Goal: Information Seeking & Learning: Learn about a topic

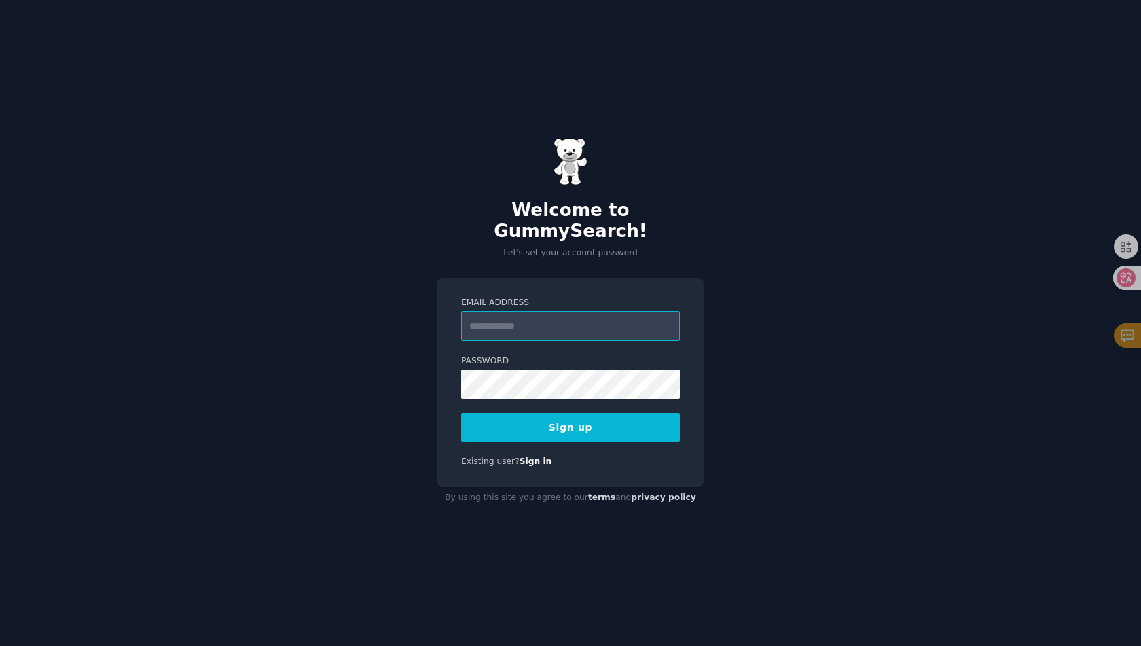
click at [547, 311] on input "Email Address" at bounding box center [570, 326] width 219 height 30
type input "**********"
click at [597, 418] on button "Sign up" at bounding box center [570, 427] width 219 height 29
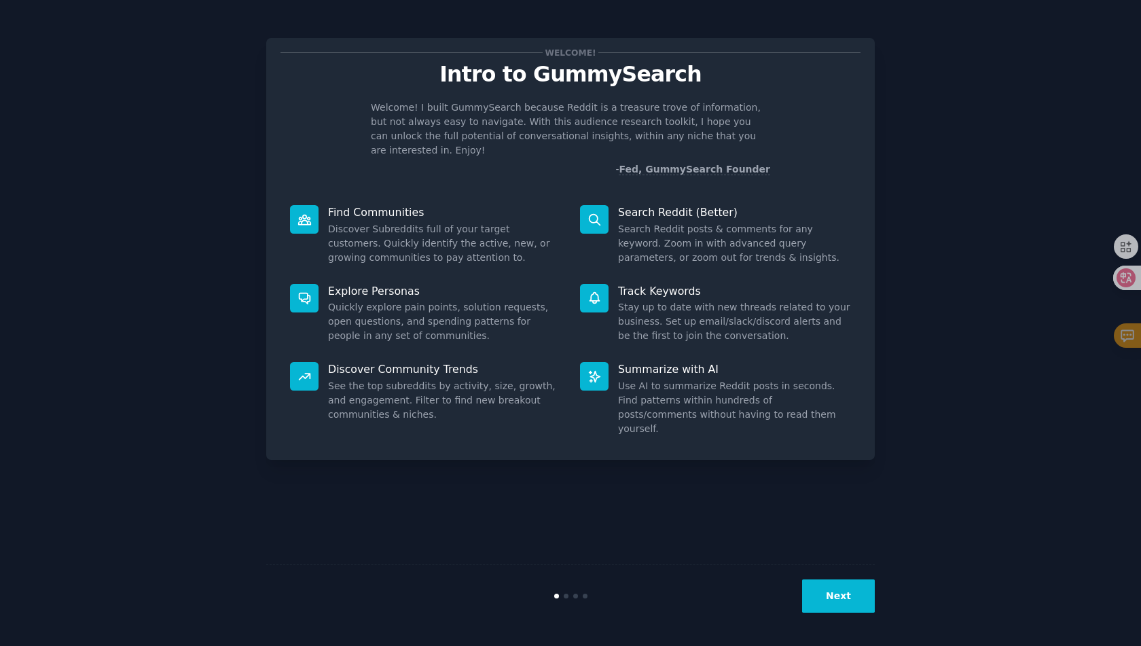
click at [683, 465] on div "Welcome! Intro to GummySearch Welcome! I built GummySearch because Reddit is a …" at bounding box center [570, 323] width 608 height 608
click at [841, 601] on button "Next" at bounding box center [838, 595] width 73 height 33
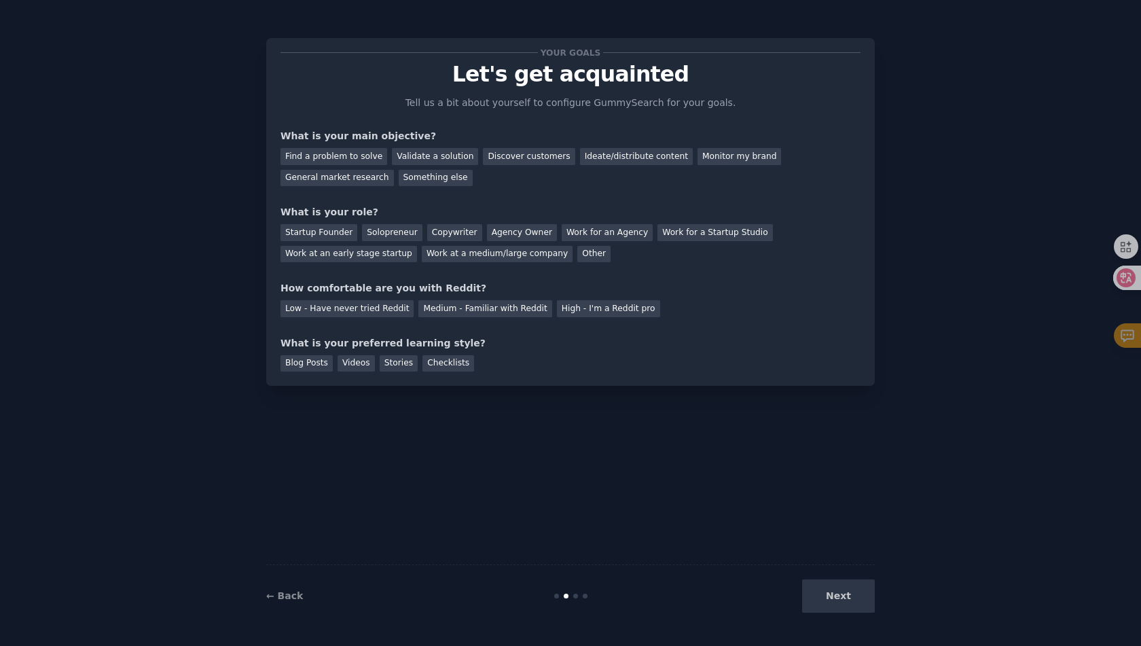
click at [841, 601] on div "Next" at bounding box center [773, 595] width 203 height 33
click at [730, 484] on div "Your goals Let's get acquainted Tell us a bit about yourself to configure Gummy…" at bounding box center [570, 323] width 608 height 608
click at [296, 592] on link "← Back" at bounding box center [284, 595] width 37 height 11
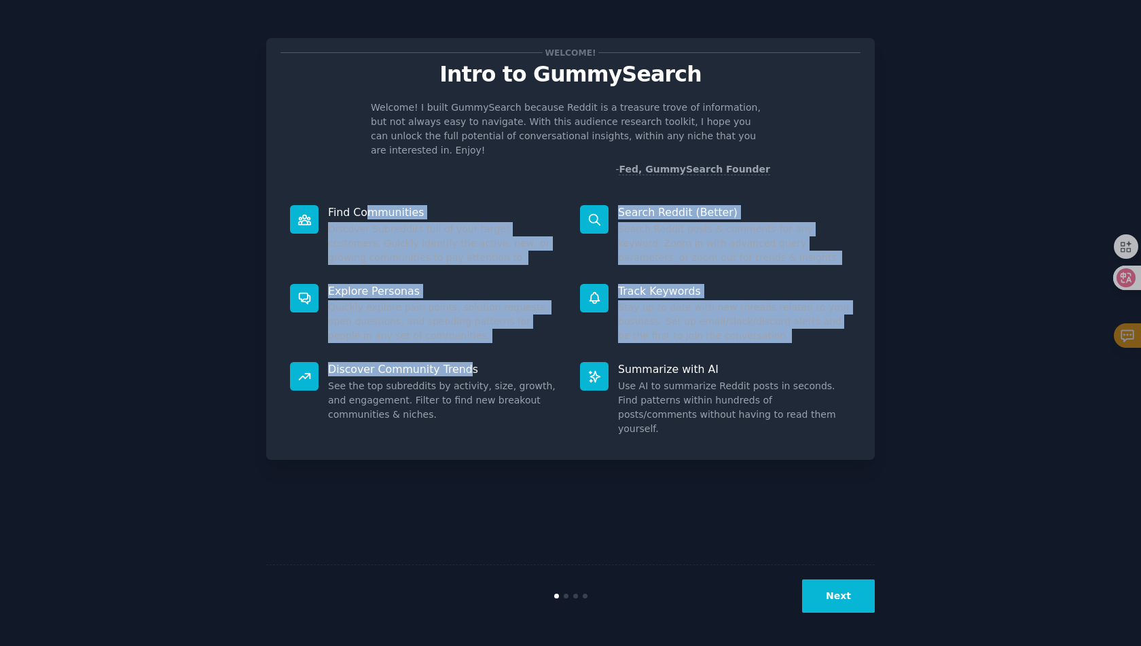
drag, startPoint x: 371, startPoint y: 211, endPoint x: 465, endPoint y: 369, distance: 183.3
click at [465, 368] on div "Find Communities Discover Subreddits full of your target customers. Quickly ide…" at bounding box center [570, 321] width 580 height 250
click at [466, 369] on p "Discover Community Trends" at bounding box center [444, 369] width 233 height 14
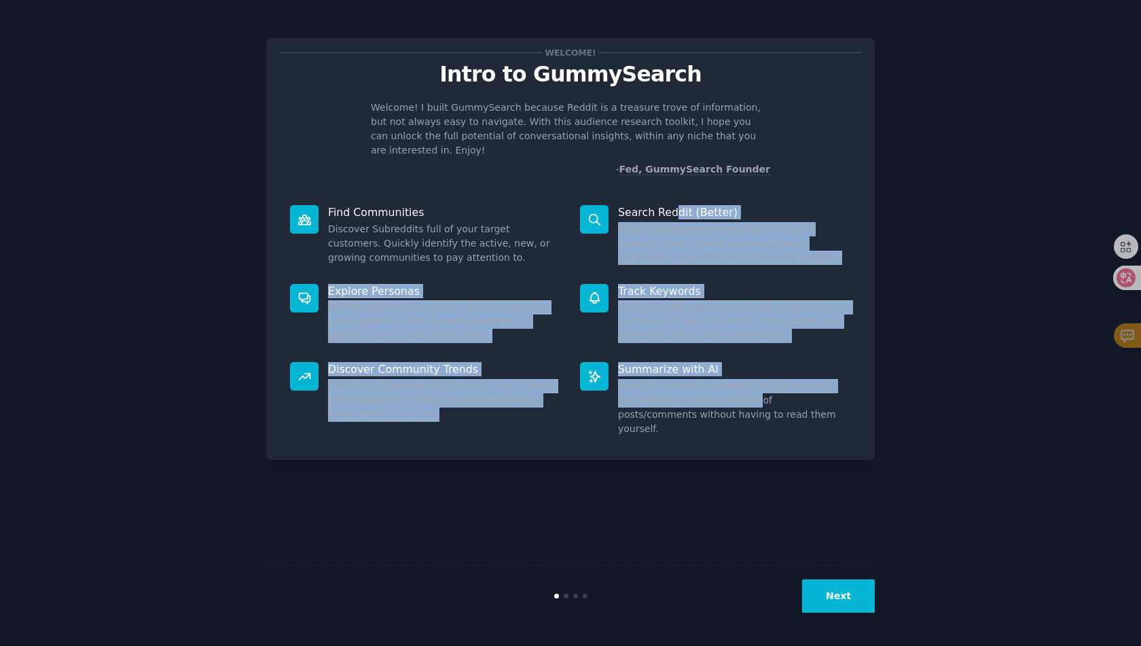
drag, startPoint x: 672, startPoint y: 217, endPoint x: 736, endPoint y: 405, distance: 199.3
click at [736, 405] on div "Find Communities Discover Subreddits full of your target customers. Quickly ide…" at bounding box center [570, 321] width 580 height 250
click at [736, 405] on dd "Use AI to summarize Reddit posts in seconds. Find patterns within hundreds of p…" at bounding box center [734, 407] width 233 height 57
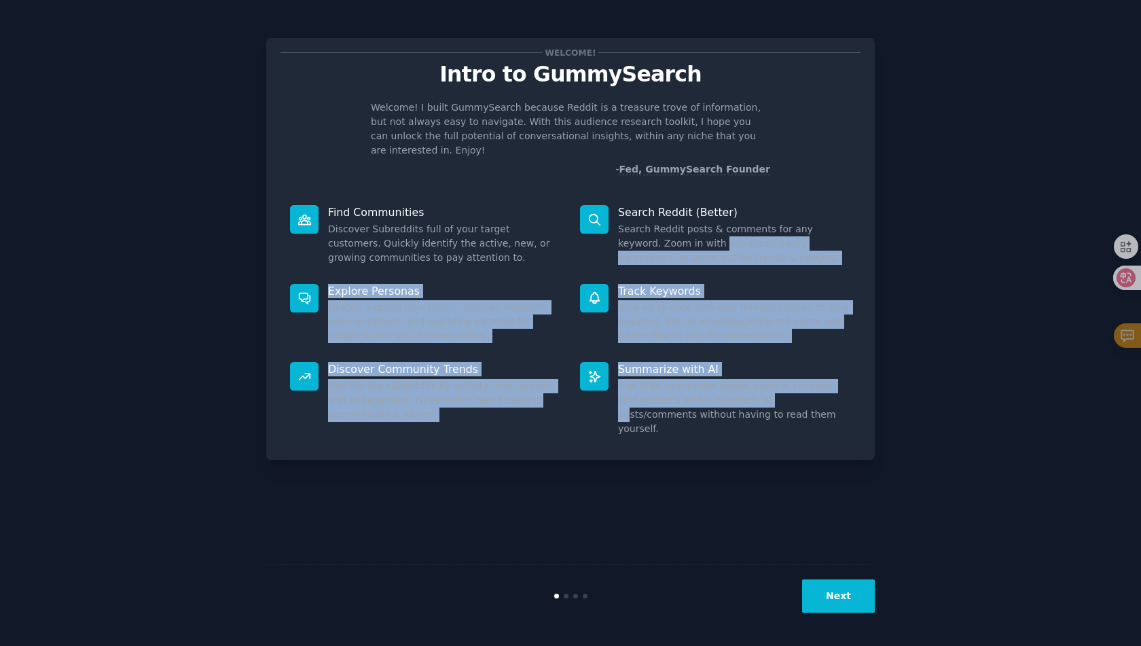
drag, startPoint x: 757, startPoint y: 403, endPoint x: 680, endPoint y: 240, distance: 179.5
click at [680, 240] on div "Find Communities Discover Subreddits full of your target customers. Quickly ide…" at bounding box center [570, 321] width 580 height 250
click at [680, 240] on dd "Search Reddit posts & comments for any keyword. Zoom in with advanced query par…" at bounding box center [734, 243] width 233 height 43
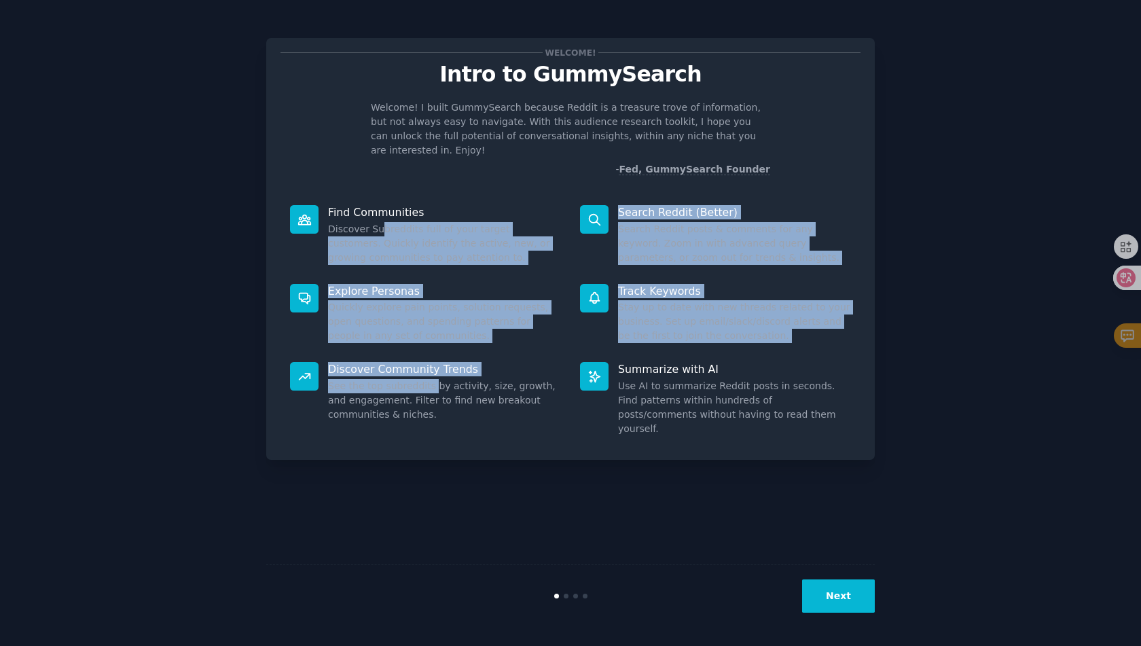
drag, startPoint x: 381, startPoint y: 228, endPoint x: 436, endPoint y: 386, distance: 167.5
click at [436, 386] on div "Find Communities Discover Subreddits full of your target customers. Quickly ide…" at bounding box center [570, 321] width 580 height 250
click at [436, 386] on dd "See the top subreddits by activity, size, growth, and engagement. Filter to fin…" at bounding box center [444, 400] width 233 height 43
drag, startPoint x: 456, startPoint y: 386, endPoint x: 379, endPoint y: 220, distance: 183.5
click at [379, 220] on div "Find Communities Discover Subreddits full of your target customers. Quickly ide…" at bounding box center [570, 321] width 580 height 250
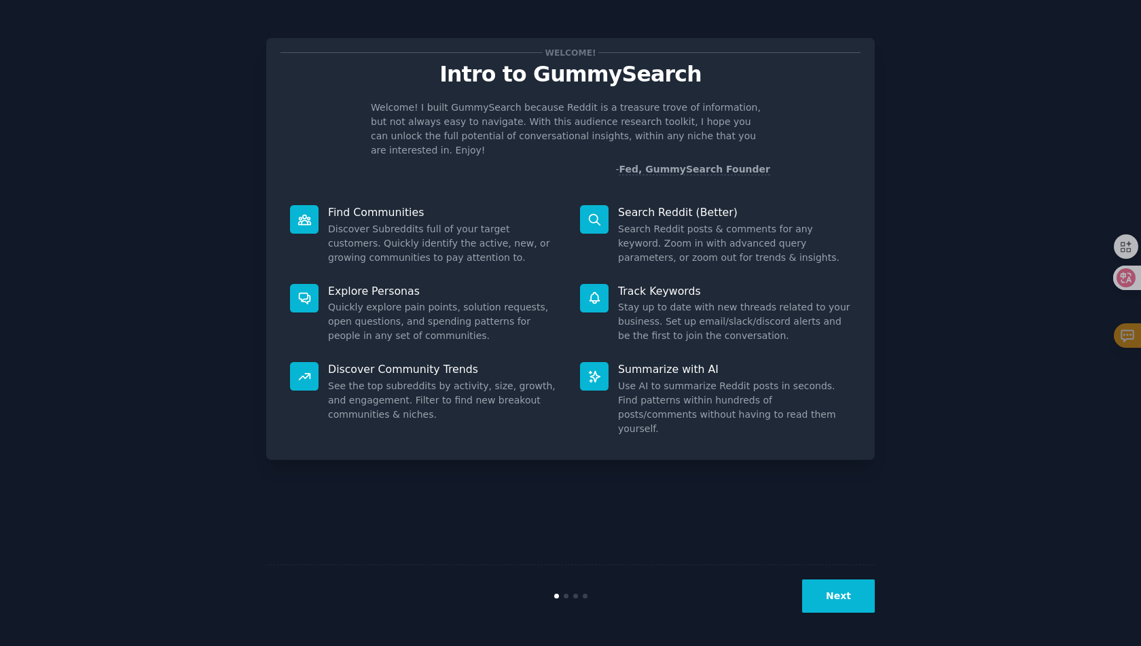
click at [379, 220] on div "Find Communities Discover Subreddits full of your target customers. Quickly ide…" at bounding box center [425, 235] width 290 height 79
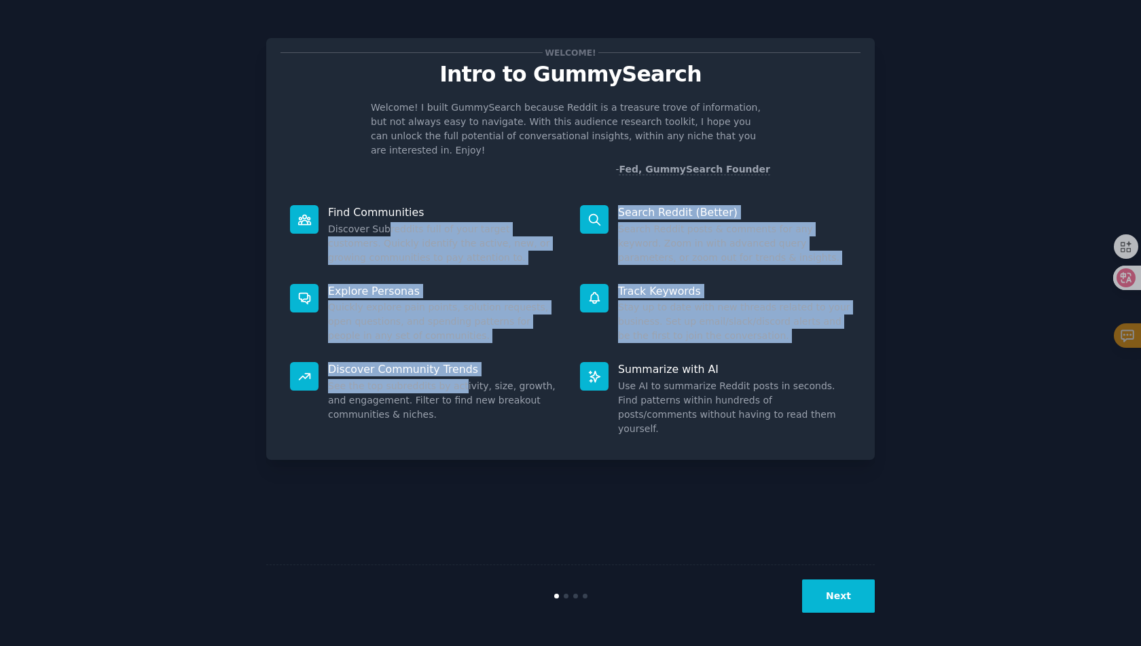
drag, startPoint x: 386, startPoint y: 234, endPoint x: 459, endPoint y: 383, distance: 166.1
click at [459, 383] on div "Find Communities Discover Subreddits full of your target customers. Quickly ide…" at bounding box center [570, 321] width 580 height 250
click at [459, 383] on dd "See the top subreddits by activity, size, growth, and engagement. Filter to fin…" at bounding box center [444, 400] width 233 height 43
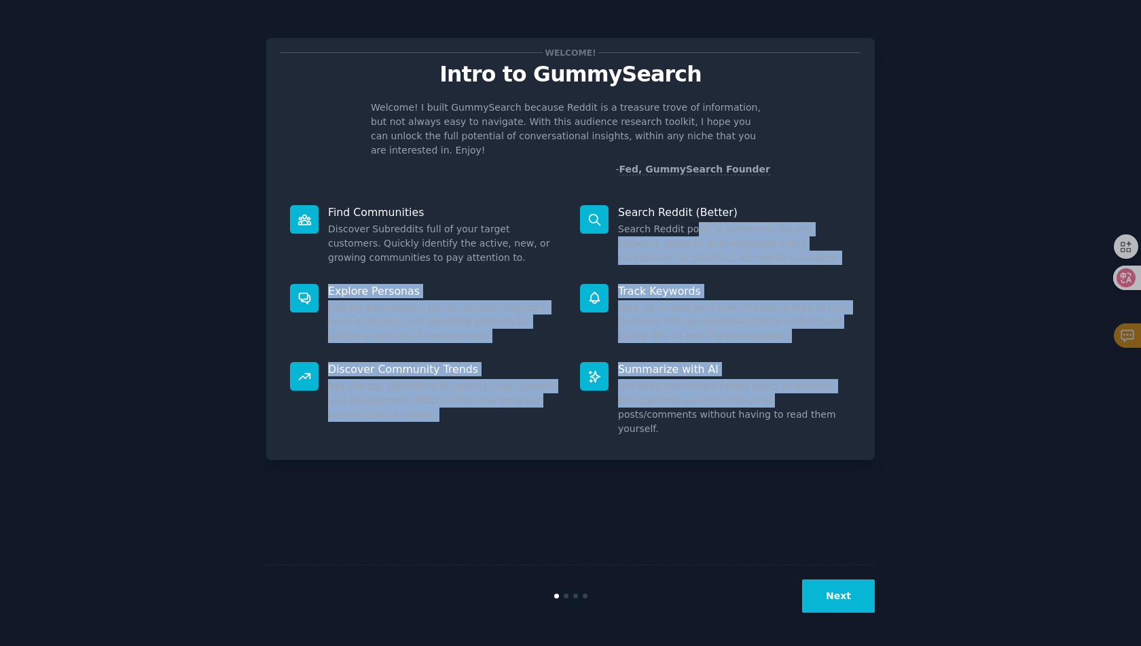
drag, startPoint x: 695, startPoint y: 225, endPoint x: 746, endPoint y: 402, distance: 184.4
click at [746, 402] on div "Find Communities Discover Subreddits full of your target customers. Quickly ide…" at bounding box center [570, 321] width 580 height 250
click at [746, 402] on dd "Use AI to summarize Reddit posts in seconds. Find patterns within hundreds of p…" at bounding box center [734, 407] width 233 height 57
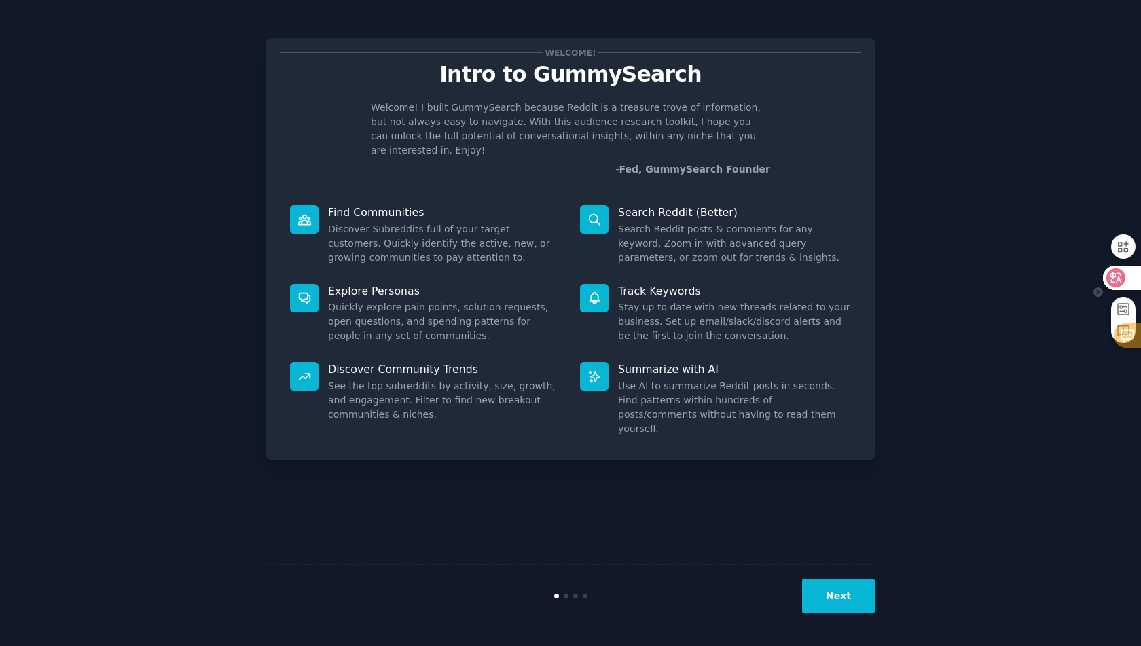
click at [1113, 280] on icon at bounding box center [1116, 278] width 14 height 14
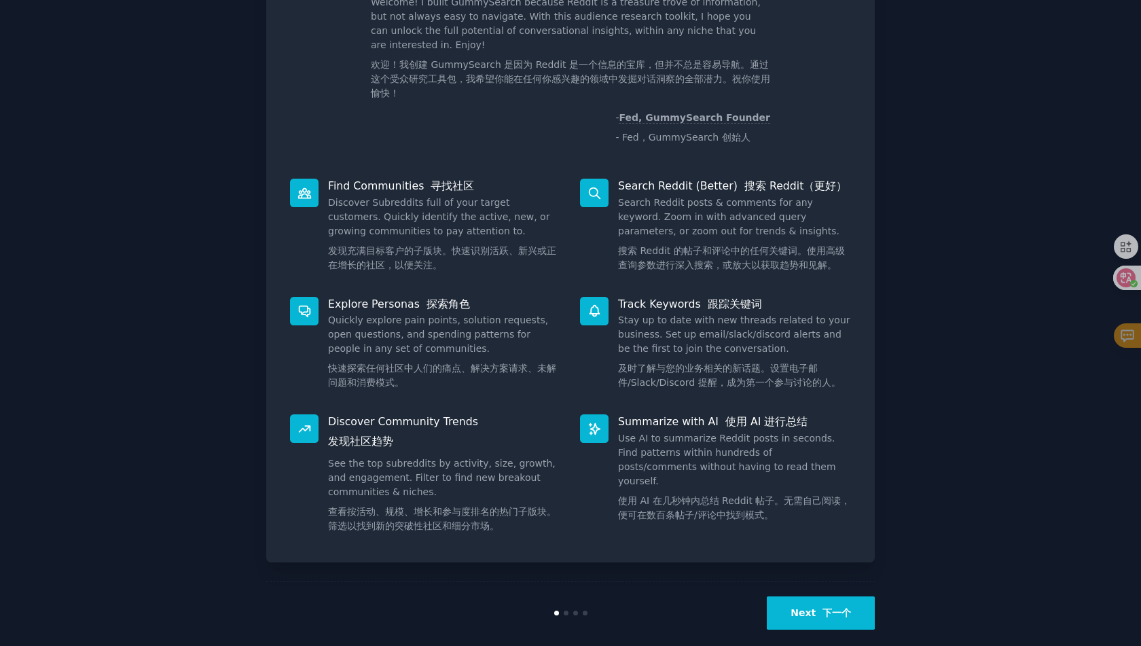
scroll to position [121, 0]
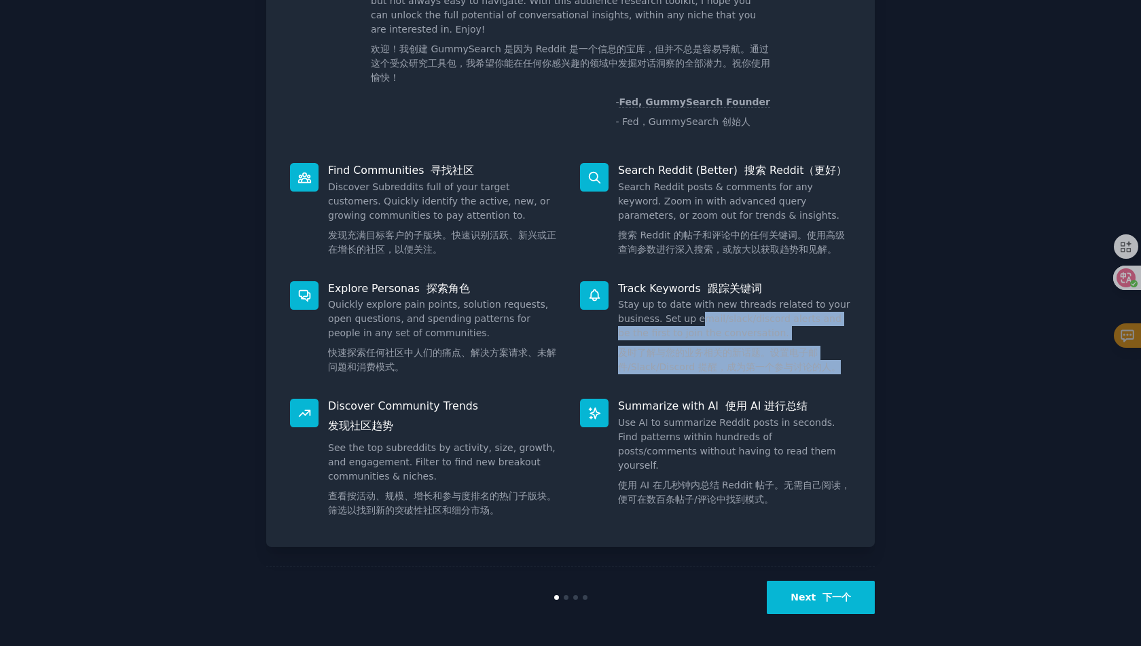
drag, startPoint x: 700, startPoint y: 319, endPoint x: 747, endPoint y: 374, distance: 72.3
click at [747, 374] on dd "Stay up to date with new threads related to your business. Set up email/slack/d…" at bounding box center [734, 338] width 233 height 82
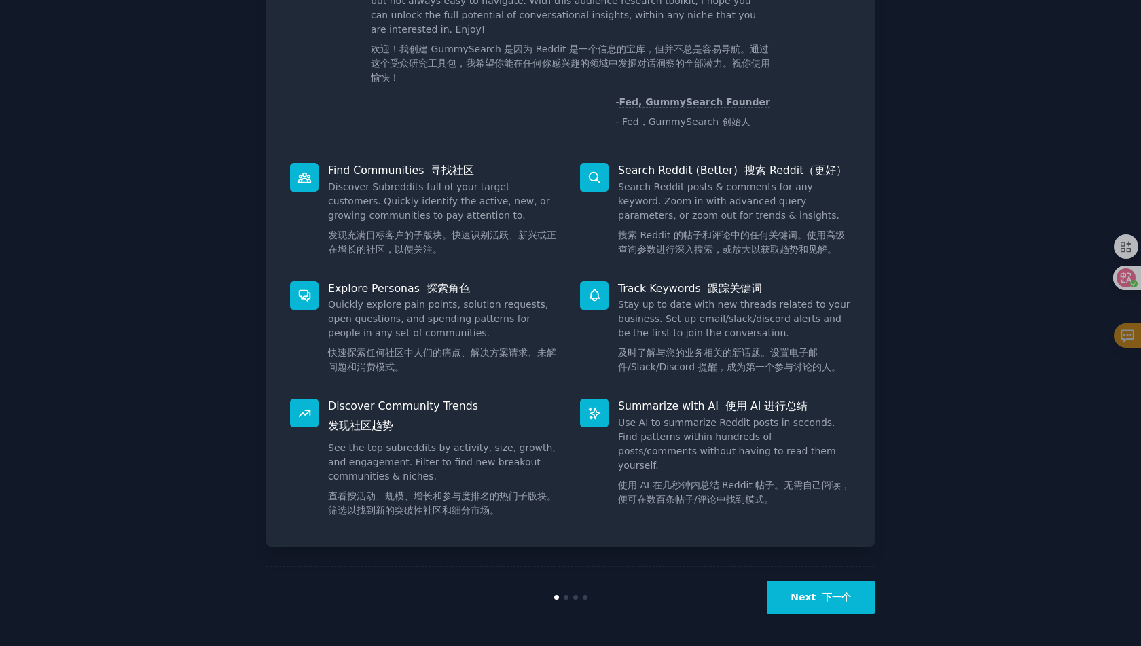
click at [747, 374] on dd "Stay up to date with new threads related to your business. Set up email/slack/d…" at bounding box center [734, 338] width 233 height 82
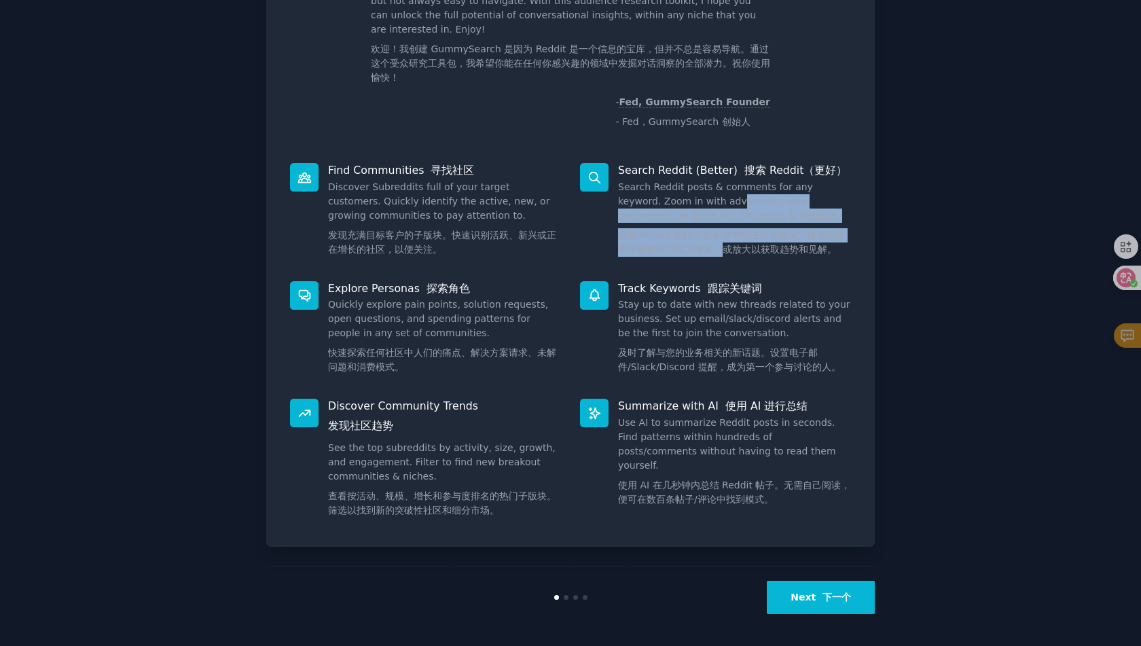
drag, startPoint x: 698, startPoint y: 206, endPoint x: 724, endPoint y: 243, distance: 45.4
click at [724, 243] on dd "Search Reddit posts & comments for any keyword. Zoom in with advanced query par…" at bounding box center [734, 221] width 233 height 82
click at [724, 243] on font "搜索 Reddit 的帖子和评论中的任何关键词。使用高级查询参数进行深入搜索，或放大以获取趋势和见解。" at bounding box center [731, 242] width 227 height 25
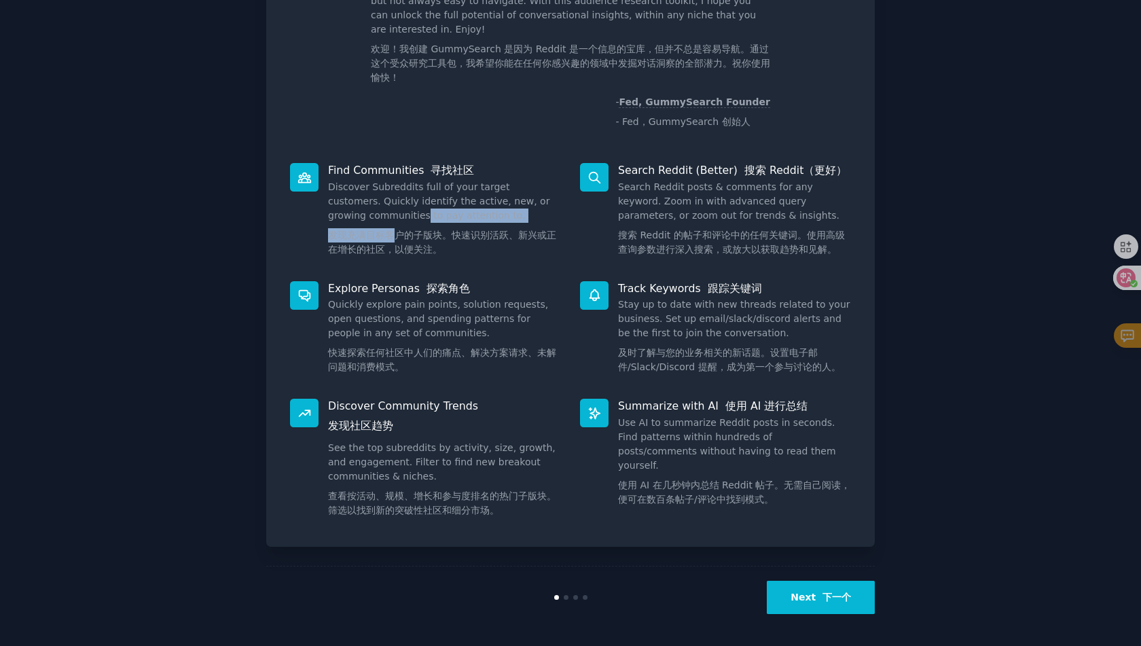
drag, startPoint x: 386, startPoint y: 211, endPoint x: 403, endPoint y: 283, distance: 74.1
click at [402, 250] on dd "Discover Subreddits full of your target customers. Quickly identify the active,…" at bounding box center [444, 221] width 233 height 82
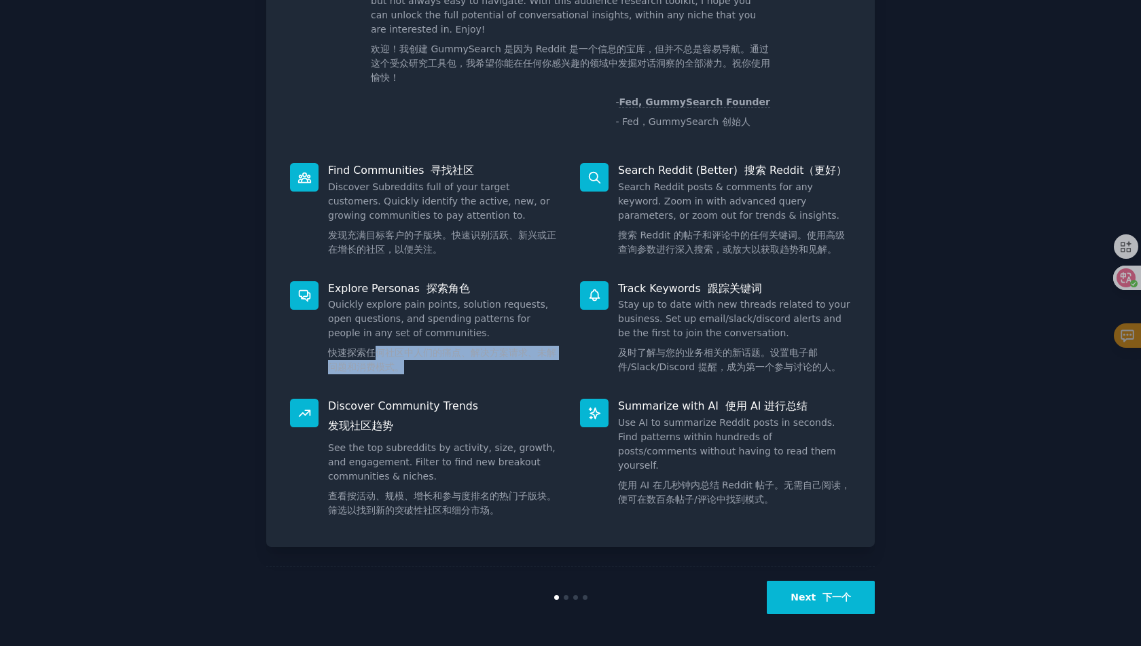
click at [381, 382] on div "Explore Personas 探索角色 Quickly explore pain points, solution requests, open ques…" at bounding box center [425, 331] width 290 height 118
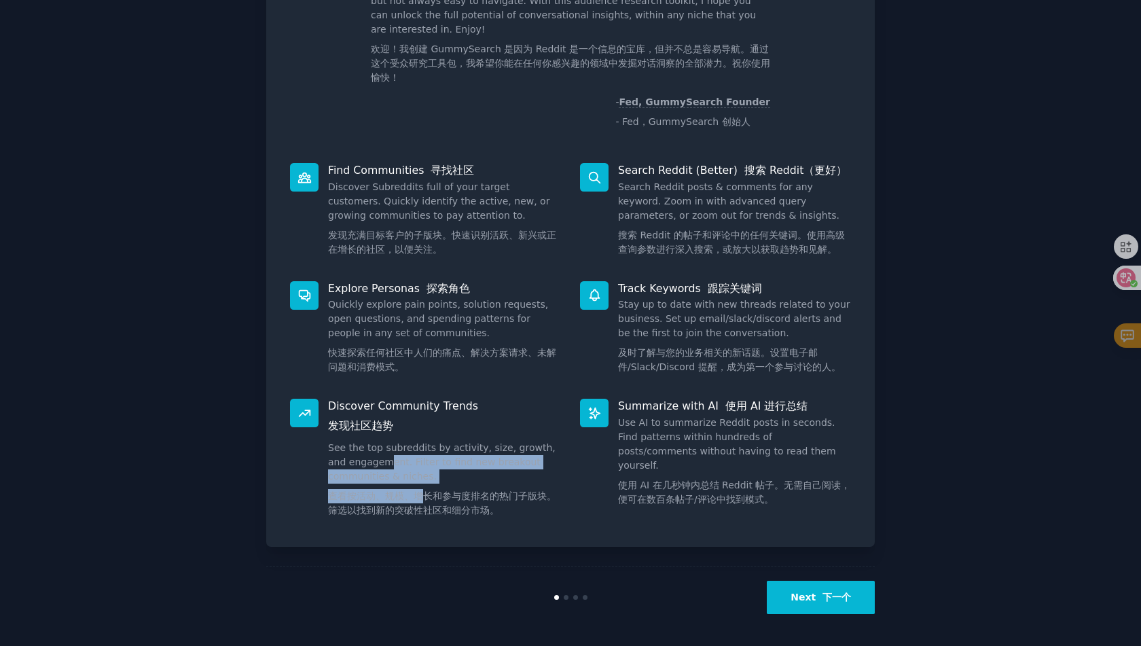
drag, startPoint x: 389, startPoint y: 462, endPoint x: 441, endPoint y: 502, distance: 65.3
click at [428, 496] on dd "See the top subreddits by activity, size, growth, and engagement. Filter to fin…" at bounding box center [444, 482] width 233 height 82
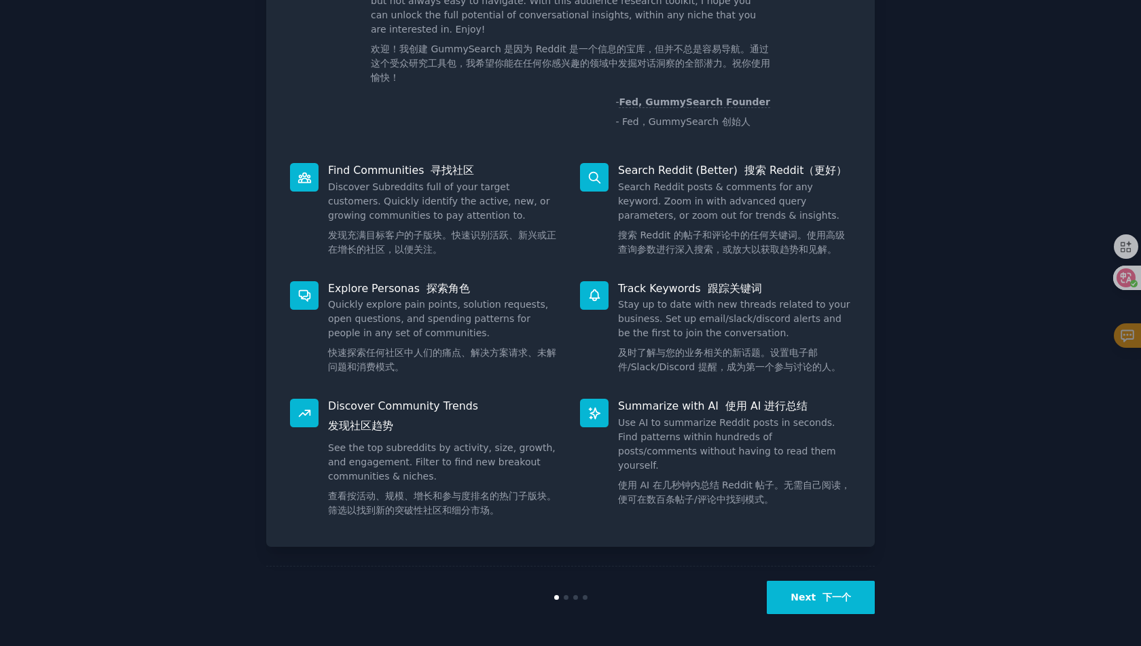
click at [462, 505] on font "查看按活动、规模、增长和参与度排名的热门子版块。筛选以找到新的突破性社区和细分市场。" at bounding box center [442, 502] width 228 height 25
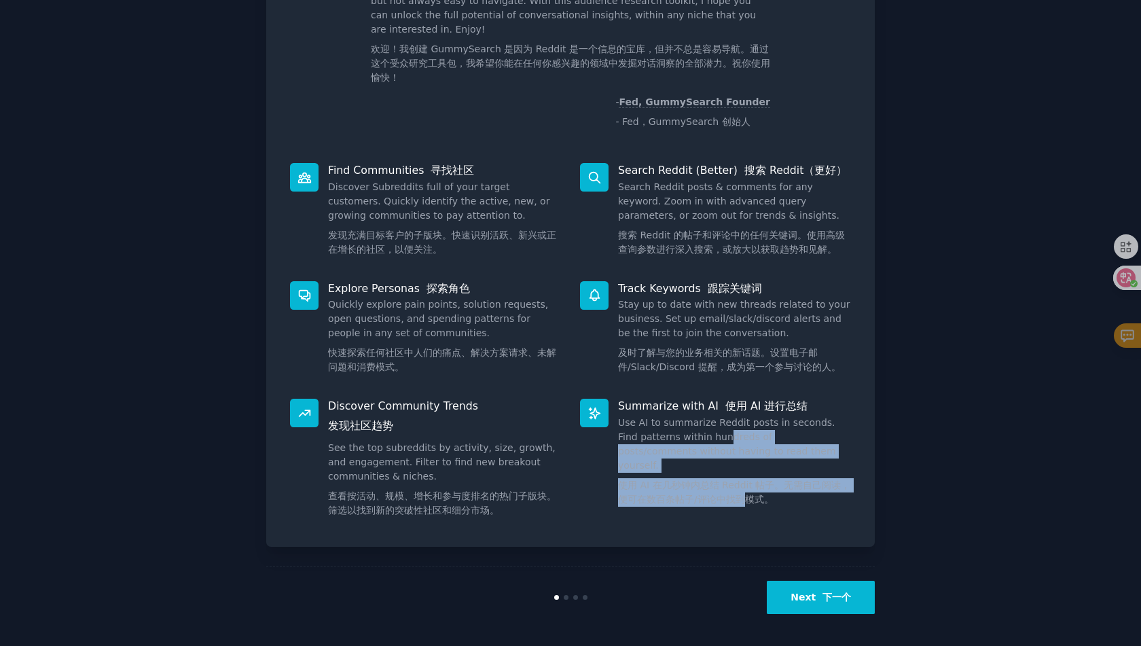
drag, startPoint x: 706, startPoint y: 433, endPoint x: 740, endPoint y: 490, distance: 66.4
click at [740, 490] on dd "Use AI to summarize Reddit posts in seconds. Find patterns within hundreds of p…" at bounding box center [734, 464] width 233 height 96
click at [740, 490] on font "使用 AI 在几秒钟内总结 Reddit 帖子。无需自己阅读，便可在数百条帖子/评论中找到模式。" at bounding box center [734, 492] width 233 height 29
drag, startPoint x: 740, startPoint y: 490, endPoint x: 726, endPoint y: 447, distance: 45.1
click at [726, 447] on dd "Use AI to summarize Reddit posts in seconds. Find patterns within hundreds of p…" at bounding box center [734, 464] width 233 height 96
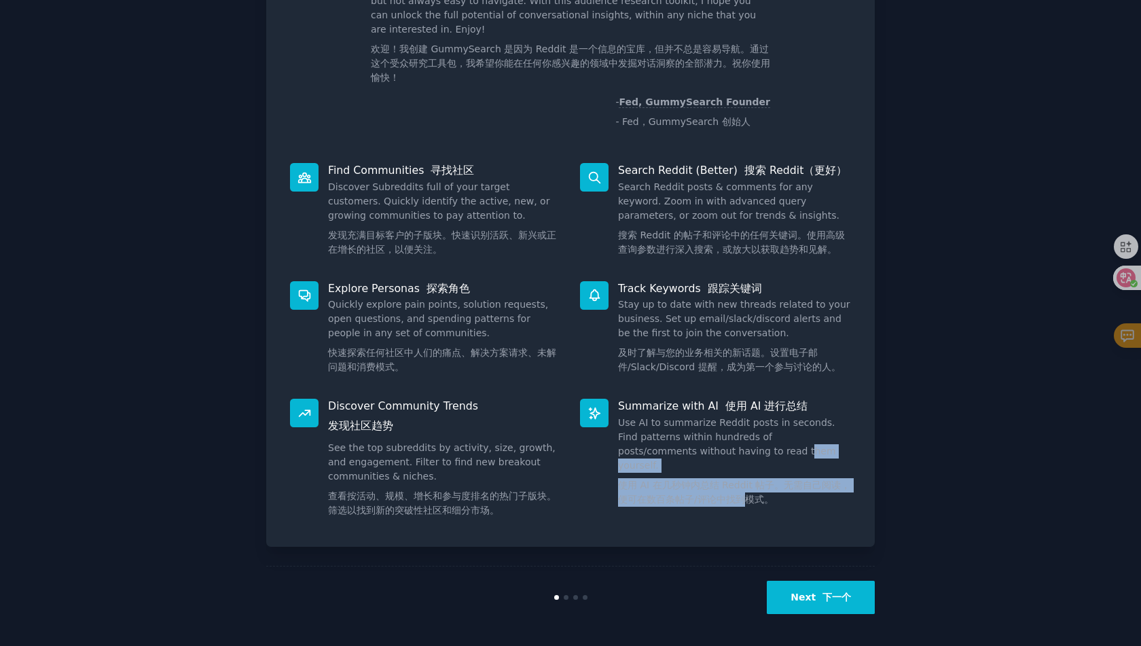
click at [726, 447] on dd "Use AI to summarize Reddit posts in seconds. Find patterns within hundreds of p…" at bounding box center [734, 464] width 233 height 96
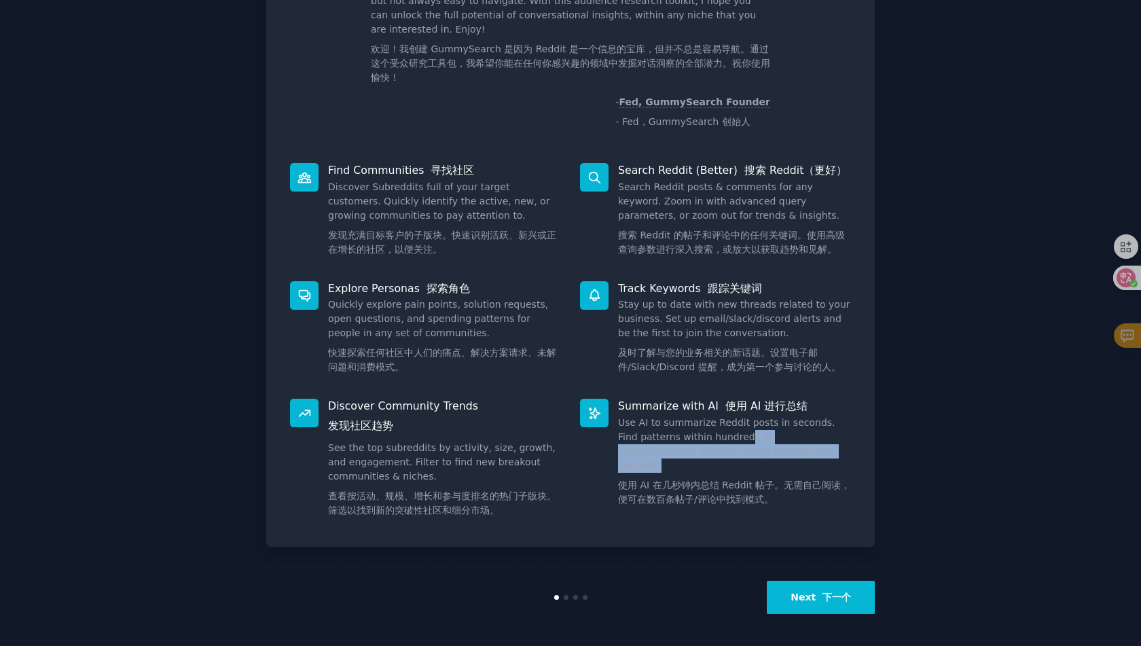
drag, startPoint x: 724, startPoint y: 442, endPoint x: 751, endPoint y: 469, distance: 38.4
click at [749, 468] on dd "Use AI to summarize Reddit posts in seconds. Find patterns within hundreds of p…" at bounding box center [734, 464] width 233 height 96
click at [751, 479] on font "使用 AI 在几秒钟内总结 Reddit 帖子。无需自己阅读，便可在数百条帖子/评论中找到模式。" at bounding box center [734, 491] width 232 height 25
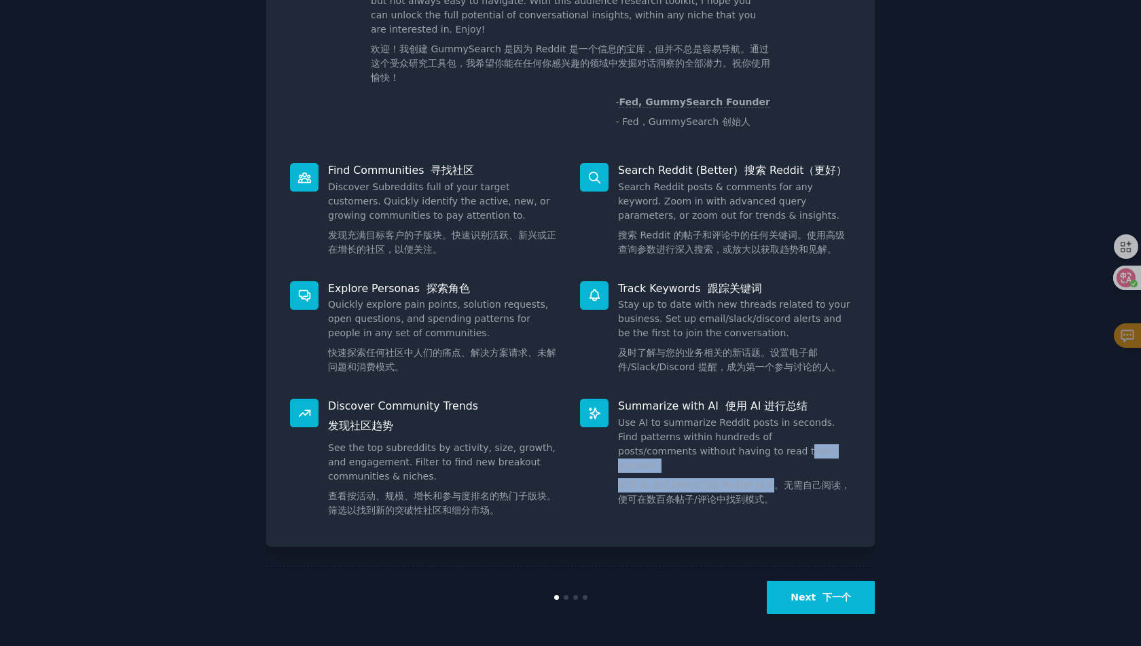
drag, startPoint x: 769, startPoint y: 475, endPoint x: 710, endPoint y: 440, distance: 68.2
click at [711, 442] on dd "Use AI to summarize Reddit posts in seconds. Find patterns within hundreds of p…" at bounding box center [734, 464] width 233 height 96
click at [710, 440] on dd "Use AI to summarize Reddit posts in seconds. Find patterns within hundreds of p…" at bounding box center [734, 464] width 233 height 96
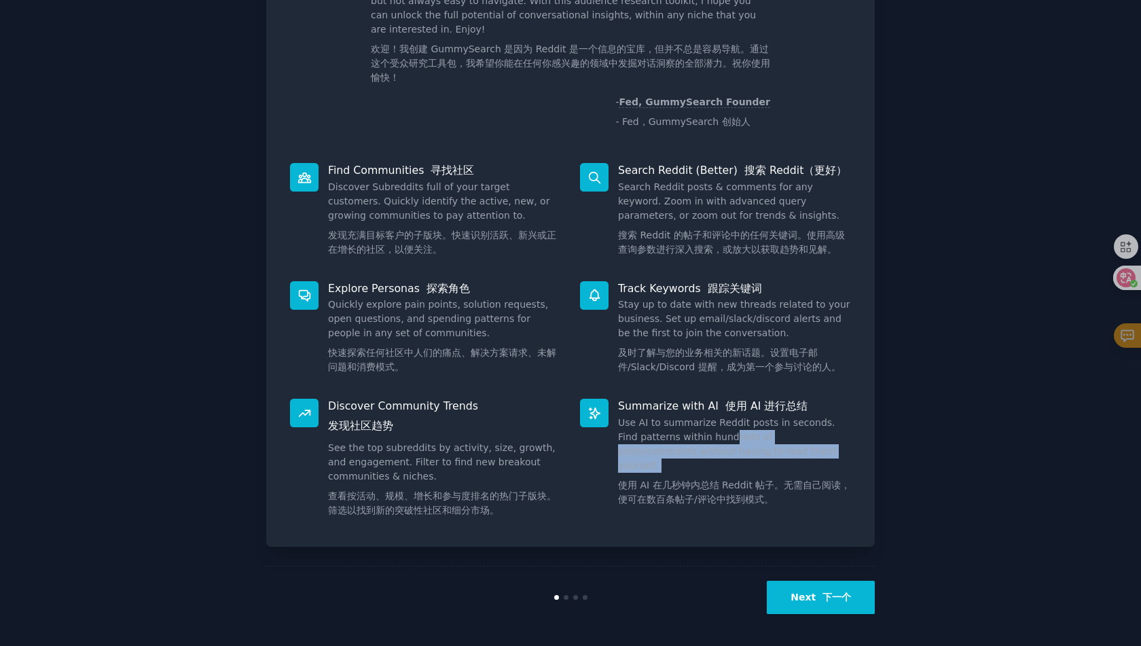
drag, startPoint x: 708, startPoint y: 439, endPoint x: 757, endPoint y: 467, distance: 55.3
click at [750, 465] on dd "Use AI to summarize Reddit posts in seconds. Find patterns within hundreds of p…" at bounding box center [734, 464] width 233 height 96
click at [757, 479] on font "使用 AI 在几秒钟内总结 Reddit 帖子。无需自己阅读，便可在数百条帖子/评论中找到模式。" at bounding box center [734, 491] width 232 height 25
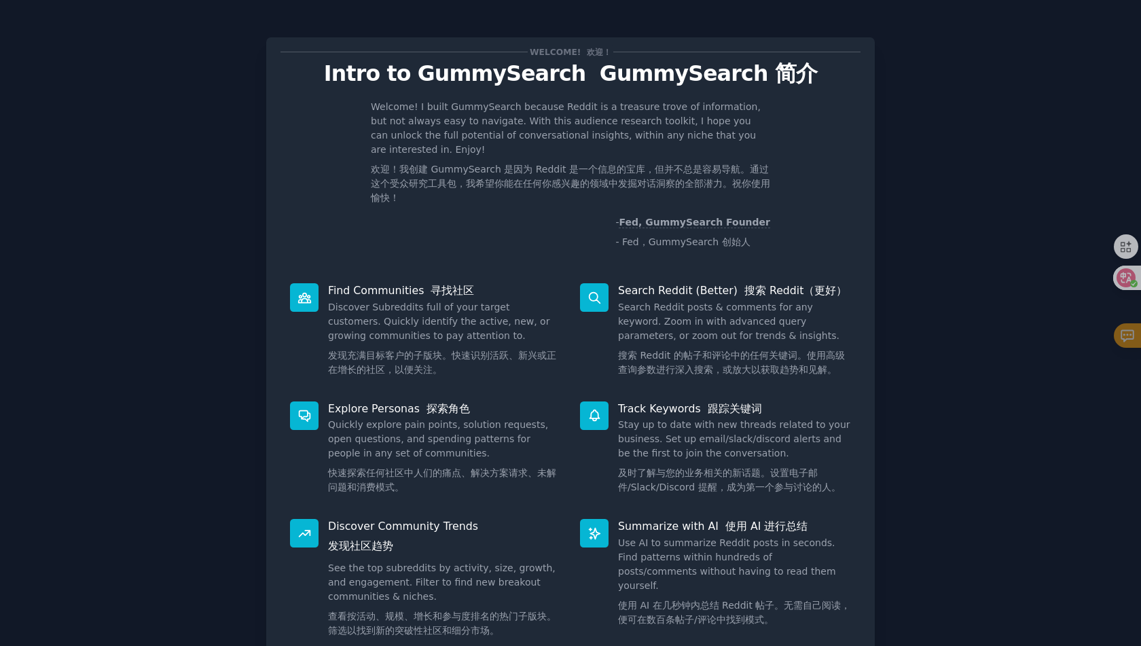
scroll to position [0, 0]
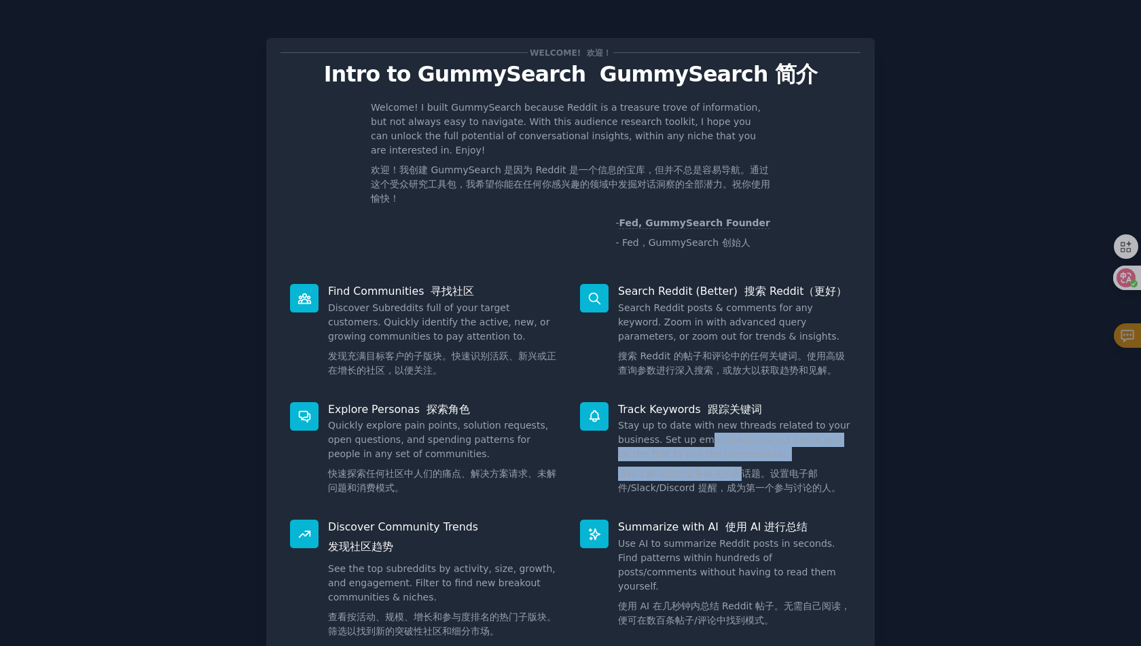
drag, startPoint x: 722, startPoint y: 465, endPoint x: 754, endPoint y: 491, distance: 41.0
click at [751, 490] on dd "Stay up to date with new threads related to your business. Set up email/slack/d…" at bounding box center [734, 459] width 233 height 82
click at [754, 491] on font "及时了解与您的业务相关的新话题。设置电子邮件/Slack/Discord 提醒，成为第一个参与讨论的人。" at bounding box center [729, 480] width 223 height 25
drag, startPoint x: 762, startPoint y: 473, endPoint x: 718, endPoint y: 446, distance: 51.3
click at [720, 446] on dd "Stay up to date with new threads related to your business. Set up email/slack/d…" at bounding box center [734, 459] width 233 height 82
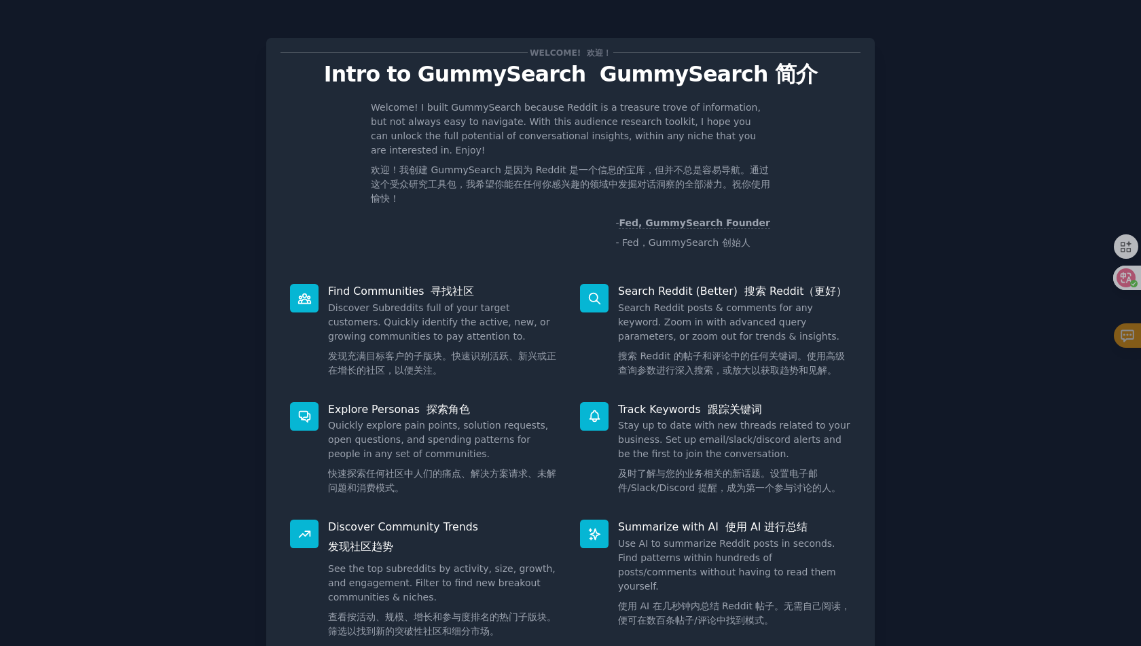
click at [718, 446] on dd "Stay up to date with new threads related to your business. Set up email/slack/d…" at bounding box center [734, 459] width 233 height 82
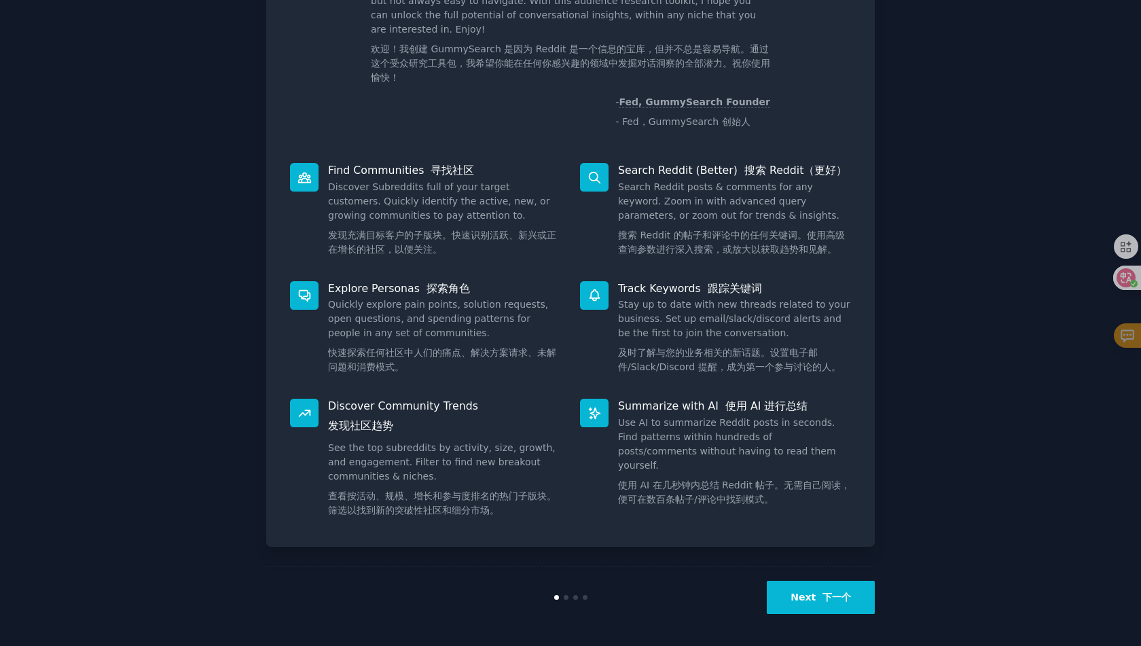
click at [801, 602] on button "Next 下一个" at bounding box center [821, 597] width 108 height 33
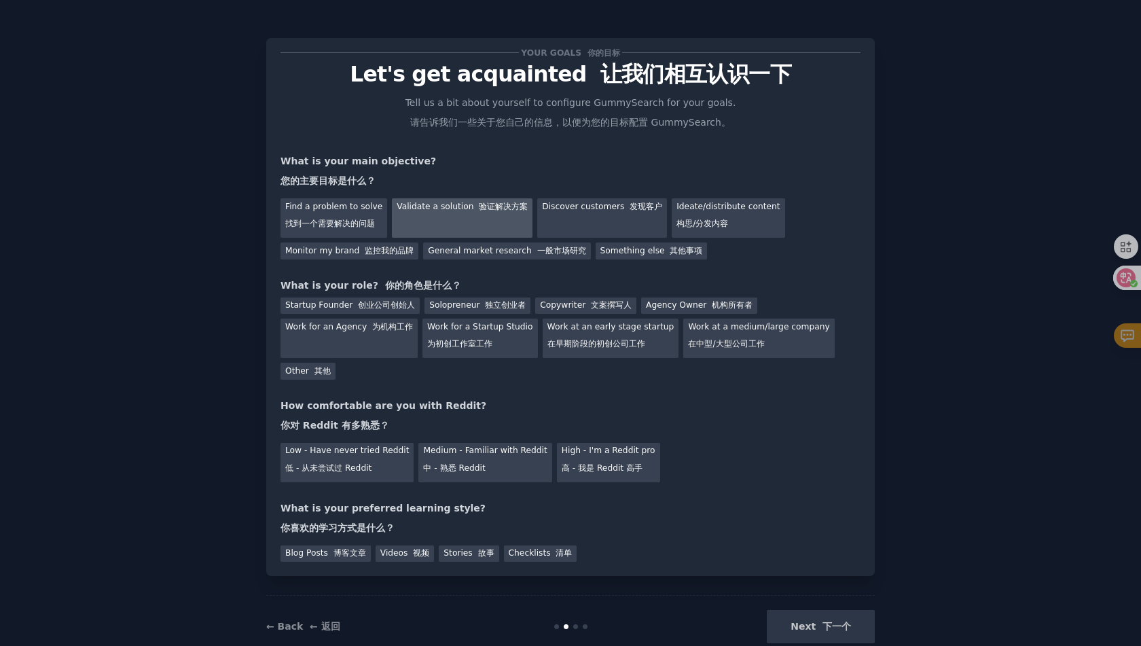
click at [481, 228] on div "Validate a solution 验证解决方案" at bounding box center [462, 217] width 141 height 39
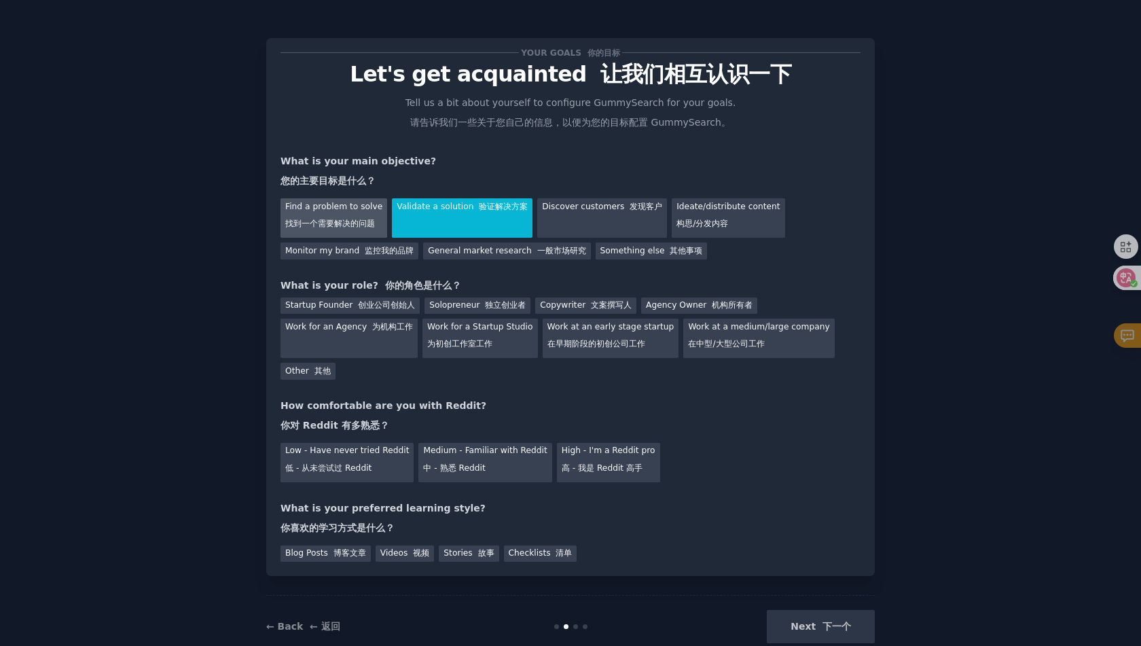
click at [302, 222] on font "找到一个需要解决的问题" at bounding box center [330, 224] width 90 height 10
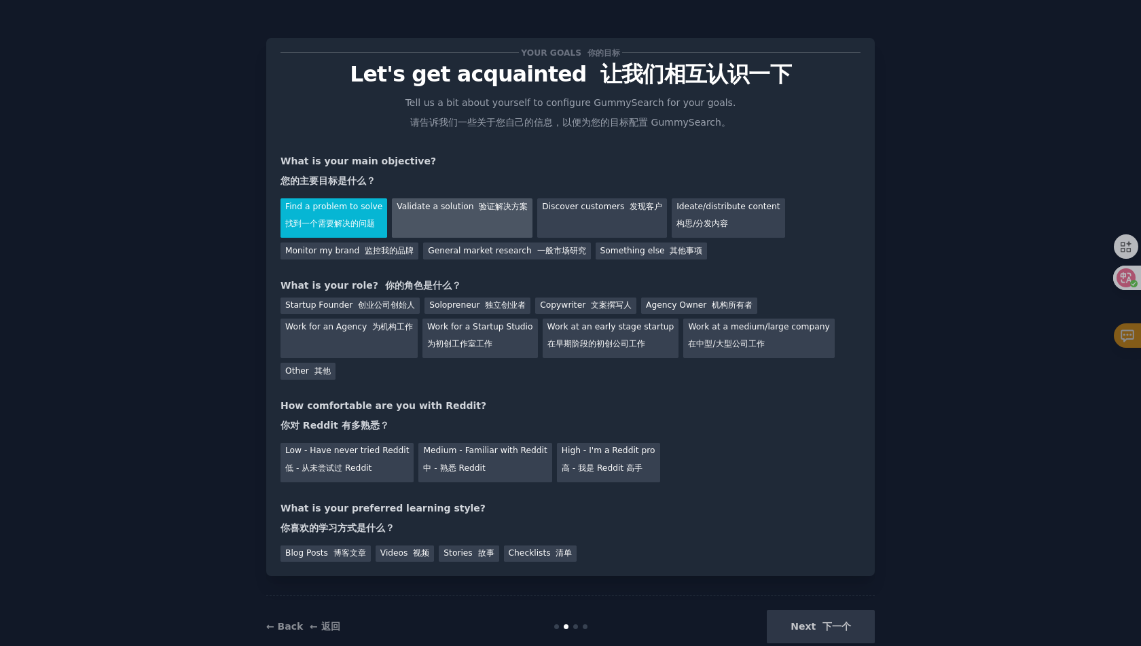
click at [405, 215] on div "Validate a solution 验证解决方案" at bounding box center [462, 217] width 141 height 39
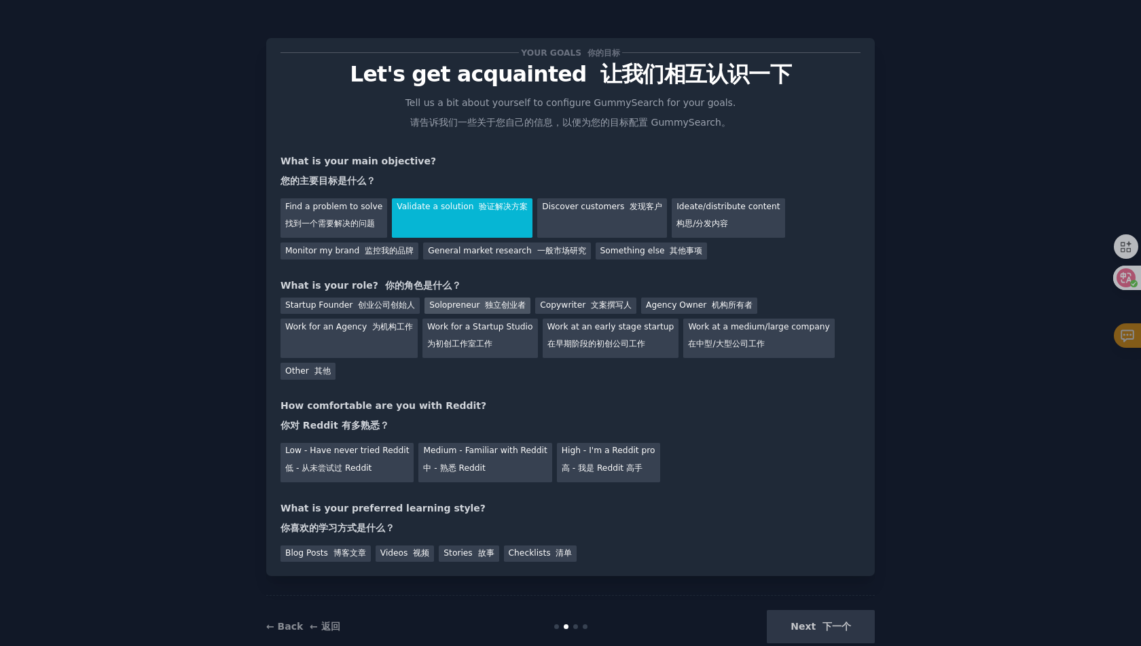
click at [494, 303] on font "独立创业者" at bounding box center [505, 305] width 41 height 10
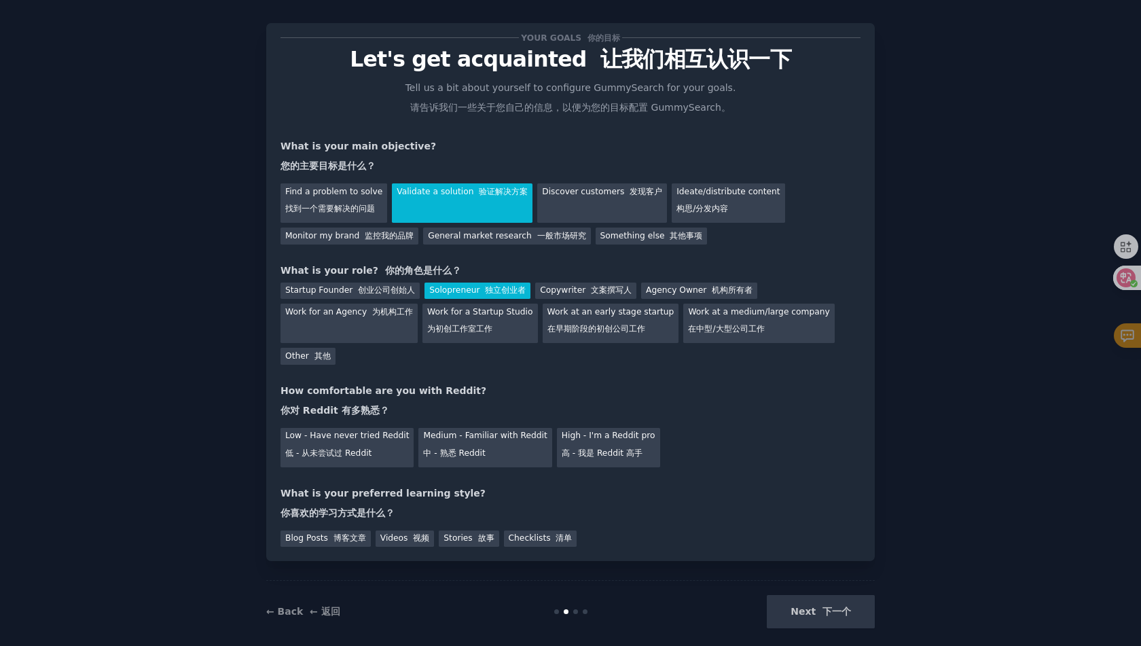
scroll to position [30, 0]
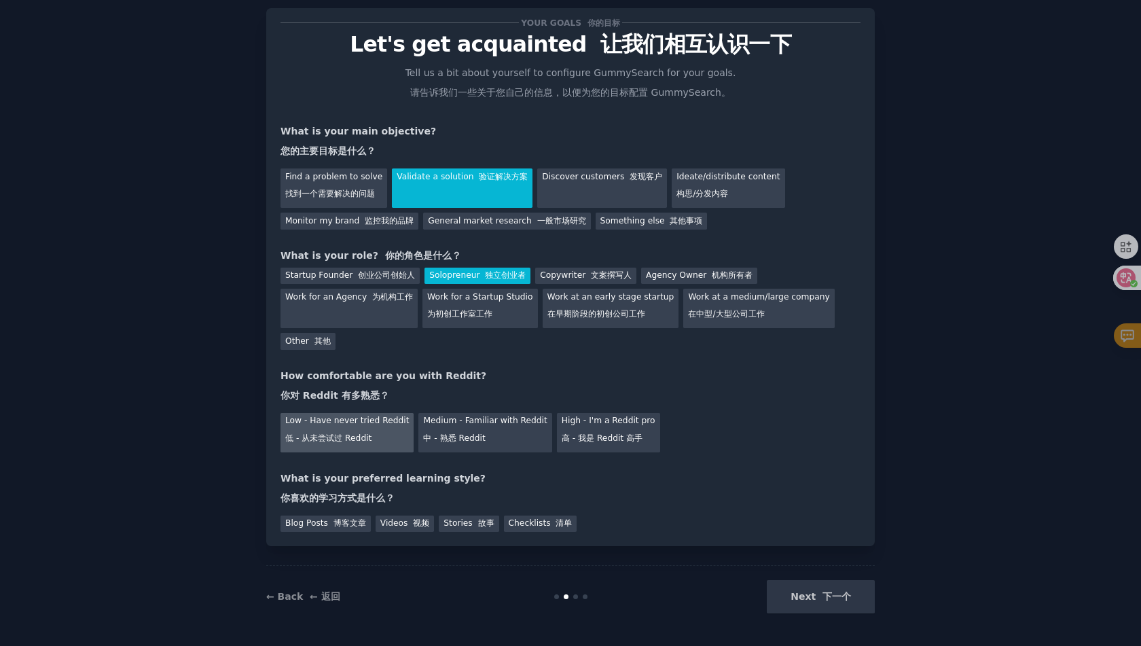
click at [344, 433] on font "低 - 从未尝试过 Reddit" at bounding box center [328, 439] width 86 height 12
click at [355, 528] on font "博客文章" at bounding box center [349, 523] width 33 height 10
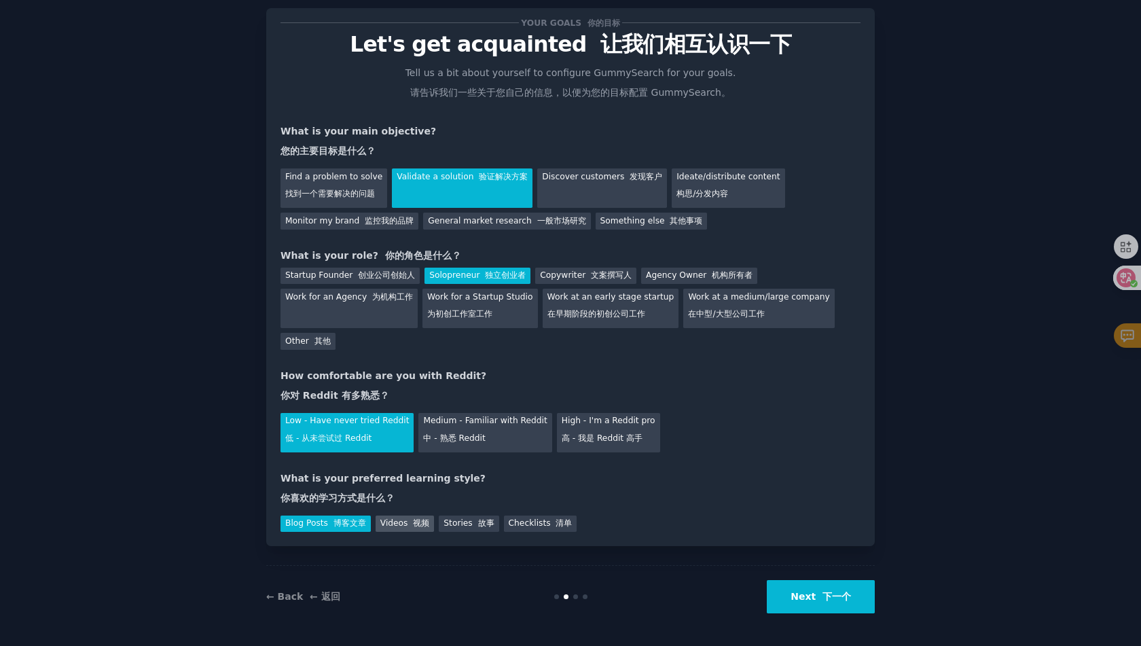
click at [402, 528] on div "Videos 视频" at bounding box center [405, 523] width 59 height 17
click at [465, 526] on div "Stories 故事" at bounding box center [469, 523] width 60 height 17
click at [340, 518] on font "博客文章" at bounding box center [349, 523] width 33 height 10
click at [814, 599] on button "Next 下一个" at bounding box center [821, 596] width 108 height 33
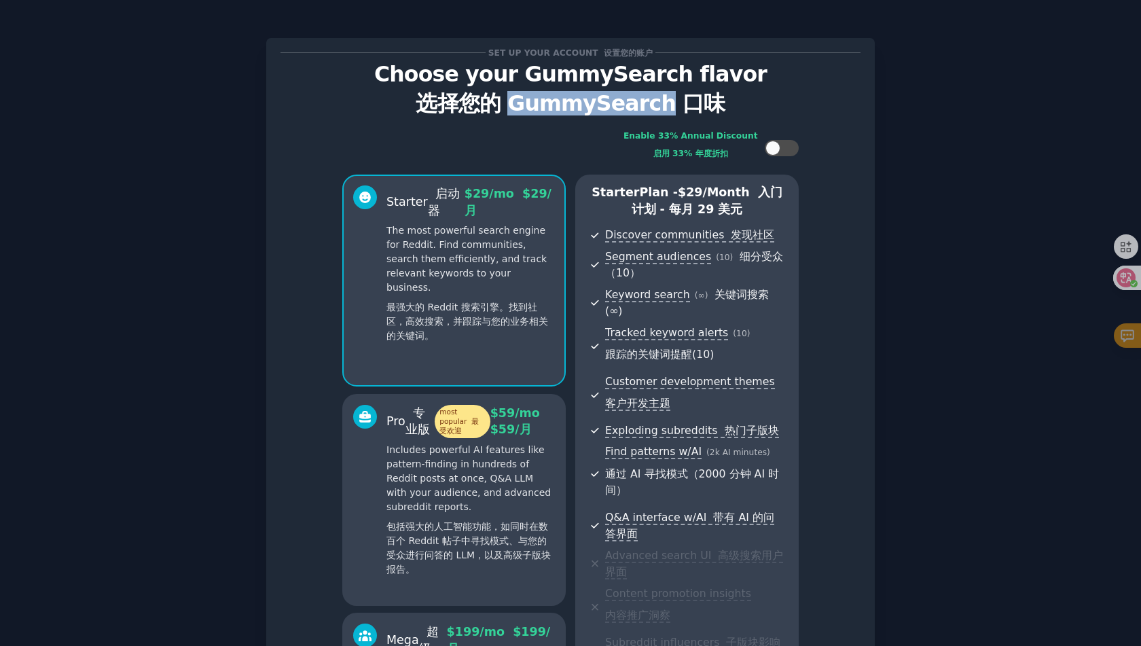
drag, startPoint x: 520, startPoint y: 108, endPoint x: 662, endPoint y: 108, distance: 141.9
click at [662, 108] on font "选择您的 GummySearch 口味" at bounding box center [570, 103] width 309 height 24
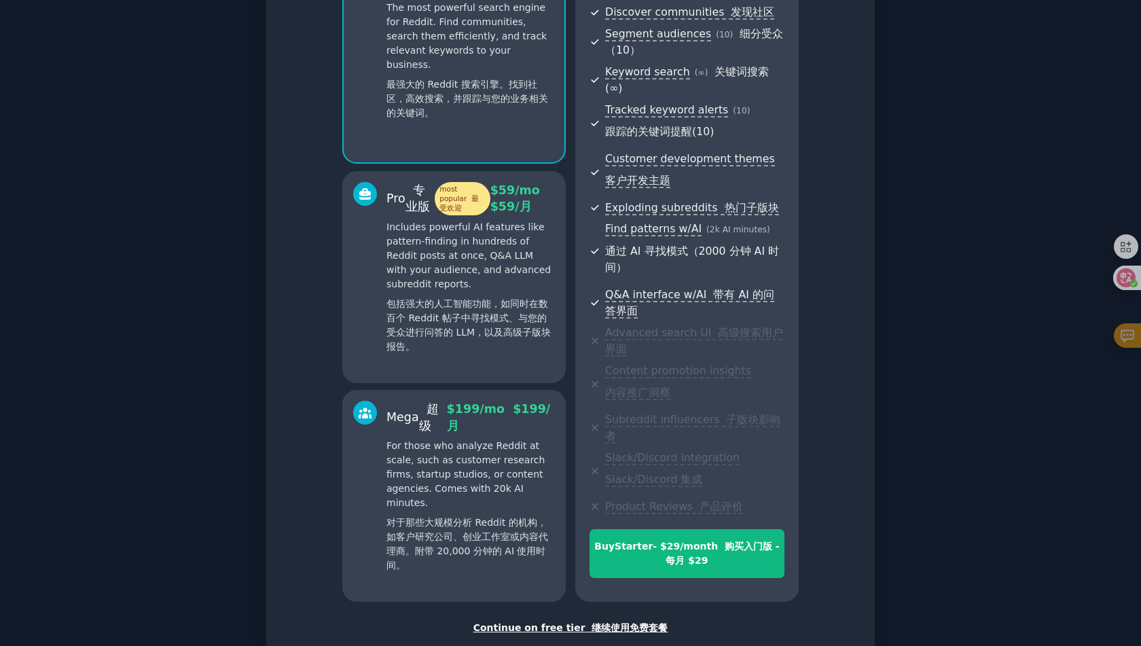
scroll to position [289, 0]
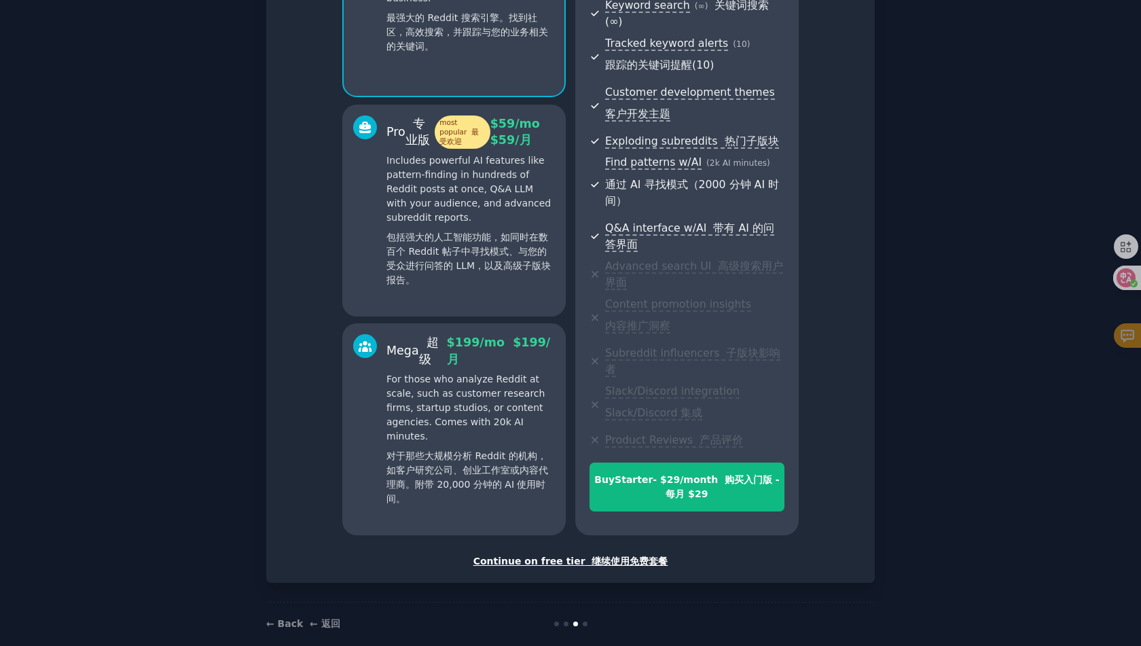
click at [583, 555] on div "Set up your account 设置您的账户 Choose your GummySearch flavor 选择您的 GummySearch 口味 E…" at bounding box center [570, 166] width 608 height 834
click at [585, 554] on div "Continue on free tier 继续使用免费套餐" at bounding box center [570, 561] width 580 height 14
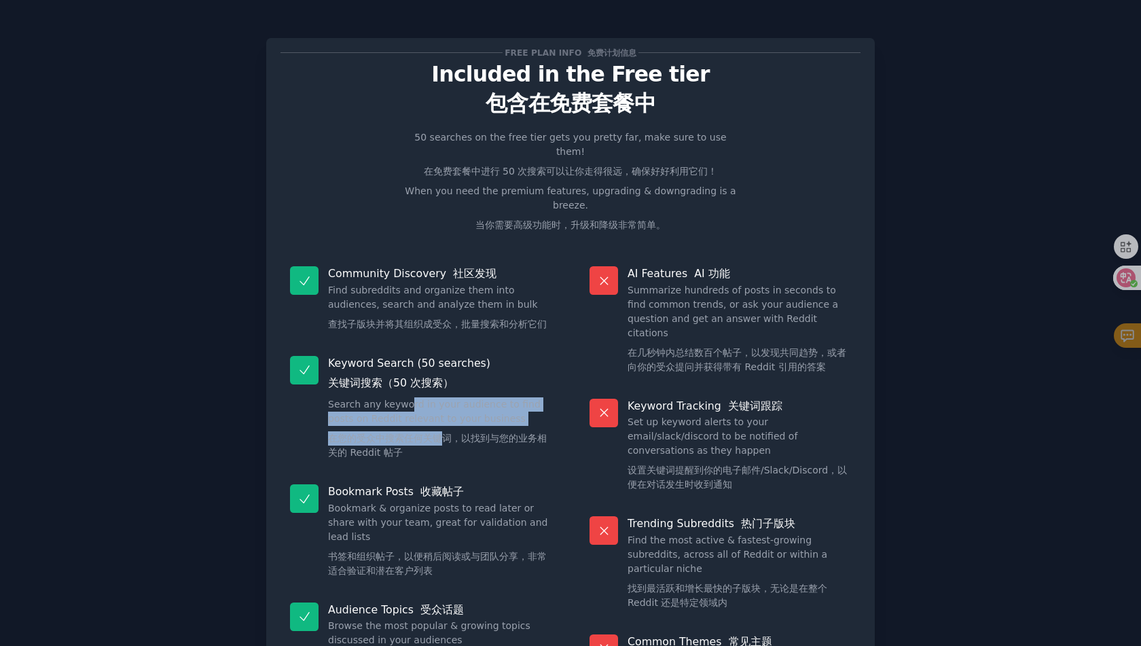
drag, startPoint x: 405, startPoint y: 395, endPoint x: 442, endPoint y: 423, distance: 47.0
click at [441, 423] on dd "Search any keyword in your audience to find posts on Reddit relevant to your bu…" at bounding box center [439, 431] width 223 height 68
click at [442, 433] on font "在您的受众中搜索任何关键词，以找到与您的业务相关的 Reddit 帖子" at bounding box center [437, 445] width 219 height 25
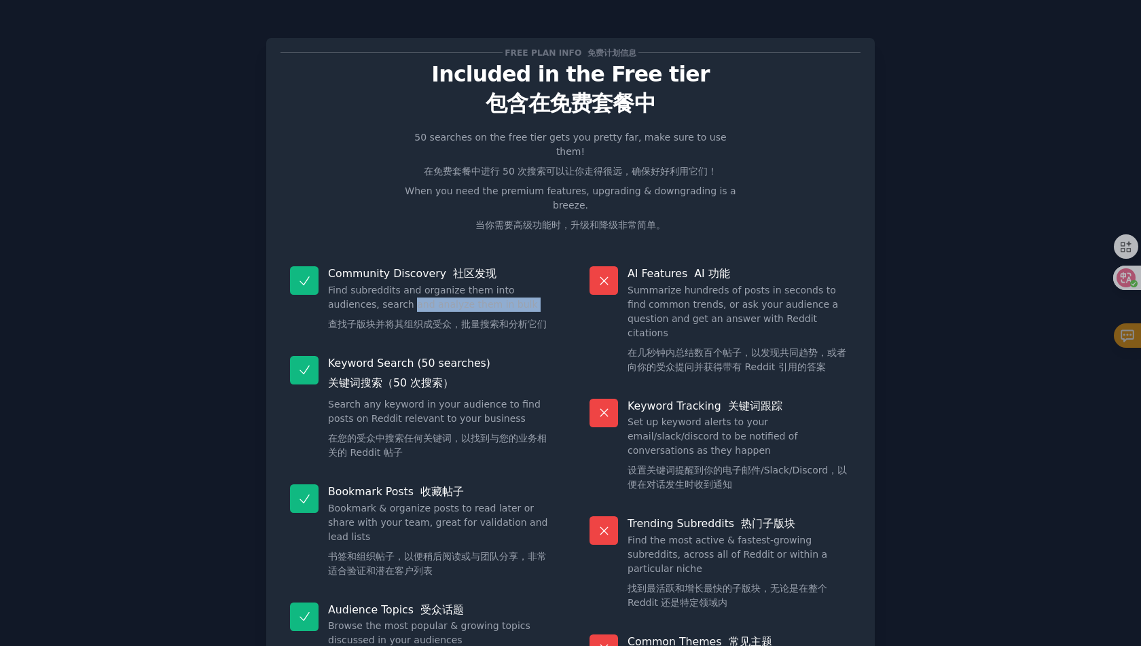
click at [422, 299] on dd "Find subreddits and organize them into audiences, search and analyze them in bu…" at bounding box center [439, 310] width 223 height 54
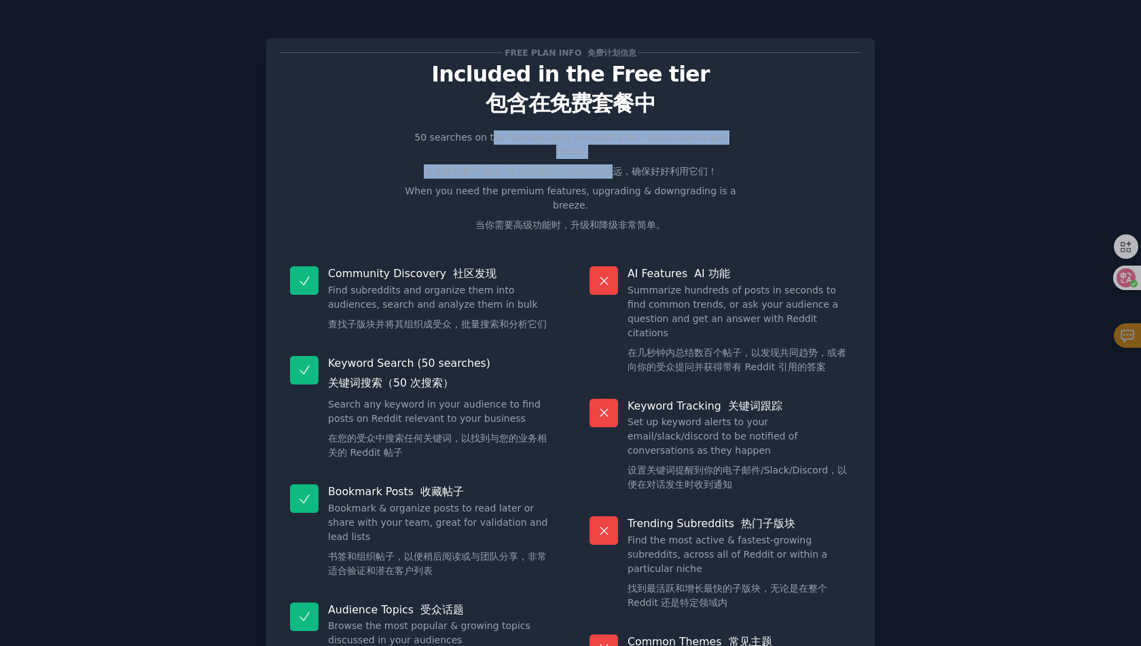
drag, startPoint x: 484, startPoint y: 134, endPoint x: 611, endPoint y: 164, distance: 130.3
click at [611, 164] on p "50 searches on the free tier gets you pretty far, make sure to use them! 在免费套餐中…" at bounding box center [570, 183] width 342 height 107
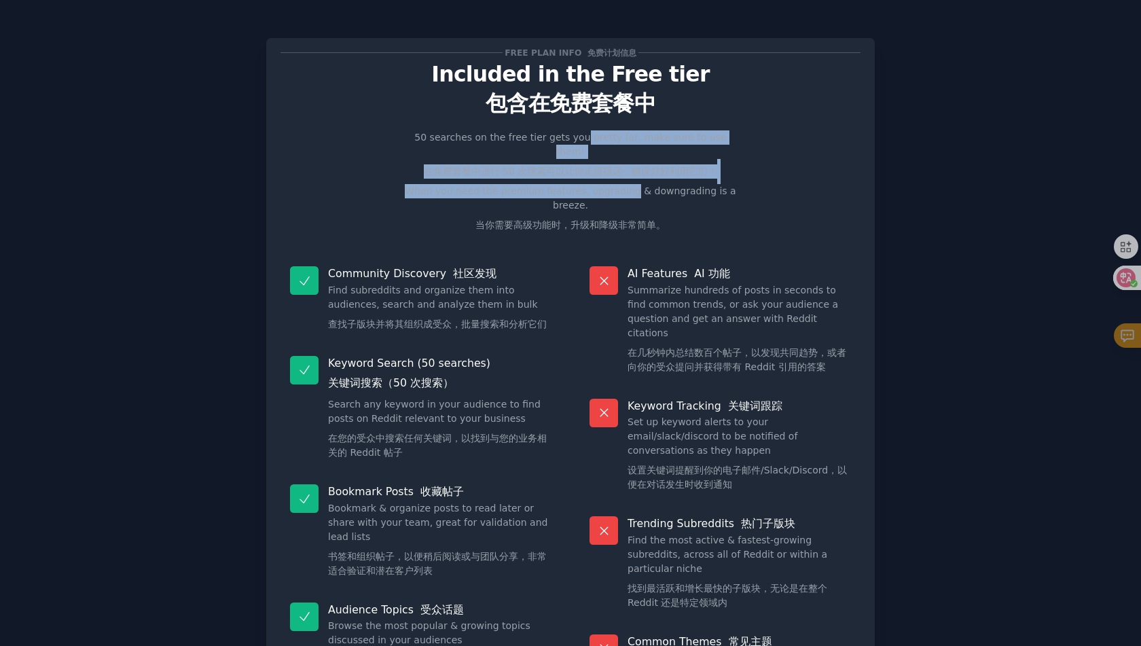
drag, startPoint x: 634, startPoint y: 177, endPoint x: 552, endPoint y: 132, distance: 93.6
click at [552, 133] on p "50 searches on the free tier gets you pretty far, make sure to use them! 在免费套餐中…" at bounding box center [570, 183] width 342 height 107
click at [552, 132] on p "50 searches on the free tier gets you pretty far, make sure to use them! 在免费套餐中…" at bounding box center [570, 183] width 342 height 107
drag, startPoint x: 551, startPoint y: 132, endPoint x: 617, endPoint y: 178, distance: 80.1
click at [615, 177] on p "50 searches on the free tier gets you pretty far, make sure to use them! 在免费套餐中…" at bounding box center [570, 183] width 342 height 107
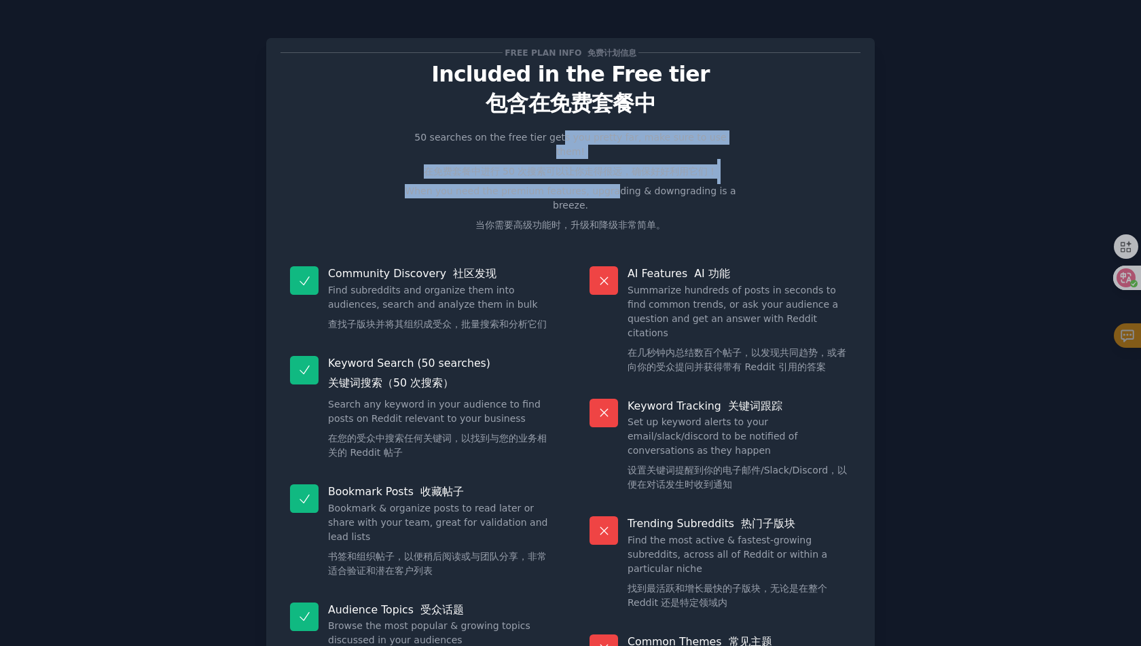
click at [617, 178] on p "50 searches on the free tier gets you pretty far, make sure to use them! 在免费套餐中…" at bounding box center [570, 183] width 342 height 107
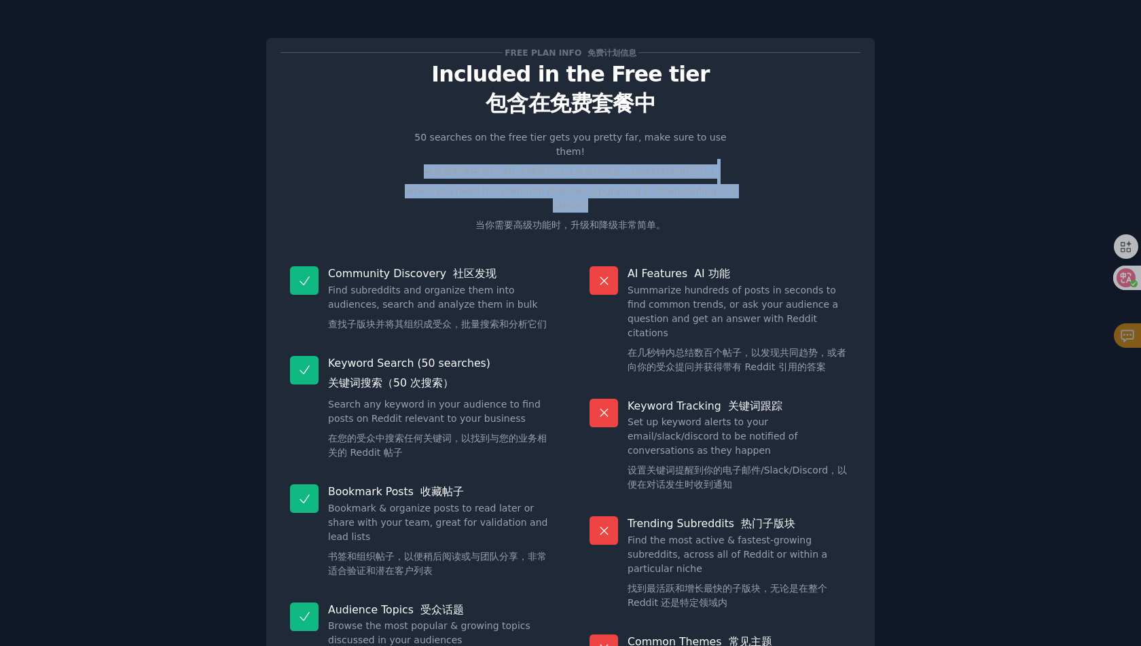
drag, startPoint x: 636, startPoint y: 192, endPoint x: 534, endPoint y: 138, distance: 115.1
click at [538, 139] on p "50 searches on the free tier gets you pretty far, make sure to use them! 在免费套餐中…" at bounding box center [570, 183] width 342 height 107
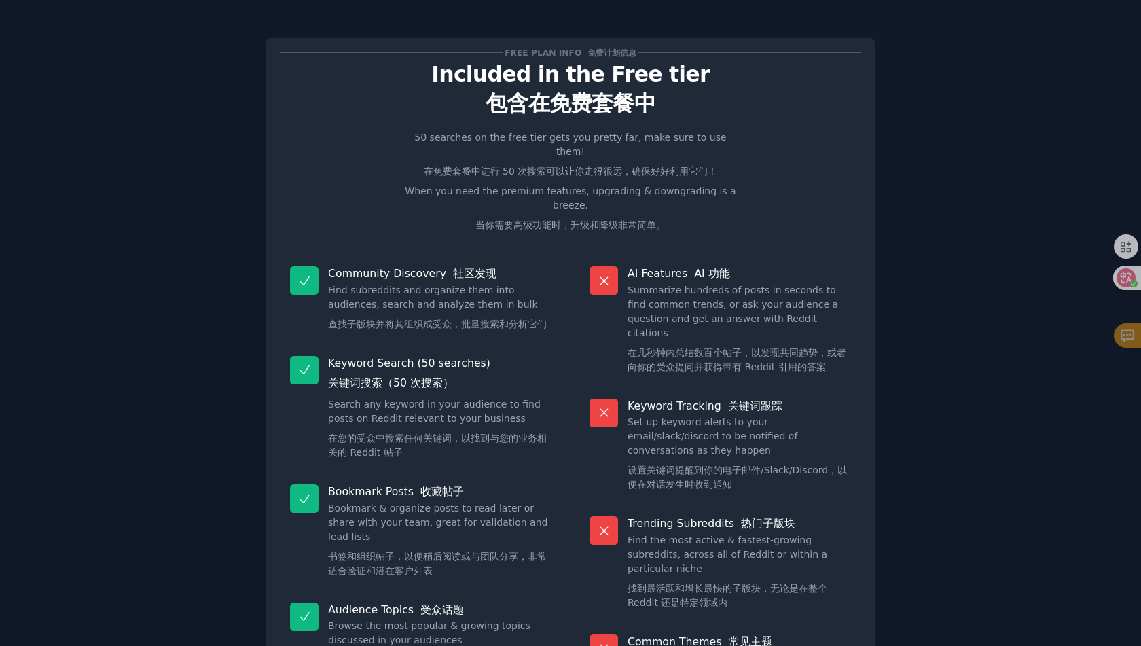
click at [534, 137] on p "50 searches on the free tier gets you pretty far, make sure to use them! 在免费套餐中…" at bounding box center [570, 183] width 342 height 107
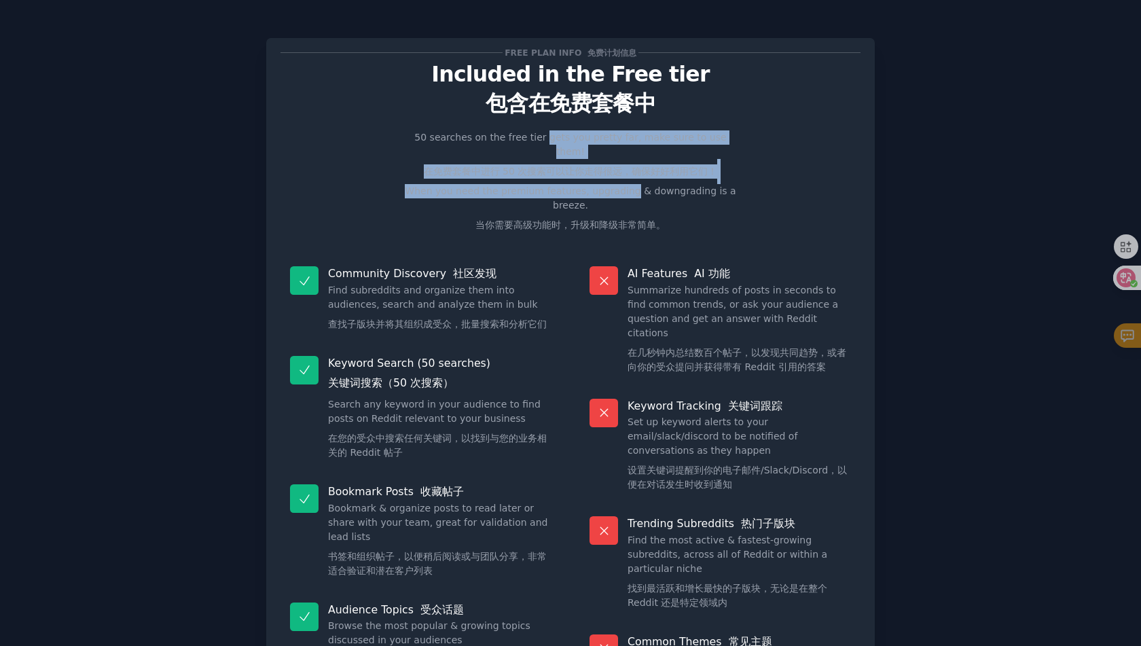
drag, startPoint x: 534, startPoint y: 137, endPoint x: 623, endPoint y: 186, distance: 101.8
click at [618, 184] on p "50 searches on the free tier gets you pretty far, make sure to use them! 在免费套餐中…" at bounding box center [570, 183] width 342 height 107
click at [624, 187] on p "50 searches on the free tier gets you pretty far, make sure to use them! 在免费套餐中…" at bounding box center [570, 183] width 342 height 107
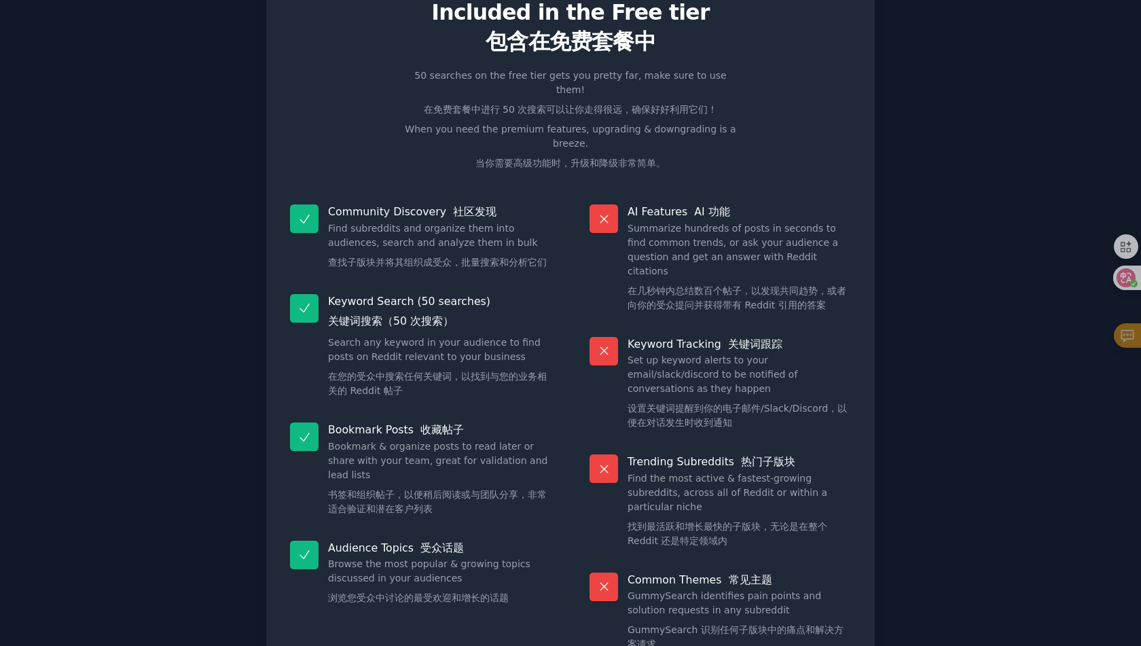
scroll to position [136, 0]
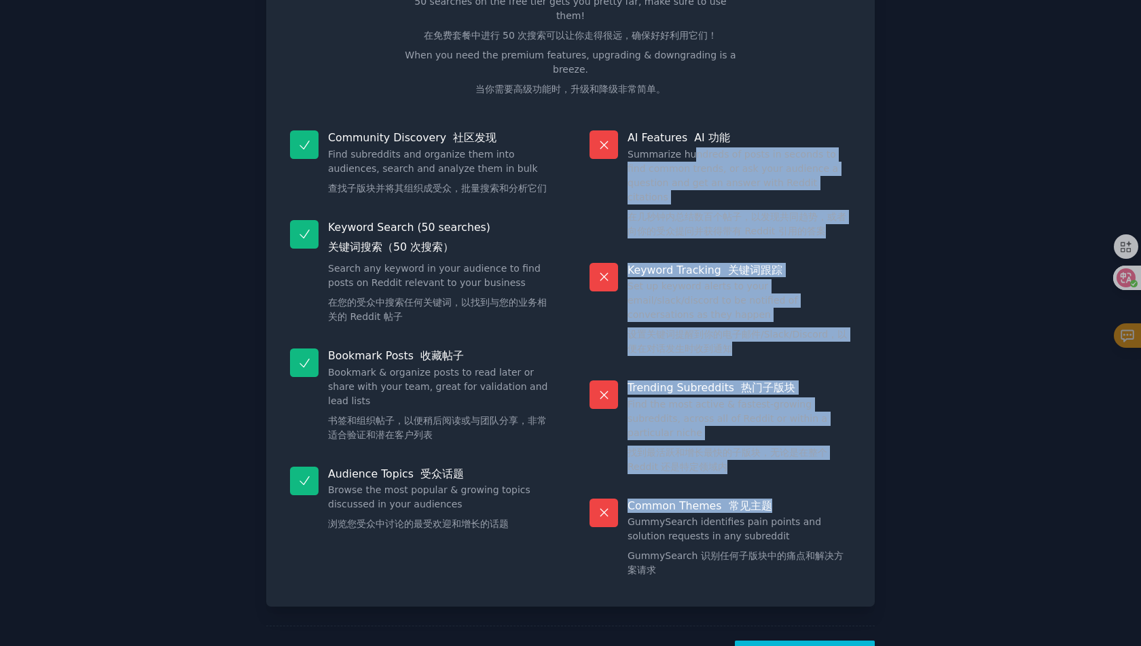
drag, startPoint x: 691, startPoint y: 146, endPoint x: 790, endPoint y: 481, distance: 349.8
click at [790, 481] on dl "AI Features AI 功能 Summarize hundreds of posts in seconds to find common trends,…" at bounding box center [720, 356] width 280 height 471
click at [790, 498] on p "Common Themes 常见主题" at bounding box center [738, 505] width 223 height 14
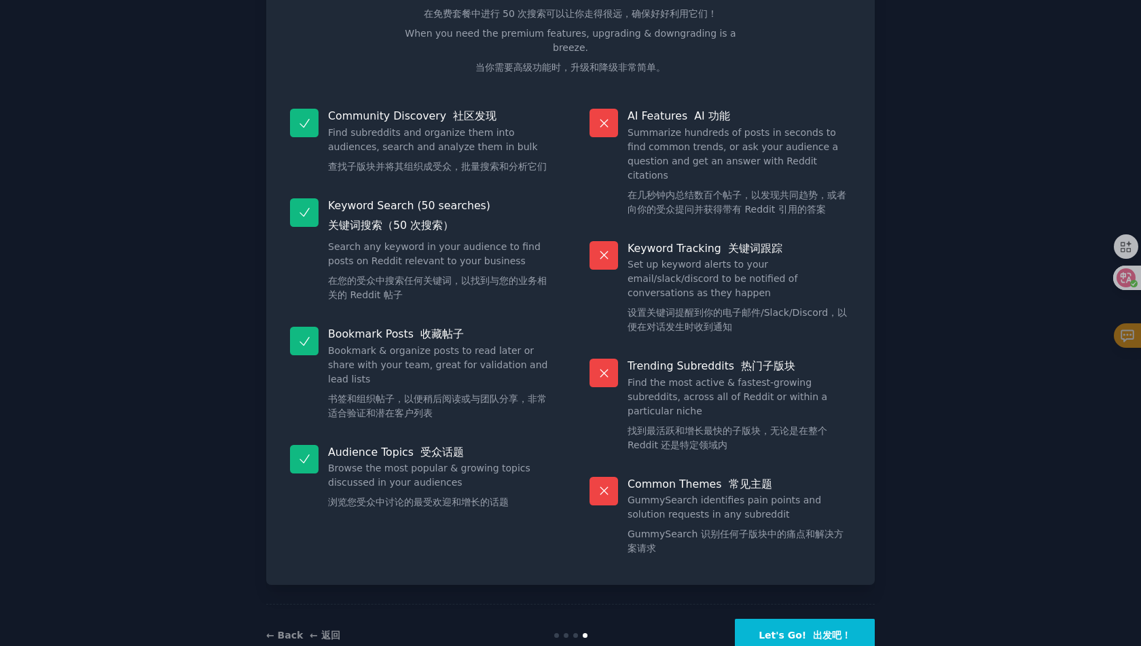
scroll to position [168, 0]
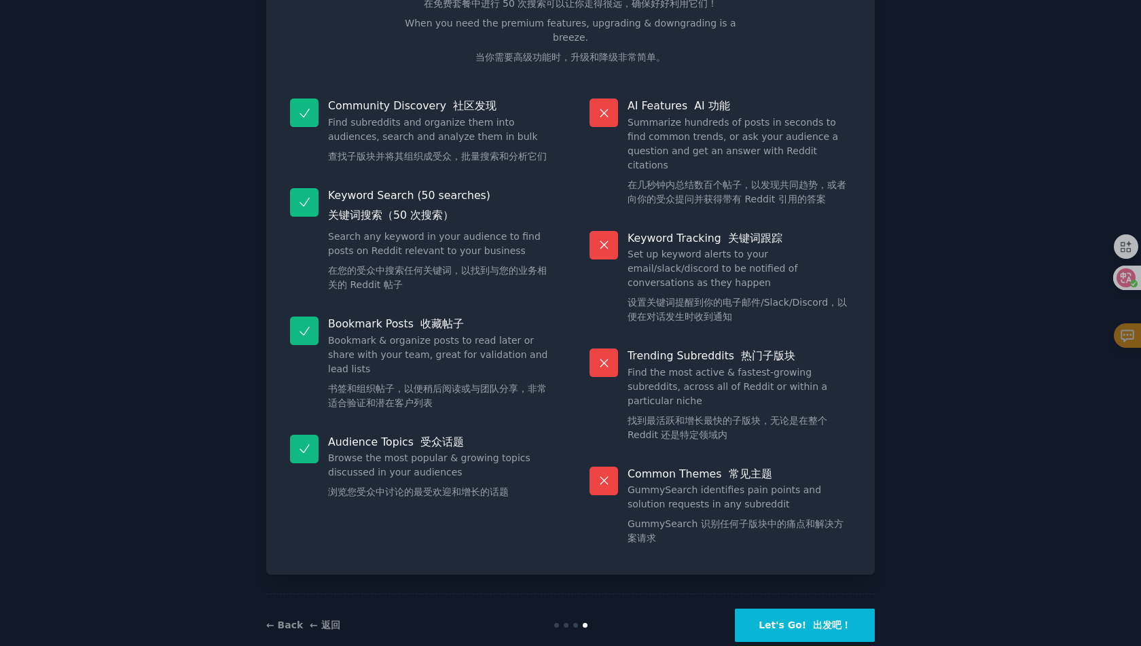
click at [833, 608] on button "Let's Go! 出发吧！" at bounding box center [805, 624] width 140 height 33
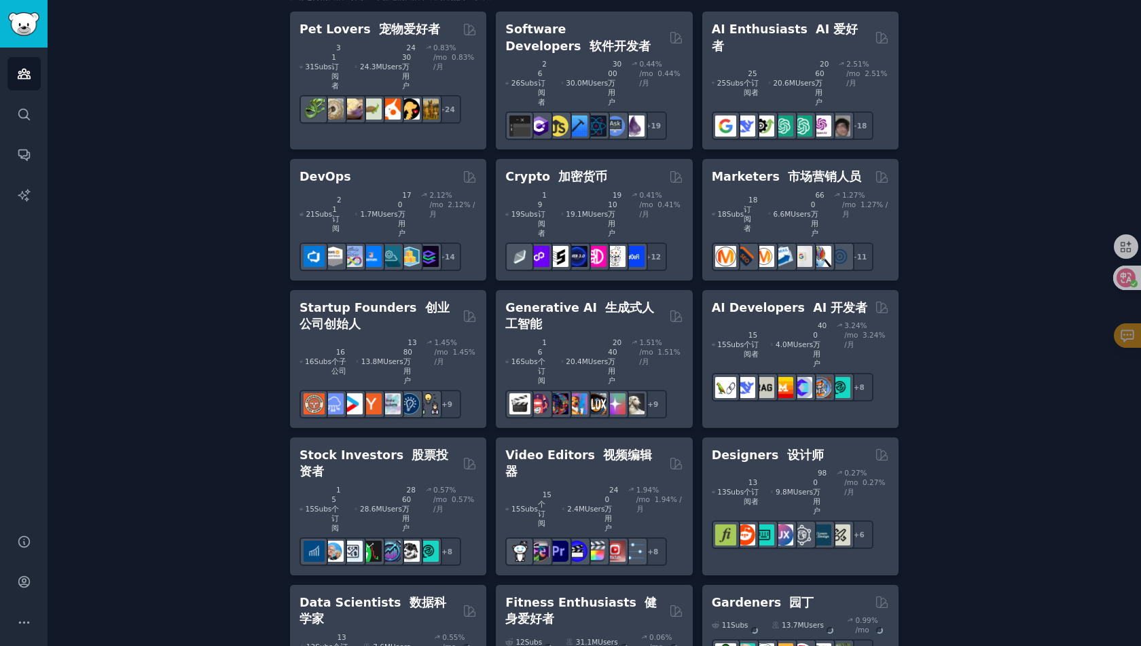
click at [234, 314] on div "Create your first audience 创建您的第一个受众 An audience is a collection of subreddits …" at bounding box center [594, 655] width 1055 height 1817
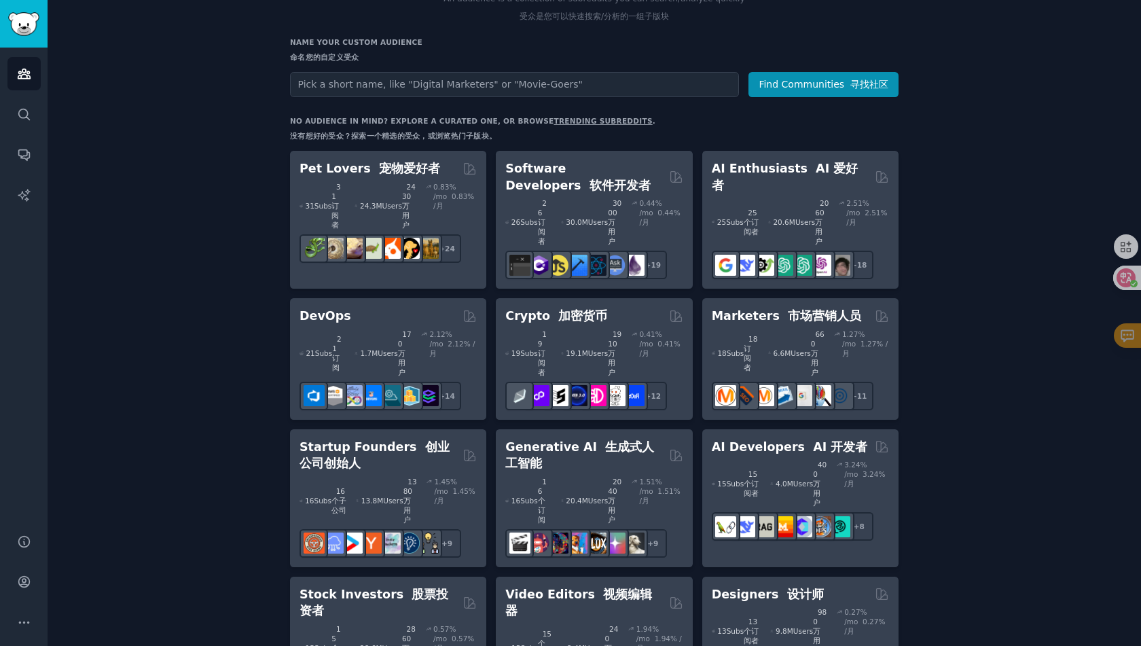
scroll to position [68, 0]
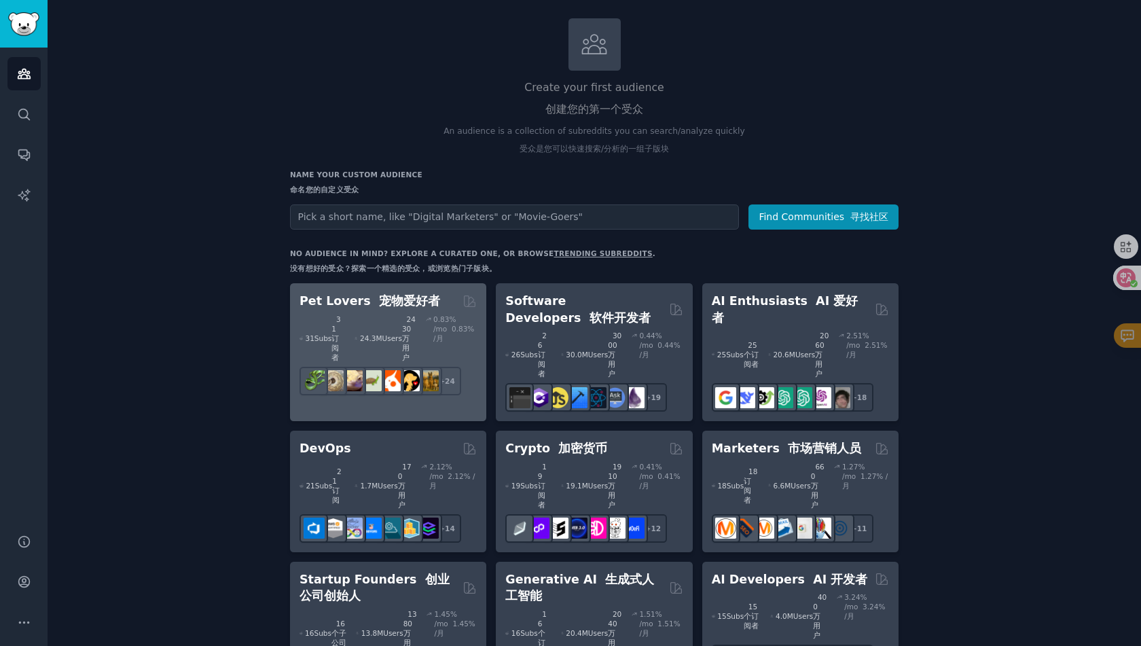
click at [379, 300] on font "宠物爱好者" at bounding box center [409, 301] width 61 height 14
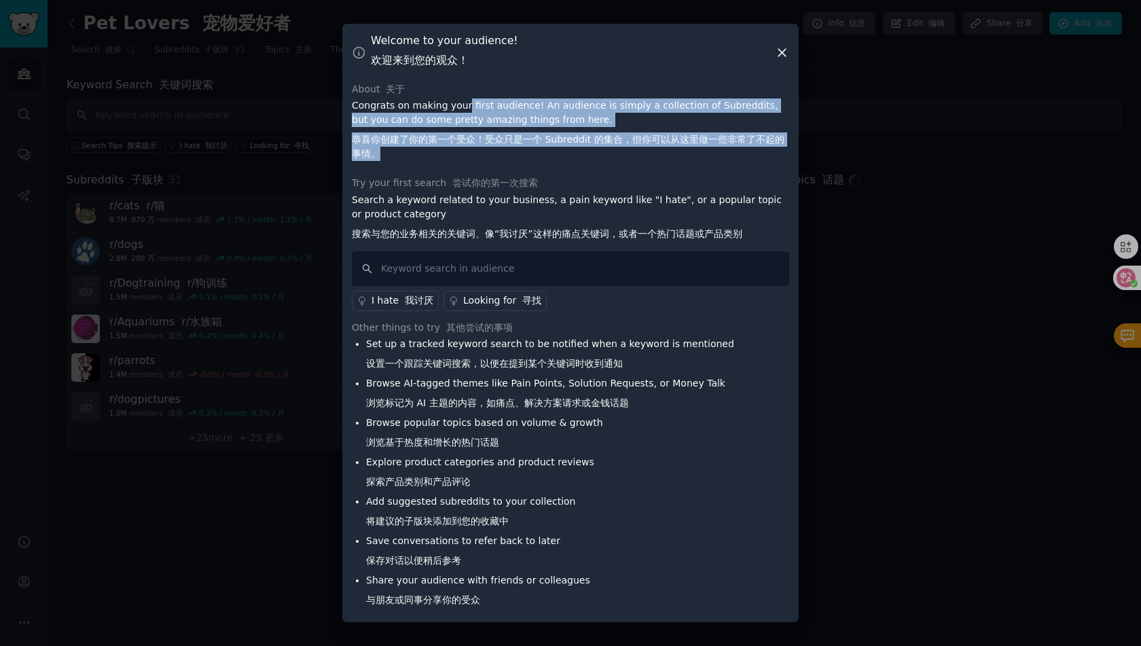
drag, startPoint x: 467, startPoint y: 108, endPoint x: 576, endPoint y: 160, distance: 120.9
click at [576, 160] on p "Congrats on making your first audience! An audience is simply a collection of S…" at bounding box center [570, 132] width 437 height 68
click at [576, 160] on font "恭喜你创建了你的第一个受众！受众只是一个 Subreddit 的集合，但你可以从这里做一些非常了不起的事情。" at bounding box center [570, 146] width 437 height 29
drag, startPoint x: 597, startPoint y: 156, endPoint x: 539, endPoint y: 108, distance: 75.2
click at [539, 108] on p "Congrats on making your first audience! An audience is simply a collection of S…" at bounding box center [570, 132] width 437 height 68
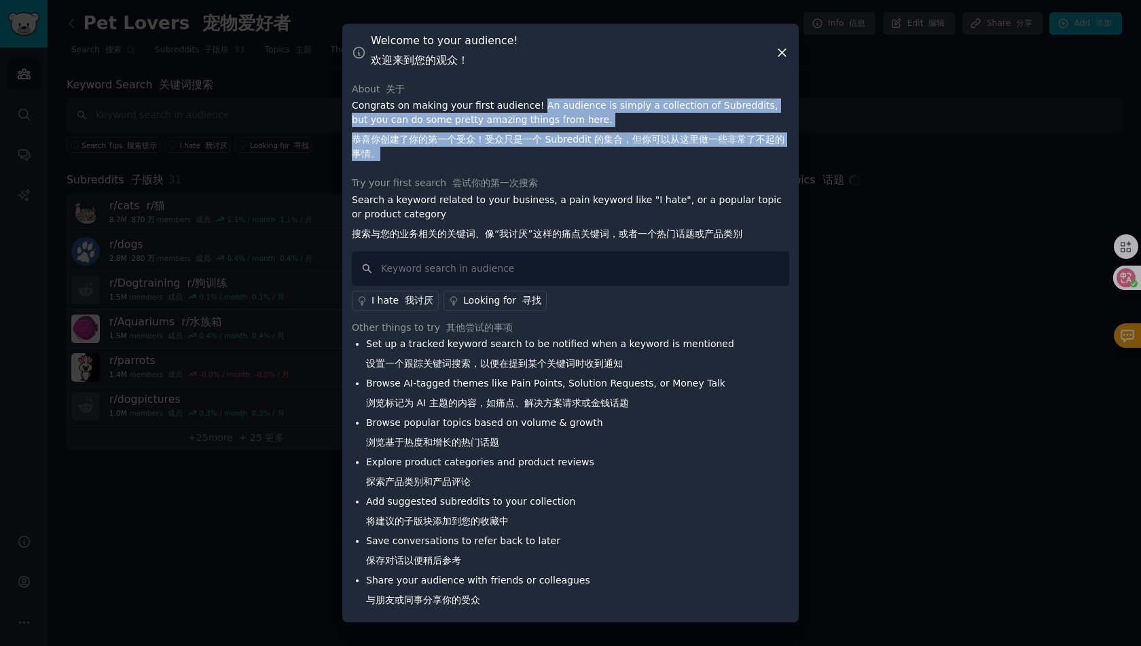
click at [539, 108] on p "Congrats on making your first audience! An audience is simply a collection of S…" at bounding box center [570, 132] width 437 height 68
drag, startPoint x: 534, startPoint y: 105, endPoint x: 591, endPoint y: 145, distance: 70.1
click at [591, 145] on p "Congrats on making your first audience! An audience is simply a collection of S…" at bounding box center [570, 132] width 437 height 68
click at [591, 145] on font "恭喜你创建了你的第一个受众！受众只是一个 Subreddit 的集合，但你可以从这里做一些非常了不起的事情。" at bounding box center [568, 146] width 433 height 25
drag, startPoint x: 619, startPoint y: 154, endPoint x: 519, endPoint y: 101, distance: 113.0
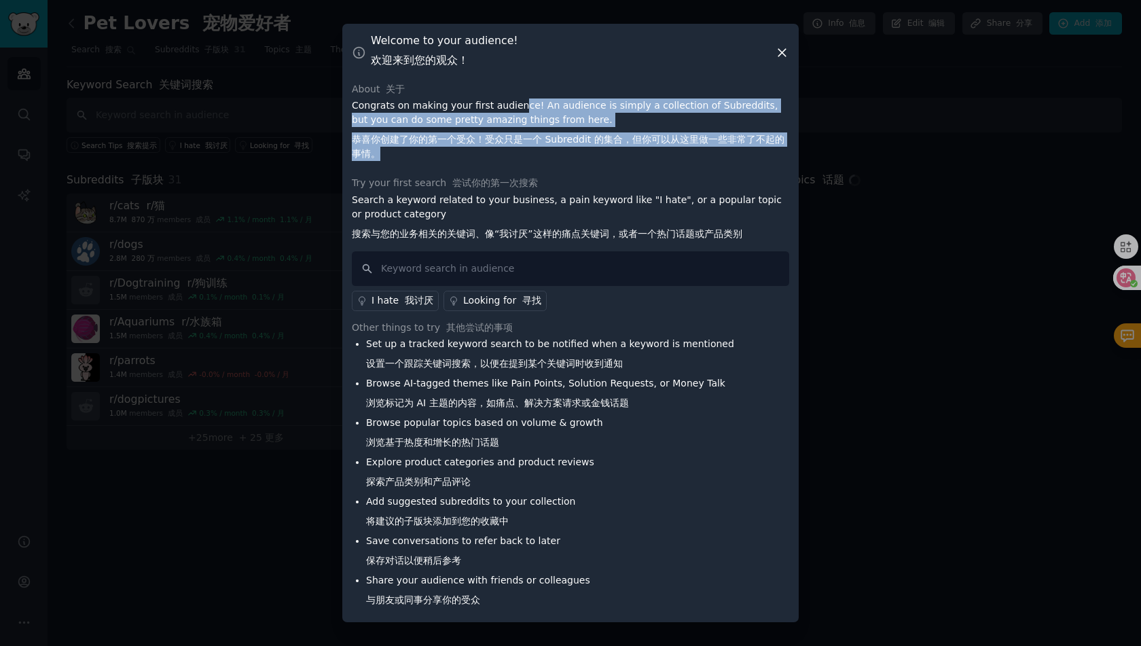
click at [519, 101] on p "Congrats on making your first audience! An audience is simply a collection of S…" at bounding box center [570, 132] width 437 height 68
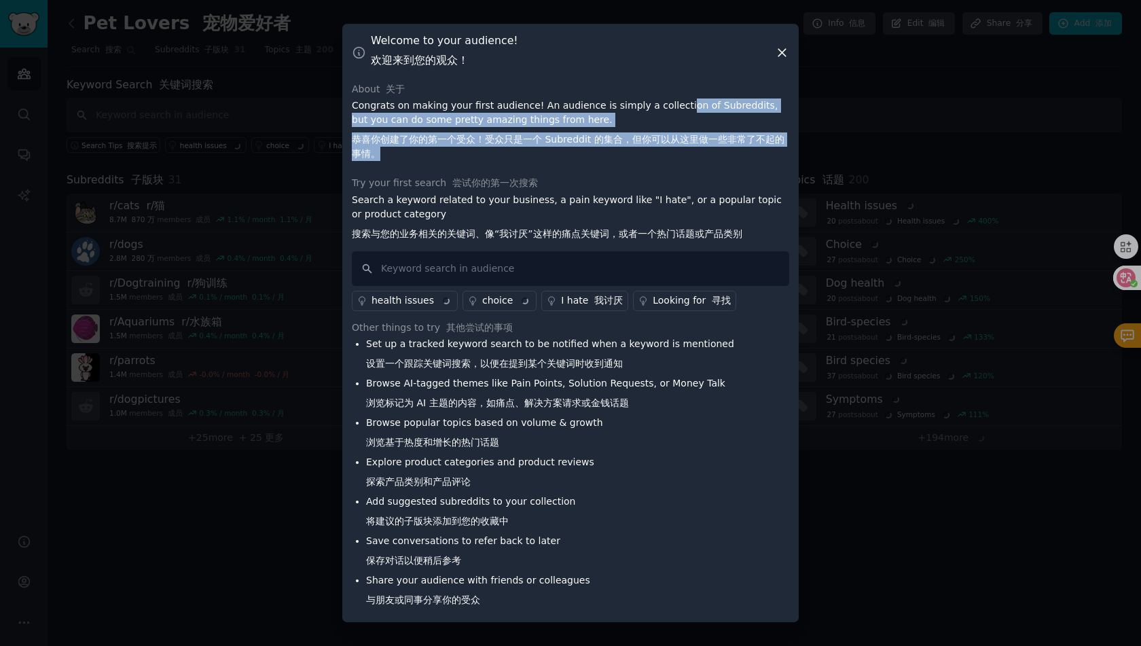
drag, startPoint x: 693, startPoint y: 128, endPoint x: 702, endPoint y: 165, distance: 37.7
click at [702, 165] on p "Congrats on making your first audience! An audience is simply a collection of S…" at bounding box center [570, 132] width 437 height 68
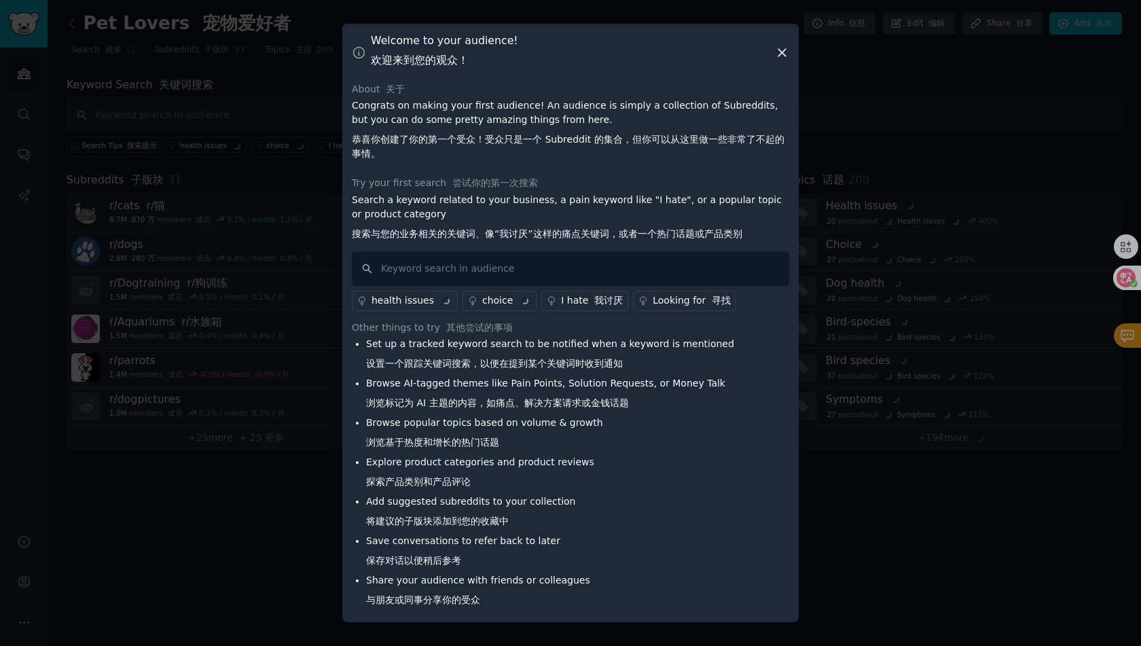
click at [702, 165] on p "Congrats on making your first audience! An audience is simply a collection of S…" at bounding box center [570, 132] width 437 height 68
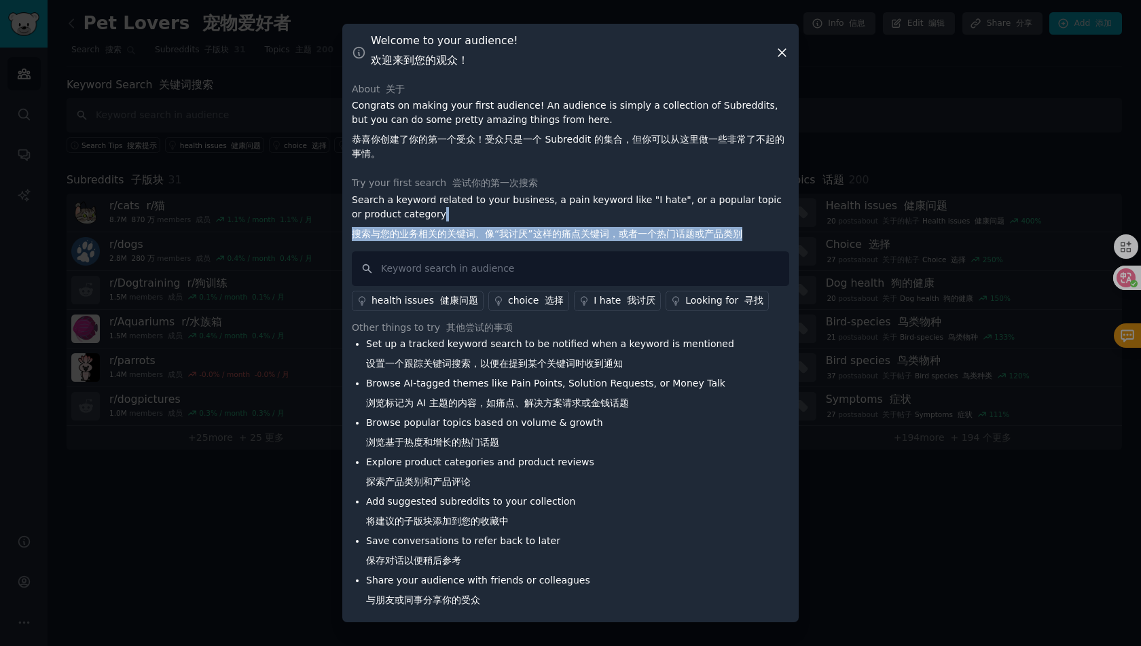
drag, startPoint x: 746, startPoint y: 229, endPoint x: 569, endPoint y: 215, distance: 177.1
click at [576, 217] on p "Search a keyword related to your business, a pain keyword like "I hate", or a p…" at bounding box center [570, 220] width 437 height 54
click at [569, 215] on p "Search a keyword related to your business, a pain keyword like "I hate", or a p…" at bounding box center [570, 220] width 437 height 54
drag, startPoint x: 553, startPoint y: 208, endPoint x: 653, endPoint y: 237, distance: 104.0
click at [653, 237] on p "Search a keyword related to your business, a pain keyword like "I hate", or a p…" at bounding box center [570, 220] width 437 height 54
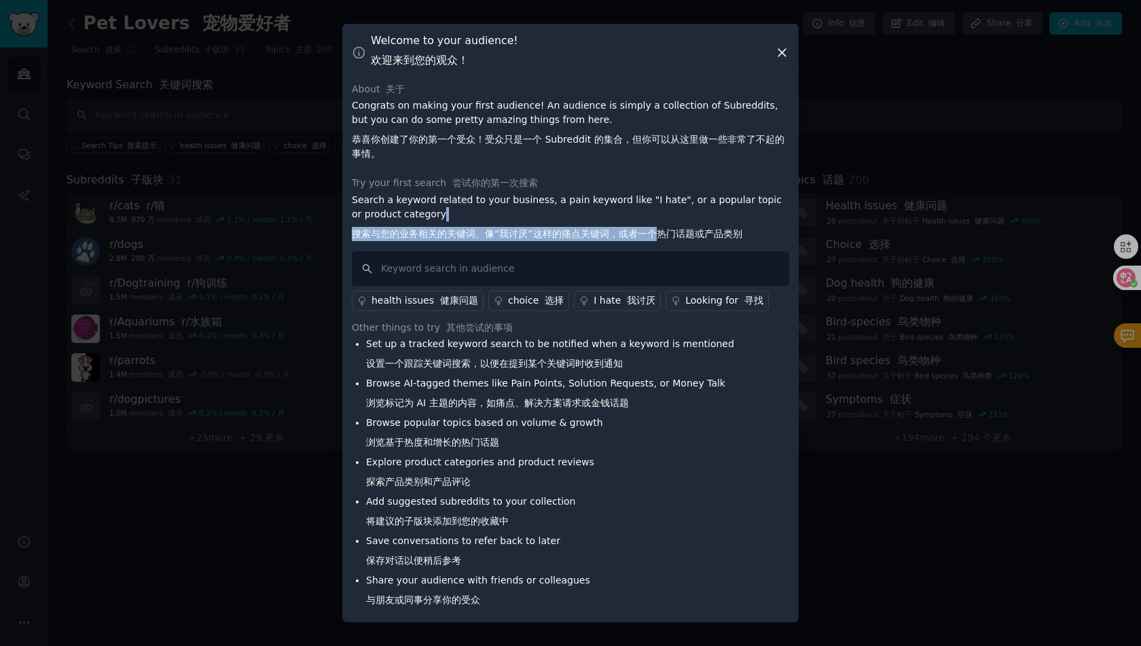
click at [653, 237] on font "搜索与您的业务相关的关键词、像“我讨厌”这样的痛点关键词，或者一个热门话题或产品类别" at bounding box center [547, 233] width 390 height 11
drag, startPoint x: 660, startPoint y: 240, endPoint x: 568, endPoint y: 209, distance: 97.3
click at [568, 209] on p "Search a keyword related to your business, a pain keyword like "I hate", or a p…" at bounding box center [570, 220] width 437 height 54
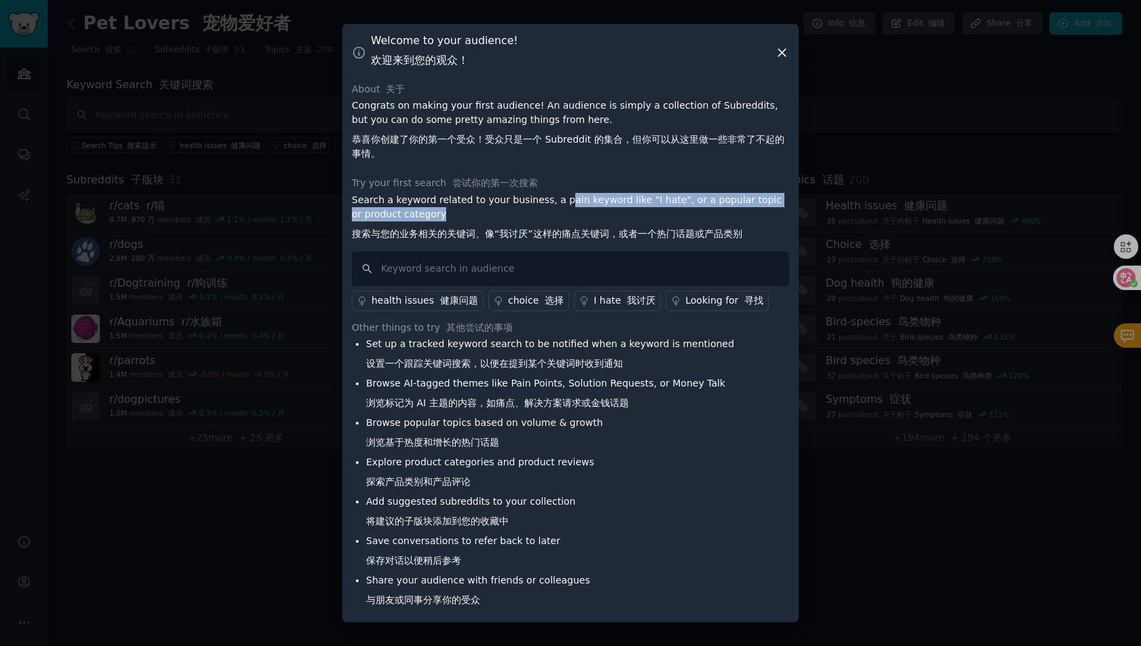
drag, startPoint x: 561, startPoint y: 204, endPoint x: 630, endPoint y: 225, distance: 72.2
click at [630, 225] on p "Search a keyword related to your business, a pain keyword like "I hate", or a p…" at bounding box center [570, 220] width 437 height 54
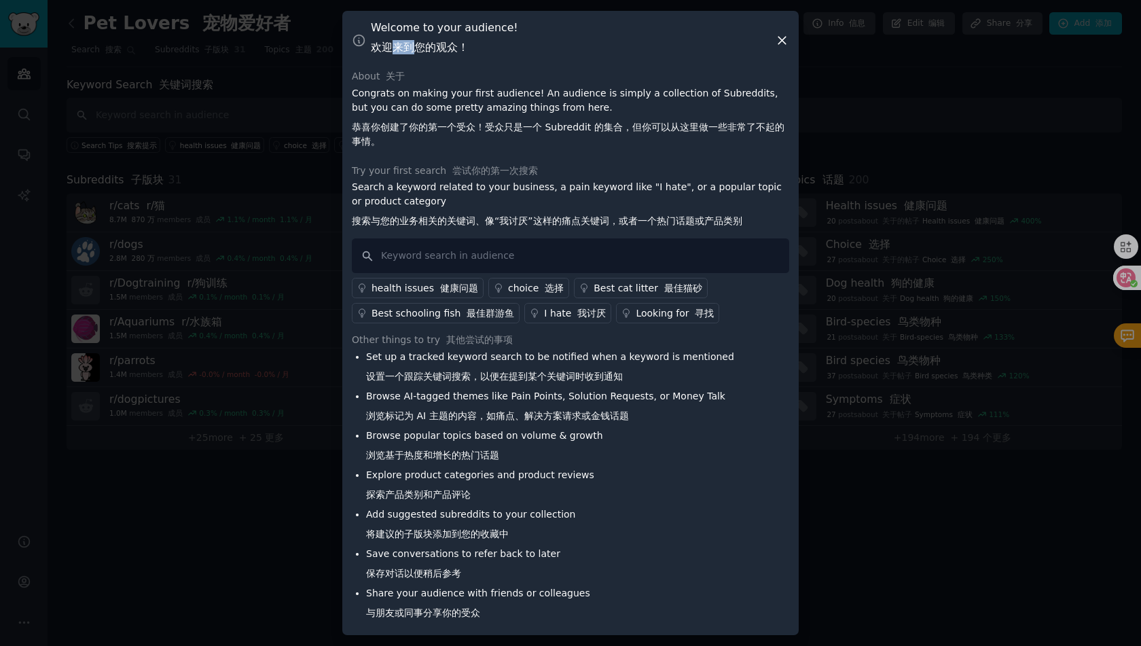
drag, startPoint x: 405, startPoint y: 51, endPoint x: 420, endPoint y: 52, distance: 15.0
click at [420, 52] on font "欢迎来到您的观众！" at bounding box center [420, 47] width 98 height 13
drag, startPoint x: 424, startPoint y: 46, endPoint x: 416, endPoint y: 46, distance: 8.1
click at [416, 46] on font "欢迎来到您的观众！" at bounding box center [420, 47] width 98 height 13
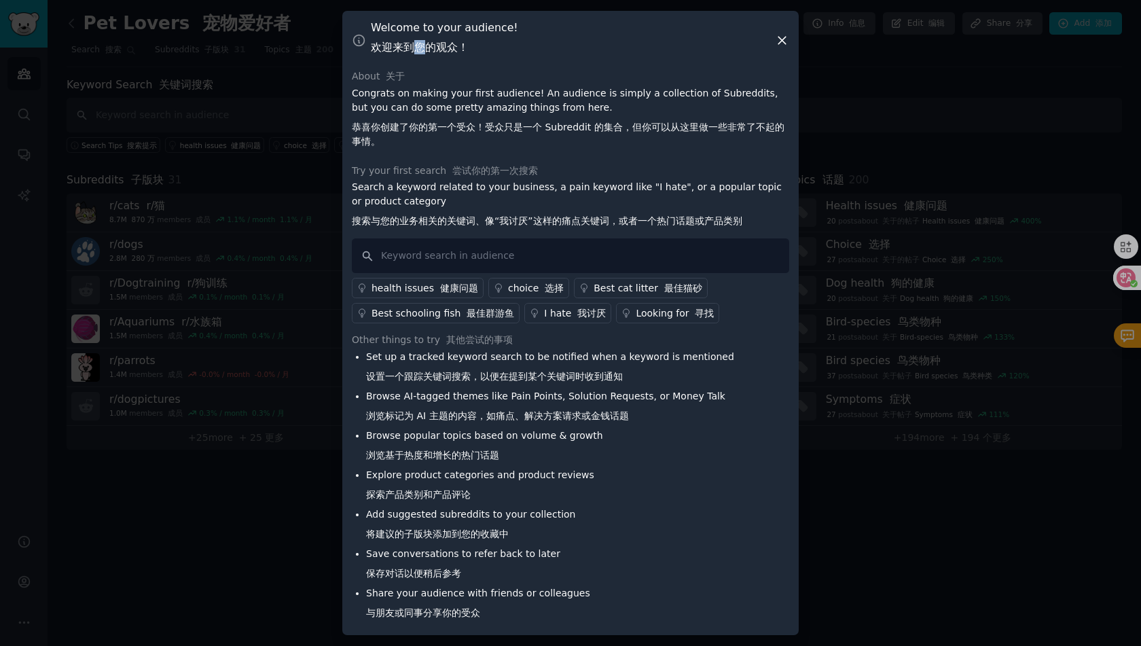
click at [414, 46] on font "欢迎来到您的观众！" at bounding box center [420, 47] width 98 height 13
drag, startPoint x: 407, startPoint y: 49, endPoint x: 441, endPoint y: 52, distance: 33.4
click at [441, 52] on font "欢迎来到您的观众！" at bounding box center [420, 47] width 98 height 13
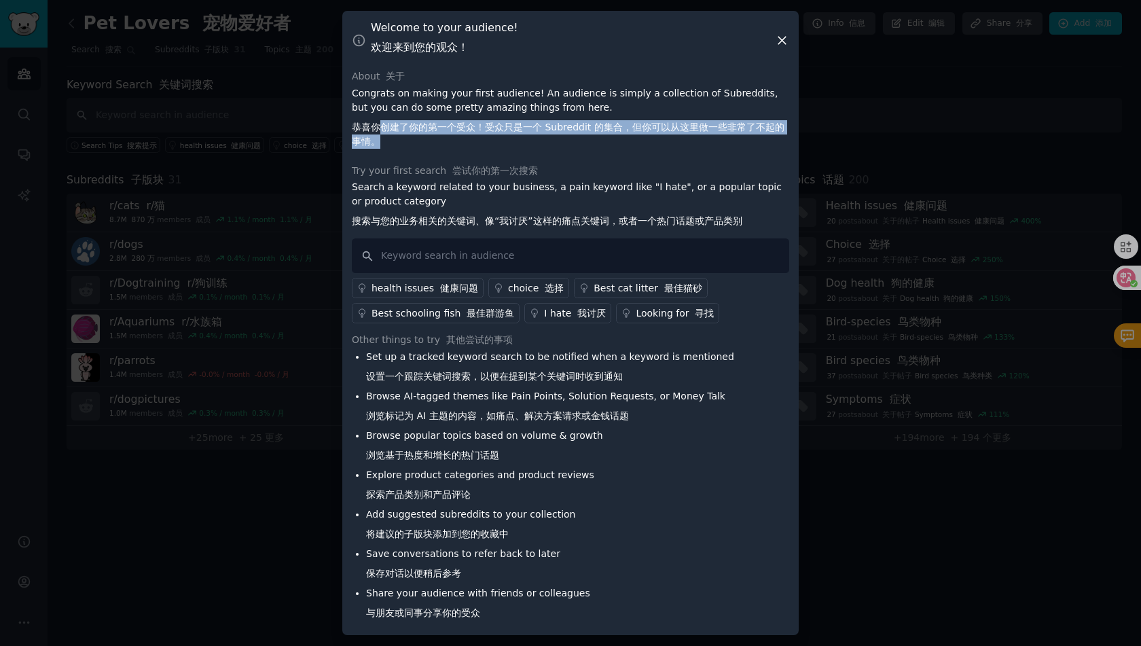
drag, startPoint x: 384, startPoint y: 128, endPoint x: 460, endPoint y: 136, distance: 76.5
click at [460, 136] on font "恭喜你创建了你的第一个受众！受众只是一个 Subreddit 的集合，但你可以从这里做一些非常了不起的事情。" at bounding box center [570, 134] width 437 height 29
drag, startPoint x: 484, startPoint y: 126, endPoint x: 530, endPoint y: 141, distance: 47.7
click at [528, 141] on font "恭喜你创建了你的第一个受众！受众只是一个 Subreddit 的集合，但你可以从这里做一些非常了不起的事情。" at bounding box center [570, 134] width 437 height 29
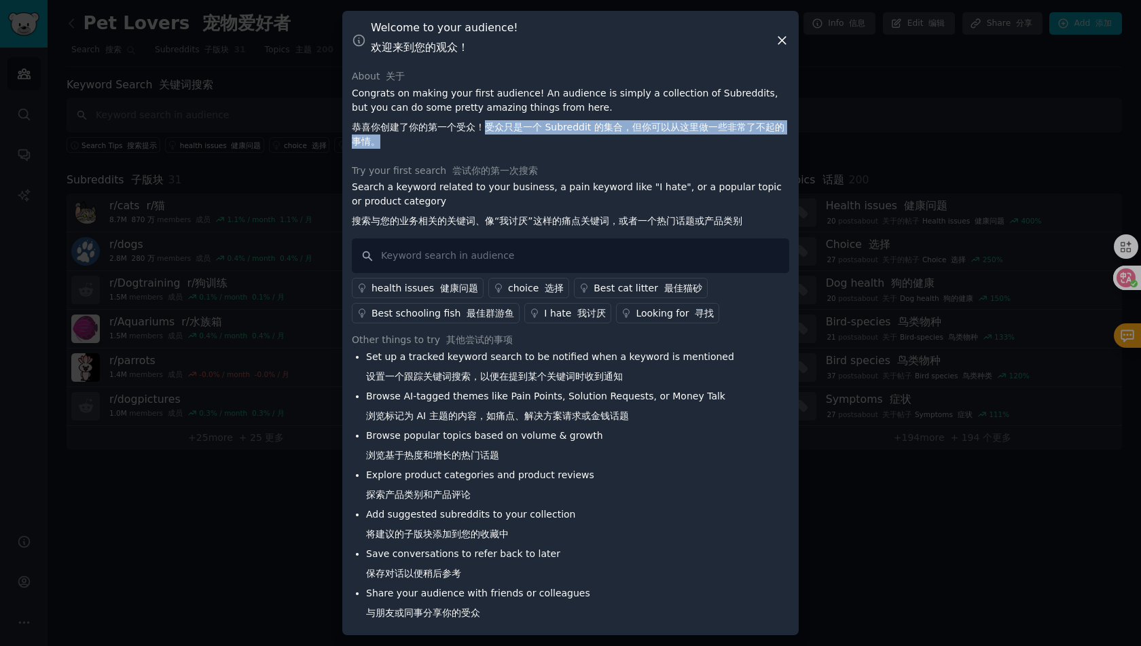
click at [530, 141] on font "恭喜你创建了你的第一个受众！受众只是一个 Subreddit 的集合，但你可以从这里做一些非常了不起的事情。" at bounding box center [570, 134] width 437 height 29
drag, startPoint x: 543, startPoint y: 139, endPoint x: 500, endPoint y: 132, distance: 44.1
click at [500, 132] on font "恭喜你创建了你的第一个受众！受众只是一个 Subreddit 的集合，但你可以从这里做一些非常了不起的事情。" at bounding box center [570, 134] width 437 height 29
click at [500, 132] on font "恭喜你创建了你的第一个受众！受众只是一个 Subreddit 的集合，但你可以从这里做一些非常了不起的事情。" at bounding box center [568, 134] width 433 height 25
drag, startPoint x: 486, startPoint y: 128, endPoint x: 561, endPoint y: 140, distance: 75.7
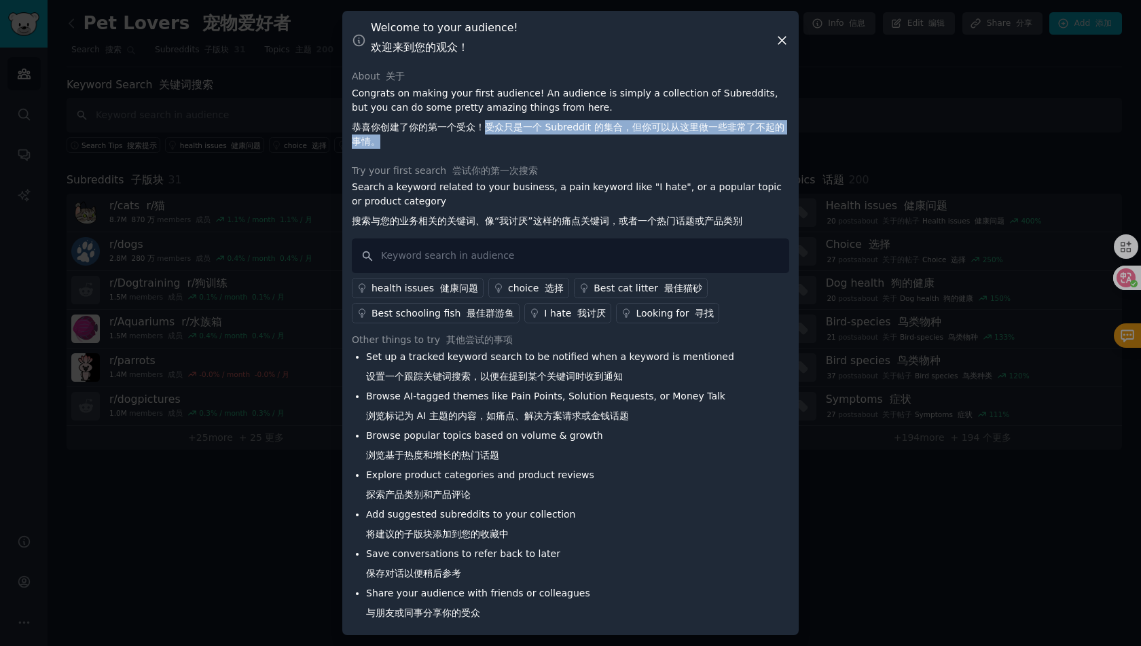
click at [561, 140] on font "恭喜你创建了你的第一个受众！受众只是一个 Subreddit 的集合，但你可以从这里做一些非常了不起的事情。" at bounding box center [570, 134] width 437 height 29
drag, startPoint x: 587, startPoint y: 140, endPoint x: 483, endPoint y: 132, distance: 104.8
click at [483, 132] on font "恭喜你创建了你的第一个受众！受众只是一个 Subreddit 的集合，但你可以从这里做一些非常了不起的事情。" at bounding box center [570, 134] width 437 height 29
click at [483, 132] on font "恭喜你创建了你的第一个受众！受众只是一个 Subreddit 的集合，但你可以从这里做一些非常了不起的事情。" at bounding box center [568, 134] width 433 height 25
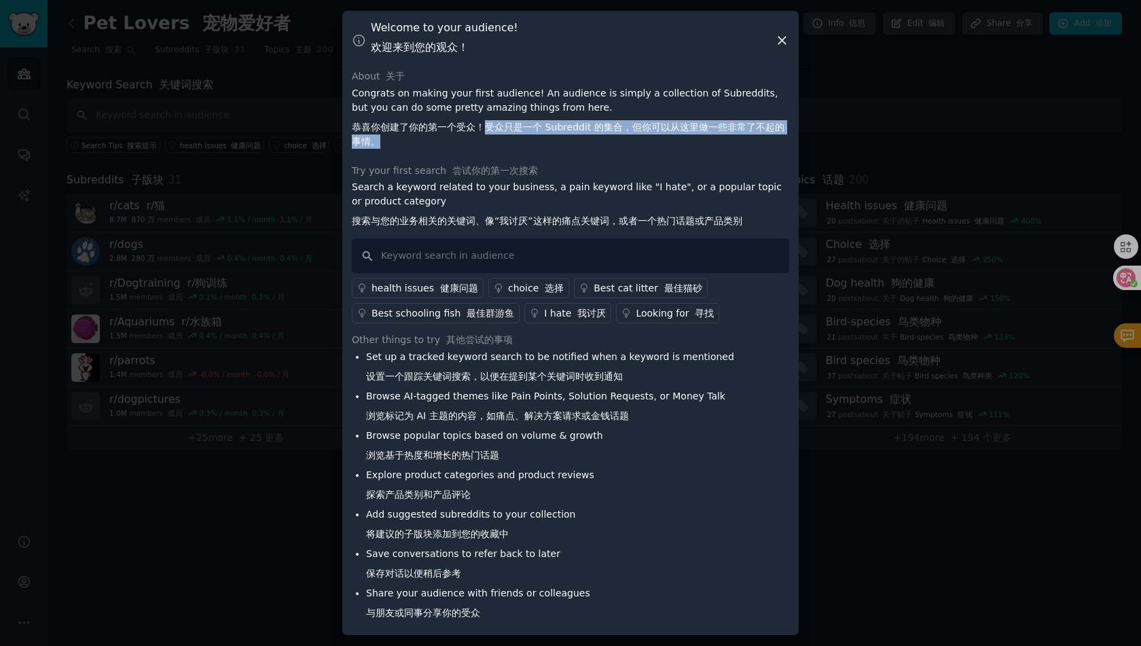
drag, startPoint x: 484, startPoint y: 130, endPoint x: 546, endPoint y: 149, distance: 65.3
click at [545, 149] on font "恭喜你创建了你的第一个受众！受众只是一个 Subreddit 的集合，但你可以从这里做一些非常了不起的事情。" at bounding box center [570, 134] width 437 height 29
click at [546, 149] on font "恭喜你创建了你的第一个受众！受众只是一个 Subreddit 的集合，但你可以从这里做一些非常了不起的事情。" at bounding box center [570, 134] width 437 height 29
drag, startPoint x: 632, startPoint y: 128, endPoint x: 649, endPoint y: 143, distance: 23.1
click at [649, 143] on font "恭喜你创建了你的第一个受众！受众只是一个 Subreddit 的集合，但你可以从这里做一些非常了不起的事情。" at bounding box center [570, 134] width 437 height 29
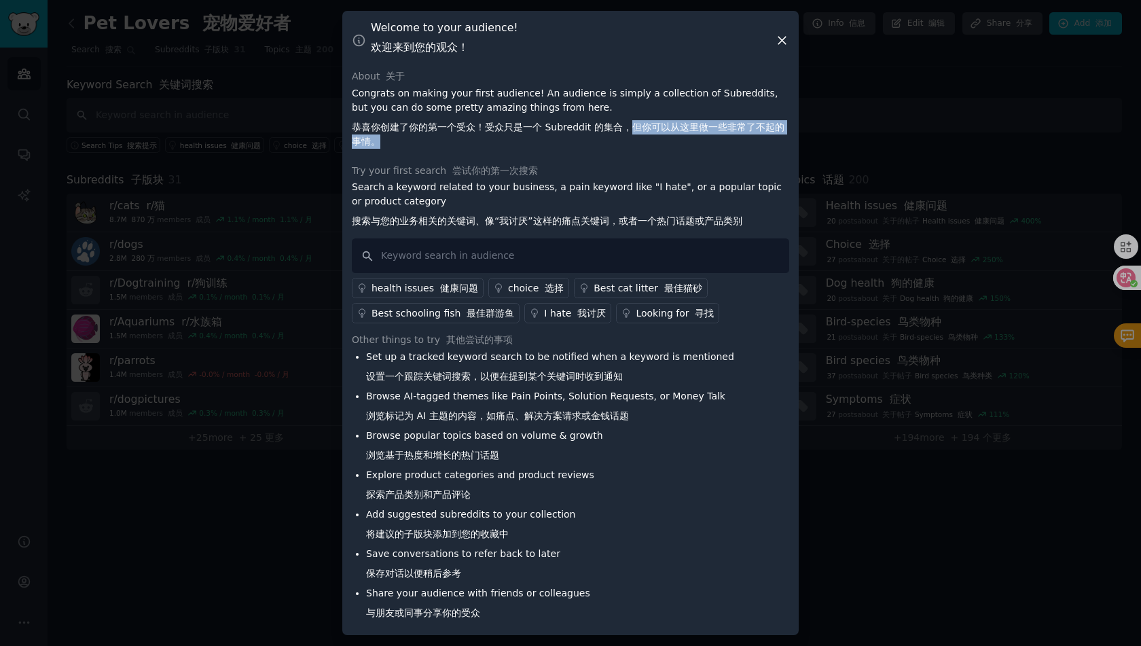
click at [649, 143] on font "恭喜你创建了你的第一个受众！受众只是一个 Subreddit 的集合，但你可以从这里做一些非常了不起的事情。" at bounding box center [570, 134] width 437 height 29
drag, startPoint x: 656, startPoint y: 143, endPoint x: 617, endPoint y: 135, distance: 40.2
click at [617, 135] on font "恭喜你创建了你的第一个受众！受众只是一个 Subreddit 的集合，但你可以从这里做一些非常了不起的事情。" at bounding box center [570, 134] width 437 height 29
drag, startPoint x: 631, startPoint y: 130, endPoint x: 649, endPoint y: 151, distance: 28.0
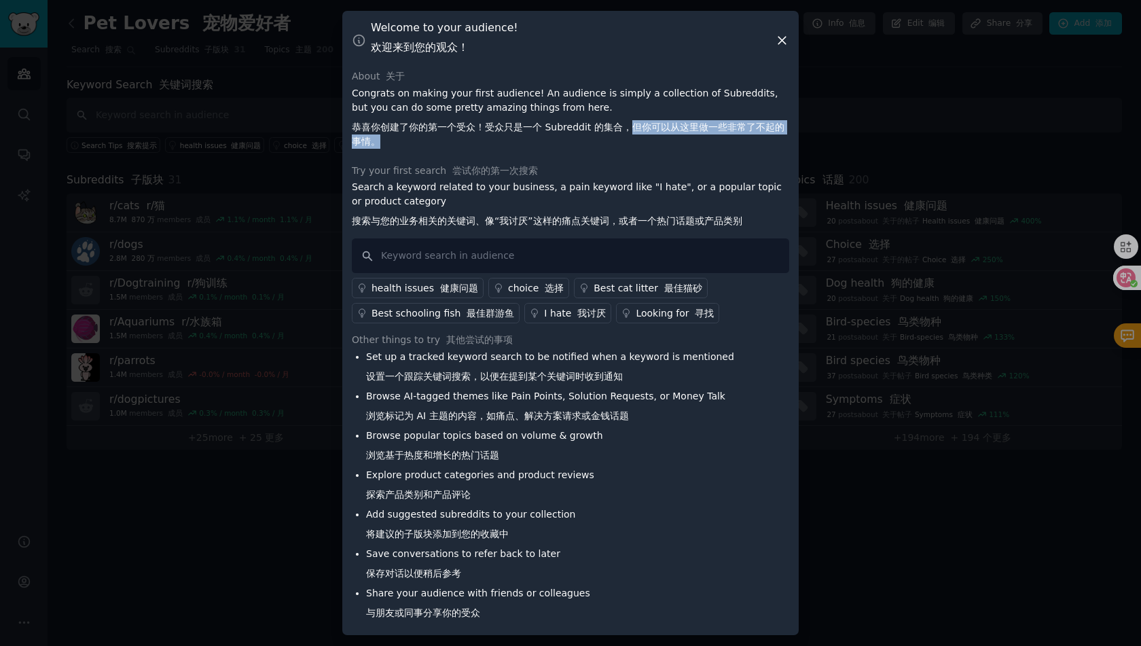
click at [649, 151] on p "Congrats on making your first audience! An audience is simply a collection of S…" at bounding box center [570, 120] width 437 height 68
drag, startPoint x: 659, startPoint y: 147, endPoint x: 545, endPoint y: 127, distance: 115.1
click at [545, 127] on font "恭喜你创建了你的第一个受众！受众只是一个 Subreddit 的集合，但你可以从这里做一些非常了不起的事情。" at bounding box center [570, 134] width 437 height 29
click at [545, 127] on font "恭喜你创建了你的第一个受众！受众只是一个 Subreddit 的集合，但你可以从这里做一些非常了不起的事情。" at bounding box center [568, 134] width 433 height 25
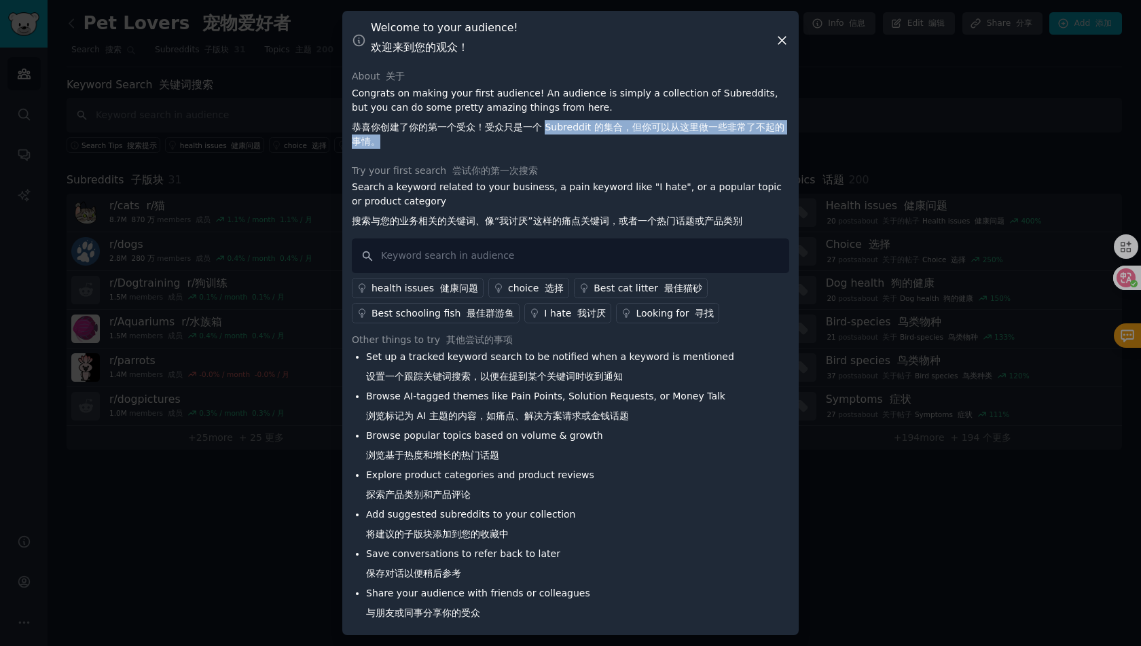
drag, startPoint x: 545, startPoint y: 127, endPoint x: 642, endPoint y: 147, distance: 99.2
click at [642, 147] on font "恭喜你创建了你的第一个受众！受众只是一个 Subreddit 的集合，但你可以从这里做一些非常了不起的事情。" at bounding box center [570, 134] width 437 height 29
drag
click at [535, 127] on font "恭喜你创建了你的第一个受众！受众只是一个 Subreddit 的集合，但你可以从这里做一些非常了不起的事情。" at bounding box center [570, 134] width 437 height 29
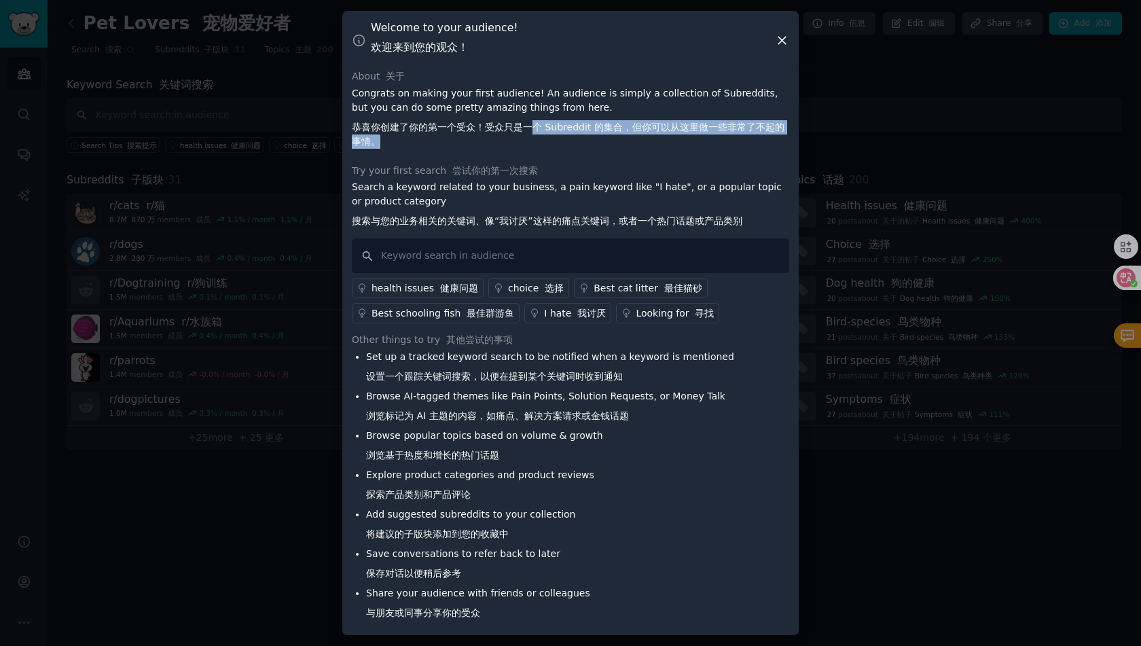
click at [535, 127] on font "恭喜你创建了你的第一个受众！受众只是一个 Subreddit 的集合，但你可以从这里做一些非常了不起的事情。" at bounding box center [568, 134] width 433 height 25
click at [593, 140] on font "恭喜你创建了你的第一个受众！受众只是一个 Subreddit 的集合，但你可以从这里做一些非常了不起的事情。" at bounding box center [570, 134] width 437 height 29
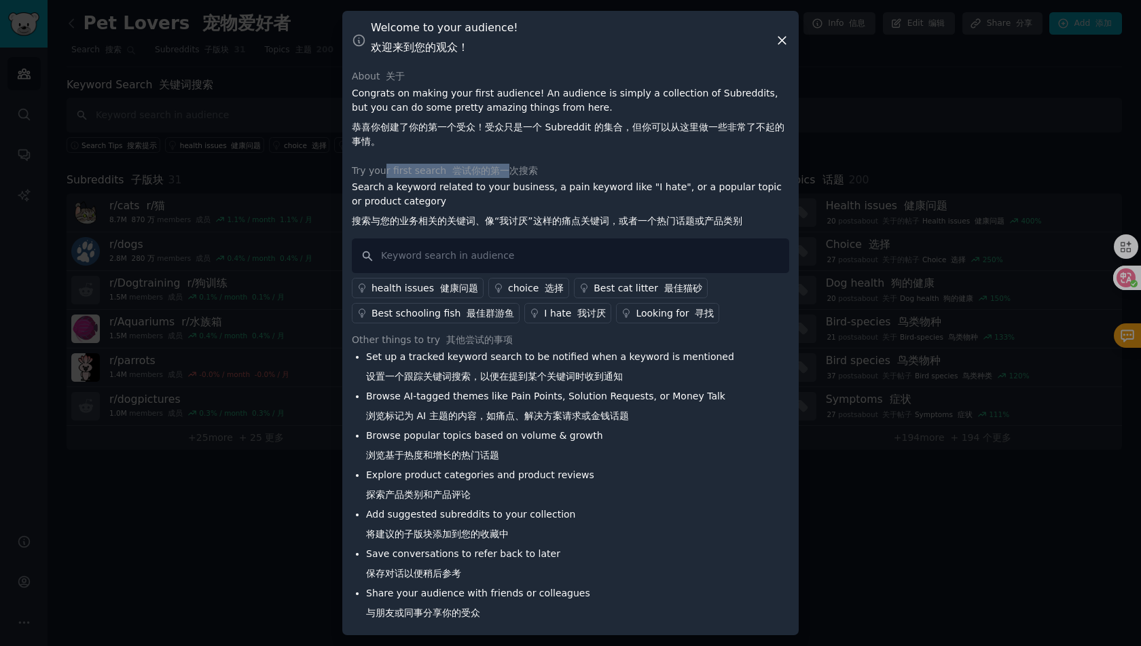
click at [511, 172] on div "Try your first search 尝试你的第一次搜索" at bounding box center [570, 171] width 437 height 14
click at [511, 172] on font "尝试你的第一次搜索" at bounding box center [495, 170] width 86 height 11
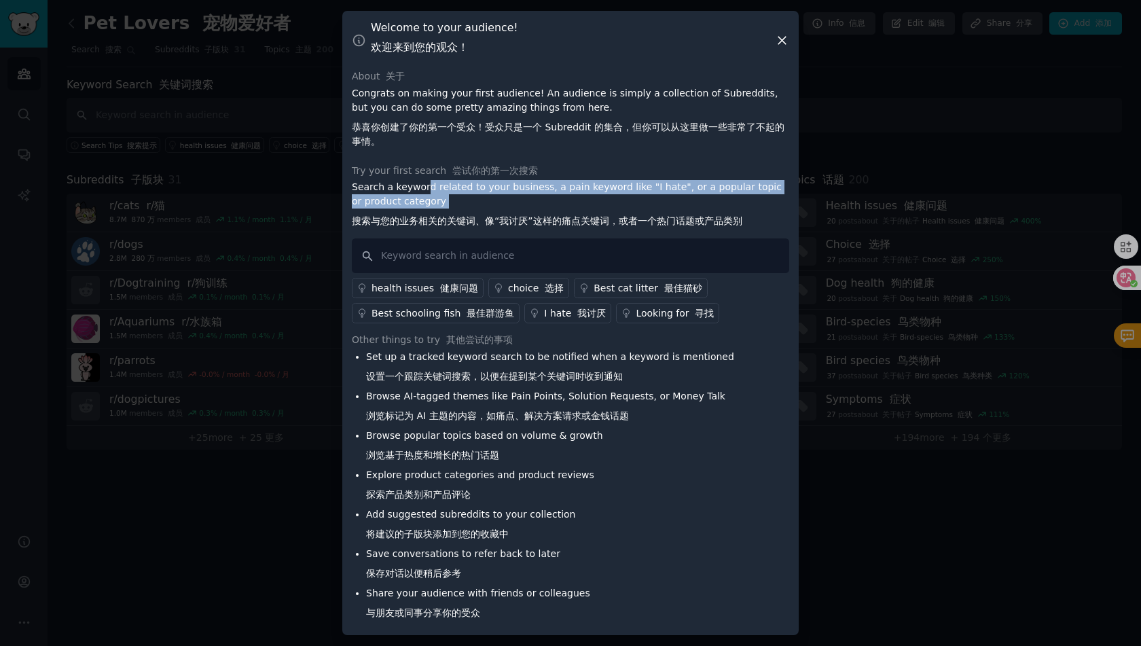
click at [528, 213] on p "Search a keyword related to your business, a pain keyword like "I hate", or a p…" at bounding box center [570, 207] width 437 height 54
click at [352, 188] on p "Search a keyword related to your business, a pain keyword like "I hate", or a p…" at bounding box center [570, 207] width 437 height 54
click at [473, 198] on div "Welcome to your audience! 欢迎来到您的观众！ About 关于 Congrats on making your first audi…" at bounding box center [570, 323] width 456 height 624
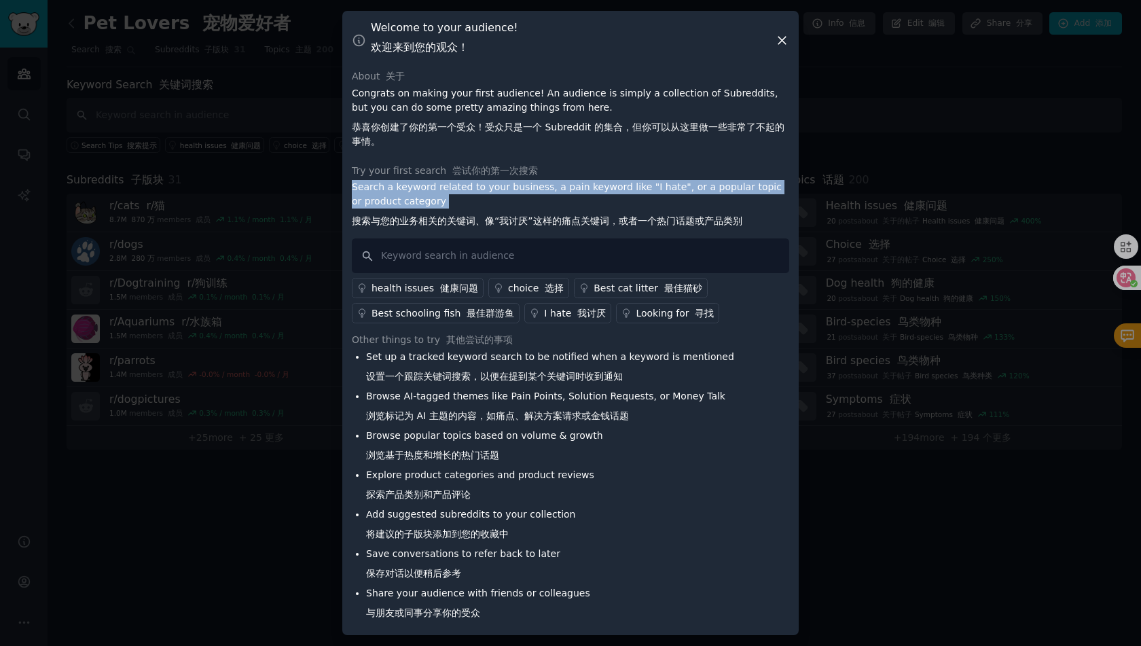
click at [475, 198] on p "Search a keyword related to your business, a pain keyword like "I hate", or a p…" at bounding box center [570, 207] width 437 height 54
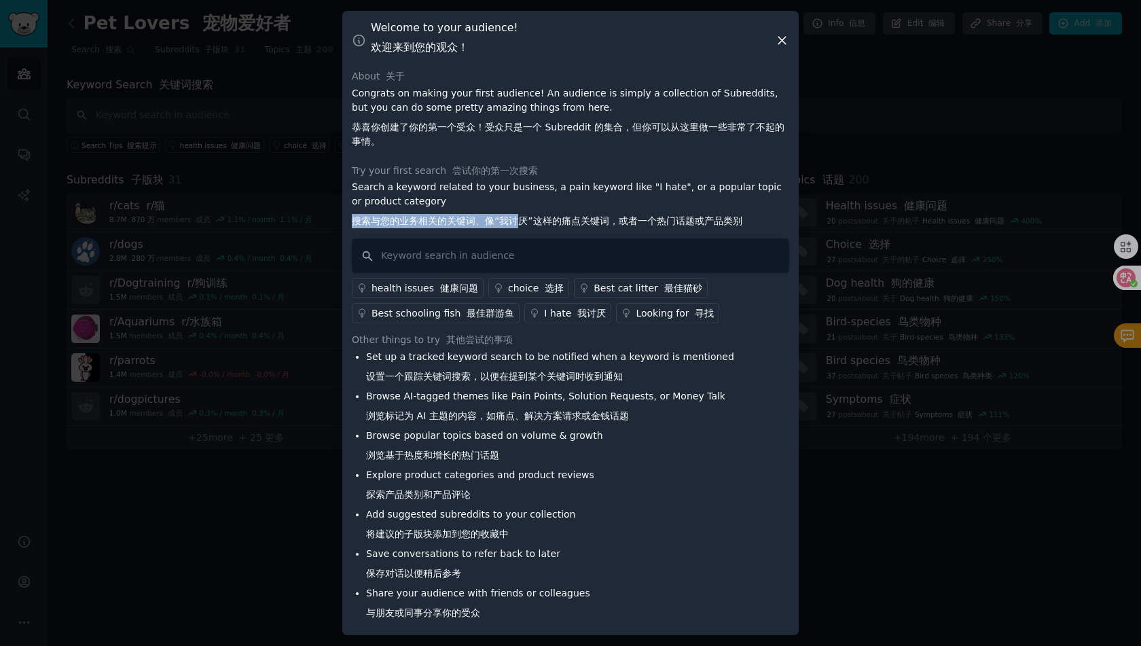
click at [522, 228] on div "Welcome to your audience! 欢迎来到您的观众！ About 关于 Congrats on making your first audi…" at bounding box center [570, 323] width 456 height 624
click at [524, 226] on font "搜索与您的业务相关的关键词、像“我讨厌”这样的痛点关键词，或者一个热门话题或产品类别" at bounding box center [547, 220] width 390 height 11
click at [434, 221] on font "搜索与您的业务相关的关键词、像“我讨厌”这样的痛点关键词，或者一个热门话题或产品类别" at bounding box center [547, 220] width 390 height 11
click at [537, 220] on font "搜索与您的业务相关的关键词、像“我讨厌”这样的痛点关键词，或者一个热门话题或产品类别" at bounding box center [547, 220] width 390 height 11
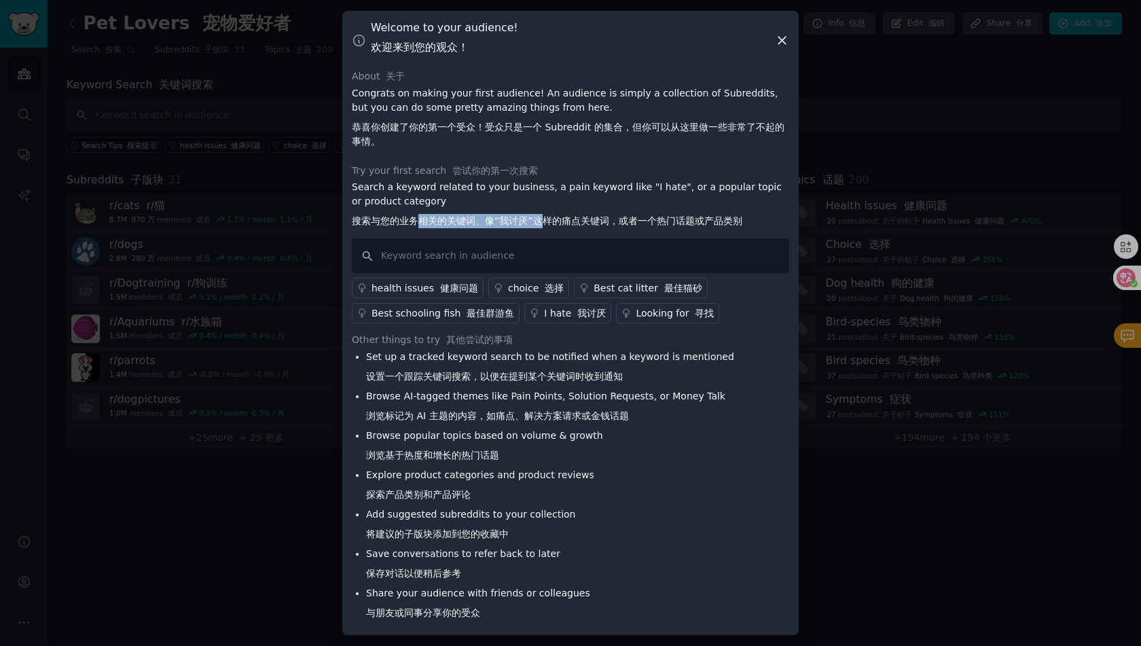
click at [538, 220] on font "搜索与您的业务相关的关键词、像“我讨厌”这样的痛点关键词，或者一个热门话题或产品类别" at bounding box center [547, 220] width 390 height 11
click at [412, 221] on font "搜索与您的业务相关的关键词、像“我讨厌”这样的痛点关键词，或者一个热门话题或产品类别" at bounding box center [547, 220] width 390 height 11
click at [407, 221] on font "搜索与您的业务相关的关键词、像“我讨厌”这样的痛点关键词，或者一个热门话题或产品类别" at bounding box center [547, 220] width 390 height 11
click at [574, 222] on font "搜索与您的业务相关的关键词、像“我讨厌”这样的痛点关键词，或者一个热门话题或产品类别" at bounding box center [547, 220] width 390 height 11
click at [575, 222] on font "搜索与您的业务相关的关键词、像“我讨厌”这样的痛点关键词，或者一个热门话题或产品类别" at bounding box center [547, 220] width 390 height 11
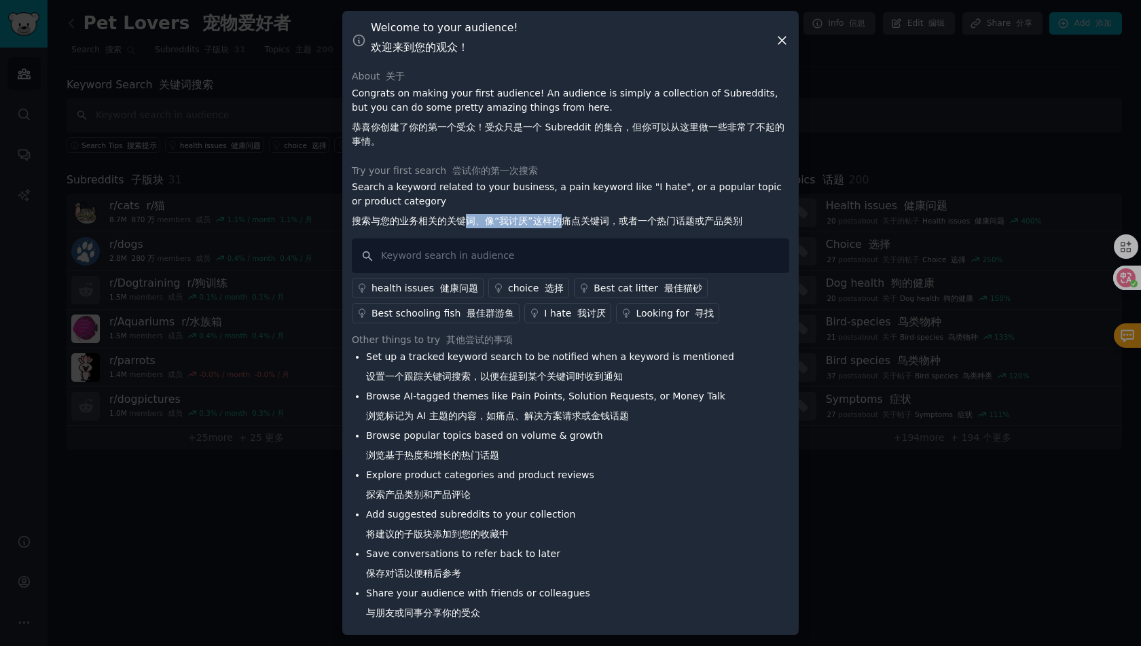
click at [433, 221] on font "搜索与您的业务相关的关键词、像“我讨厌”这样的痛点关键词，或者一个热门话题或产品类别" at bounding box center [547, 220] width 390 height 11
click at [422, 221] on font "搜索与您的业务相关的关键词、像“我讨厌”这样的痛点关键词，或者一个热门话题或产品类别" at bounding box center [547, 220] width 390 height 11
click at [577, 225] on font "搜索与您的业务相关的关键词、像“我讨厌”这样的痛点关键词，或者一个热门话题或产品类别" at bounding box center [547, 220] width 390 height 11
click at [578, 225] on font "搜索与您的业务相关的关键词、像“我讨厌”这样的痛点关键词，或者一个热门话题或产品类别" at bounding box center [547, 220] width 390 height 11
click at [443, 218] on font "搜索与您的业务相关的关键词、像“我讨厌”这样的痛点关键词，或者一个热门话题或产品类别" at bounding box center [547, 220] width 390 height 11
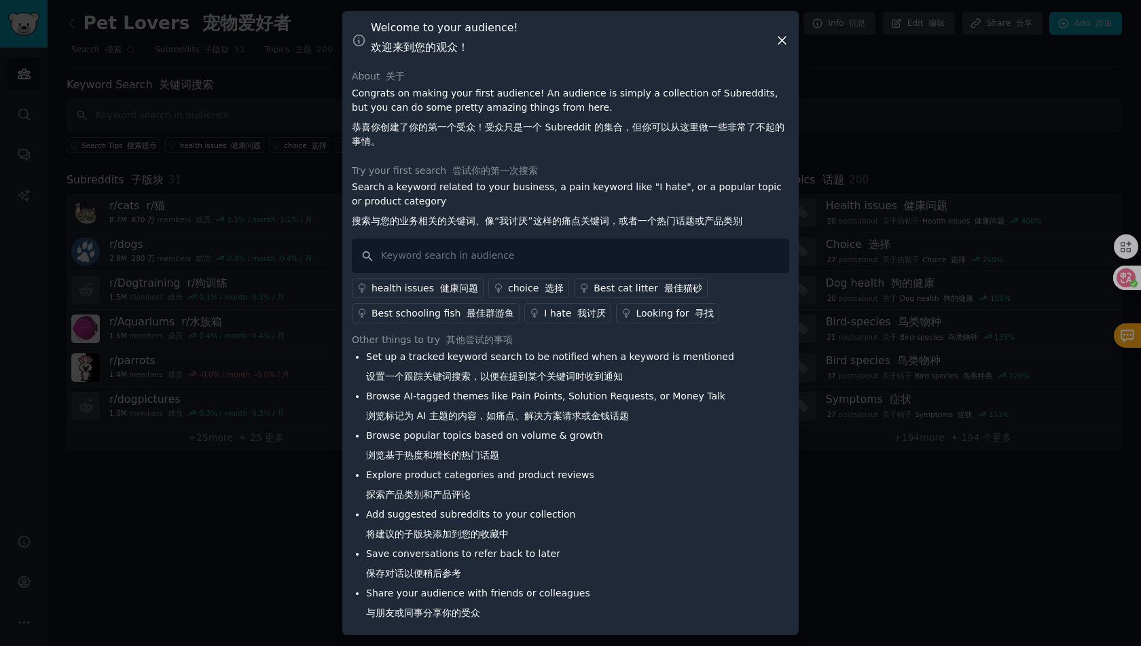
click at [440, 218] on font "搜索与您的业务相关的关键词、像“我讨厌”这样的痛点关键词，或者一个热门话题或产品类别" at bounding box center [547, 220] width 390 height 11
click at [560, 225] on font "搜索与您的业务相关的关键词、像“我讨厌”这样的痛点关键词，或者一个热门话题或产品类别" at bounding box center [547, 220] width 390 height 11
click at [405, 222] on font "搜索与您的业务相关的关键词、像“我讨厌”这样的痛点关键词，或者一个热门话题或产品类别" at bounding box center [547, 220] width 390 height 11
click at [404, 222] on font "搜索与您的业务相关的关键词、像“我讨厌”这样的痛点关键词，或者一个热门话题或产品类别" at bounding box center [547, 220] width 390 height 11
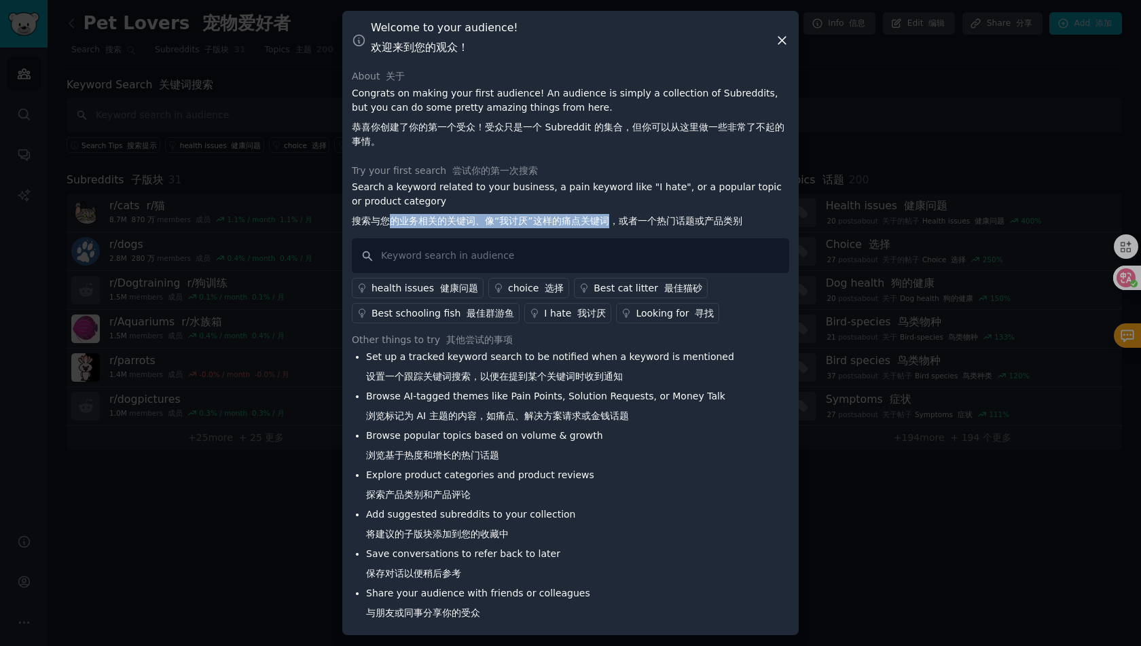
click at [607, 223] on font "搜索与您的业务相关的关键词、像“我讨厌”这样的痛点关键词，或者一个热门话题或产品类别" at bounding box center [547, 220] width 390 height 11
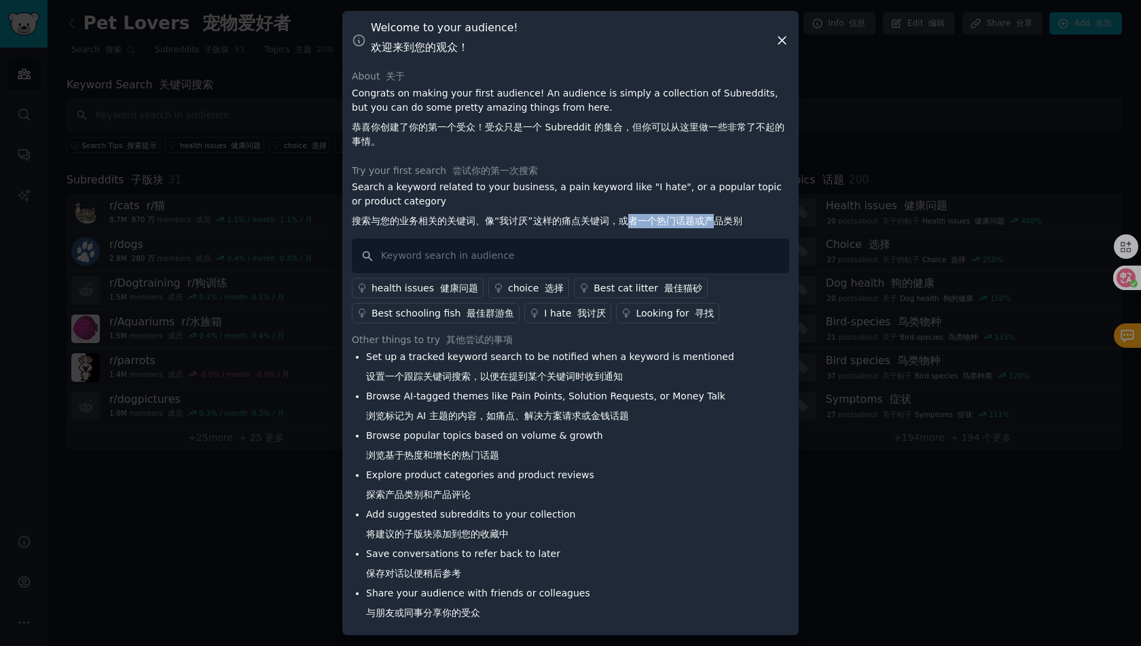
click at [717, 217] on font "搜索与您的业务相关的关键词、像“我讨厌”这样的痛点关键词，或者一个热门话题或产品类别" at bounding box center [547, 220] width 390 height 11
click at [750, 352] on div "Set up a tracked keyword search to be notified when a keyword is mentioned 设置一个…" at bounding box center [570, 488] width 437 height 276
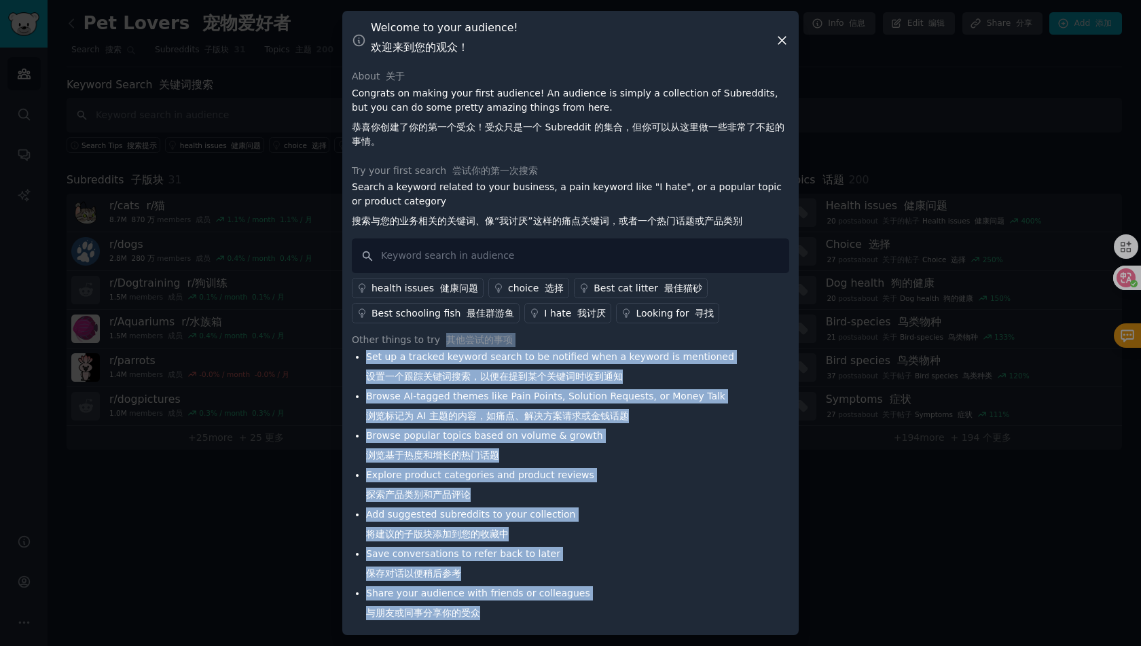
click at [720, 605] on div "Other things to try 其他尝试的事项 Set up a tracked keyword search to be notified when…" at bounding box center [570, 479] width 437 height 293
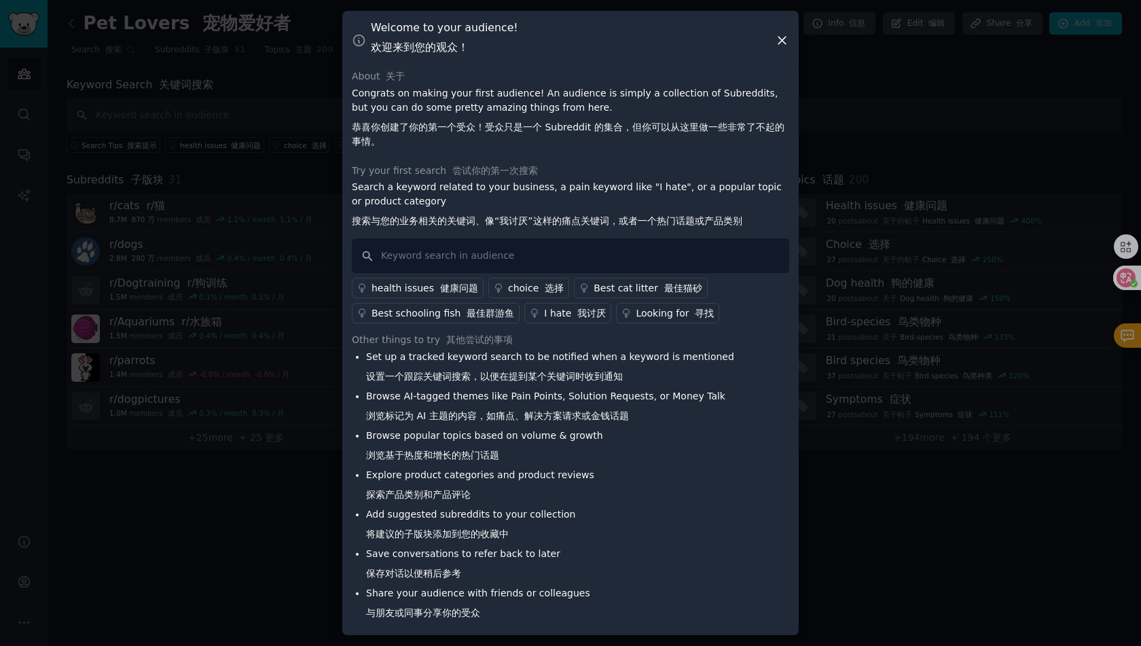
click at [720, 605] on div "Set up a tracked keyword search to be notified when a keyword is mentioned 设置一个…" at bounding box center [570, 488] width 437 height 276
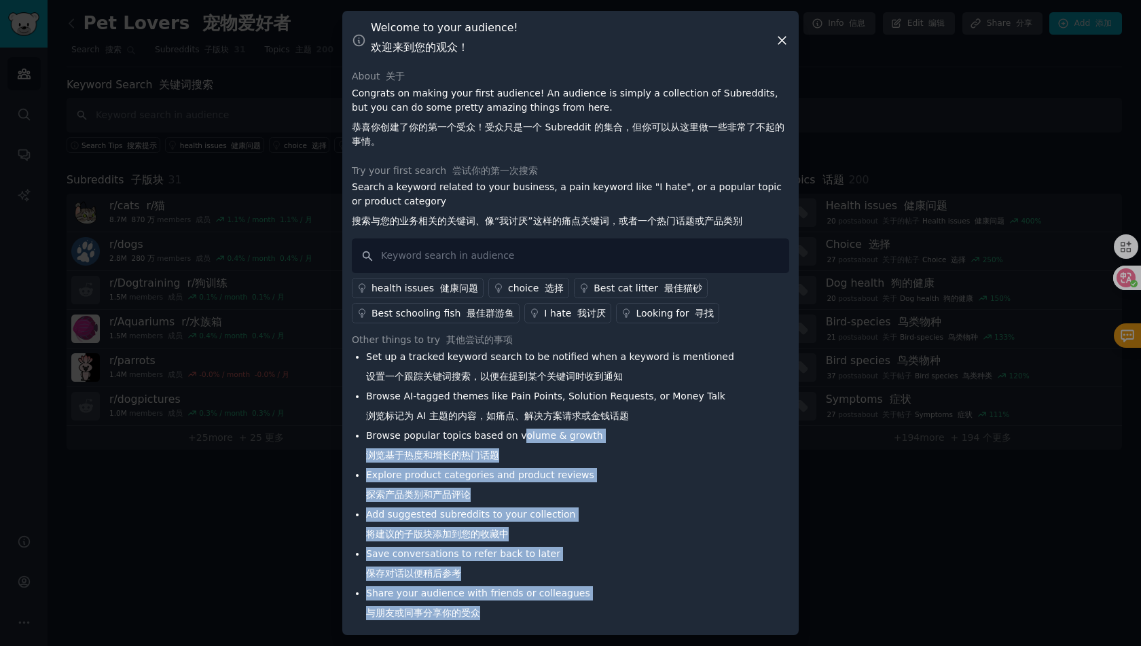
click at [521, 440] on ul "Set up a tracked keyword search to be notified when a keyword is mentioned 设置一个…" at bounding box center [543, 488] width 382 height 276
click at [521, 440] on li "Browse popular topics based on volume & growth 浏览基于热度和增长的热门话题" at bounding box center [550, 448] width 368 height 39
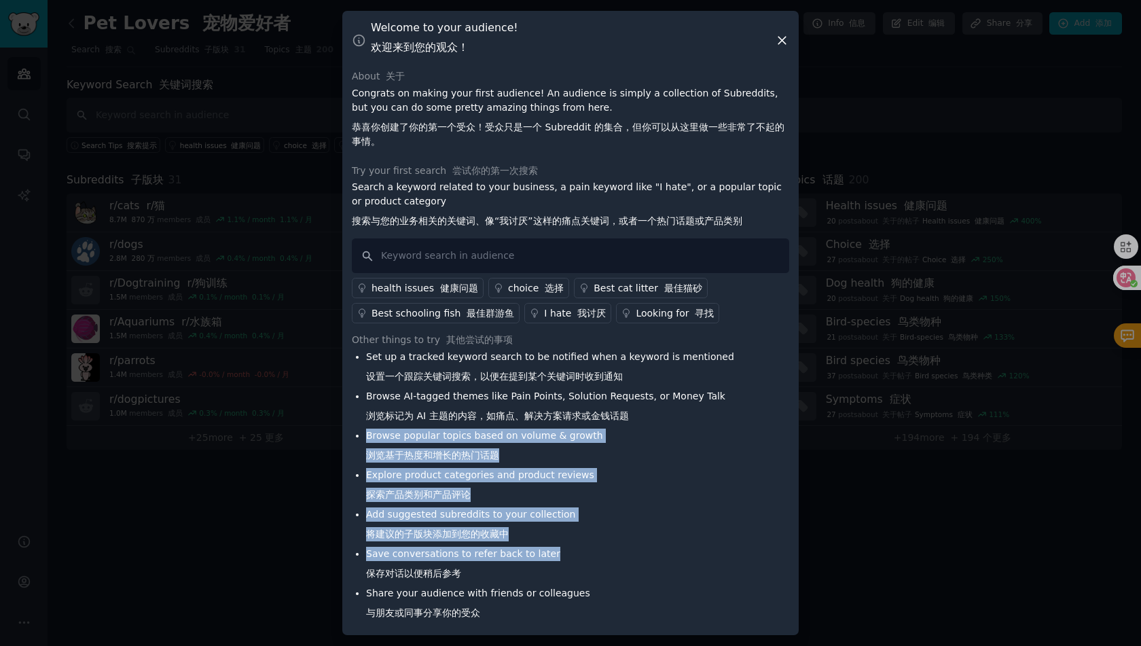
click at [604, 560] on ul "Set up a tracked keyword search to be notified when a keyword is mentioned 设置一个…" at bounding box center [543, 488] width 382 height 276
click at [606, 560] on li "Save conversations to refer back to later 保存对话以便稍后参考" at bounding box center [550, 566] width 368 height 39
click at [469, 429] on ul "Set up a tracked keyword search to be notified when a keyword is mentioned 设置一个…" at bounding box center [543, 488] width 382 height 276
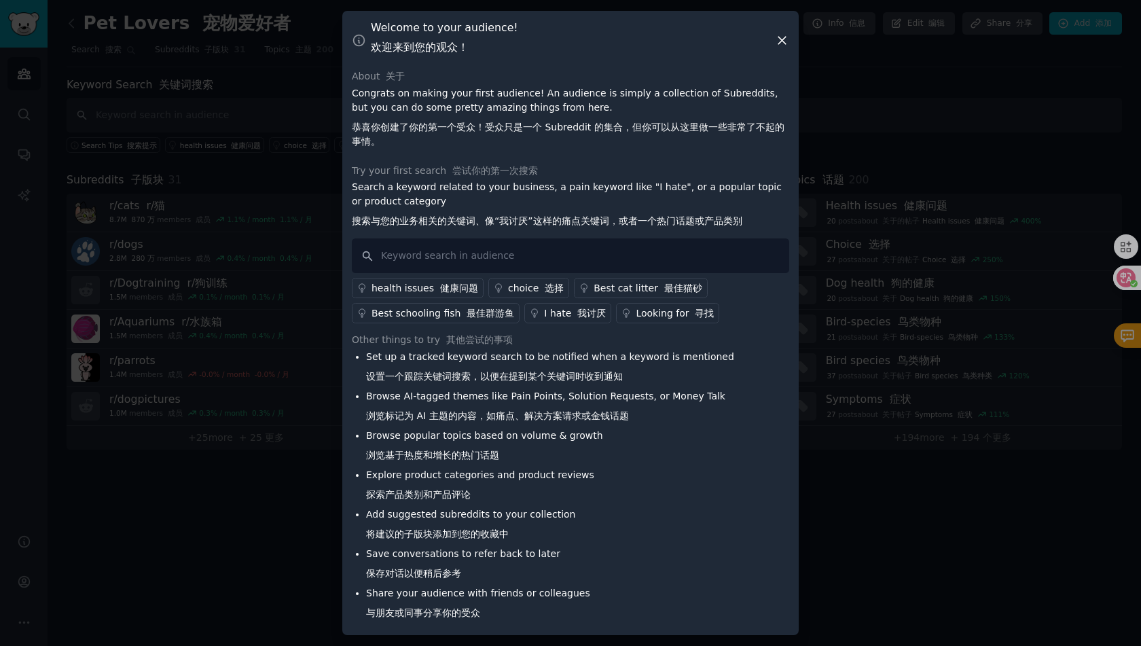
click at [467, 429] on li "Browse popular topics based on volume & growth 浏览基于热度和增长的热门话题" at bounding box center [550, 448] width 368 height 39
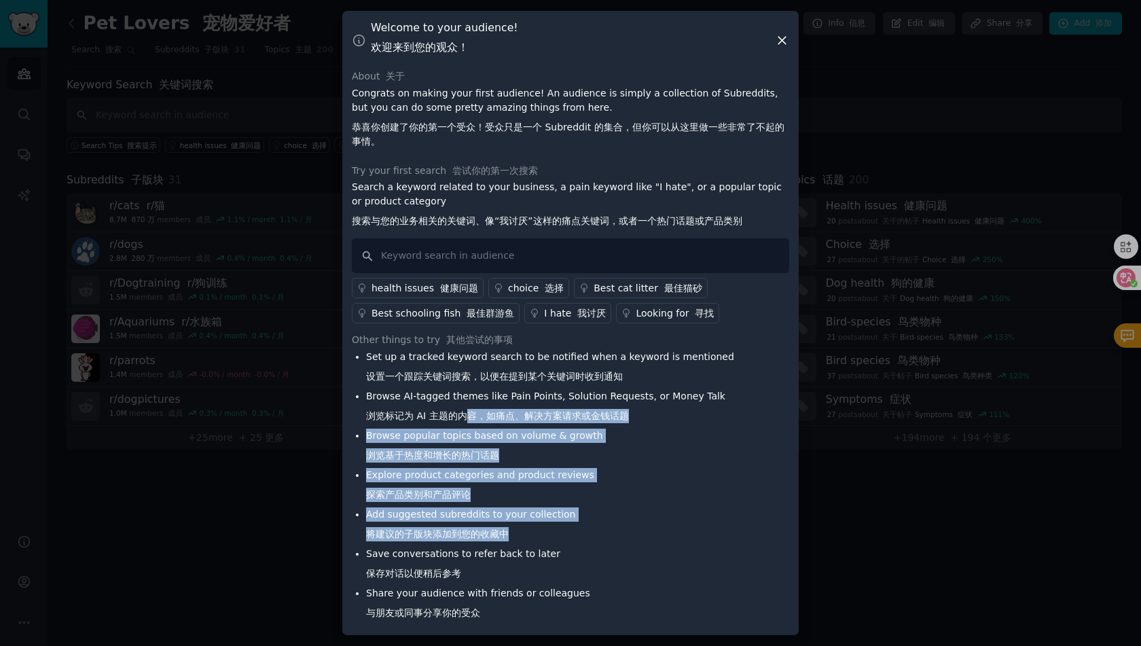
click at [649, 547] on ul "Set up a tracked keyword search to be notified when a keyword is mentioned 设置一个…" at bounding box center [543, 488] width 382 height 276
click at [651, 547] on li "Save conversations to refer back to later 保存对话以便稍后参考" at bounding box center [550, 566] width 368 height 39
click at [490, 416] on ul "Set up a tracked keyword search to be notified when a keyword is mentioned 设置一个…" at bounding box center [543, 488] width 382 height 276
click at [490, 416] on font "浏览标记为 AI 主题的内容，如痛点、解决方案请求或金钱话题" at bounding box center [497, 415] width 263 height 11
click at [642, 571] on ul "Set up a tracked keyword search to be notified when a keyword is mentioned 设置一个…" at bounding box center [543, 488] width 382 height 276
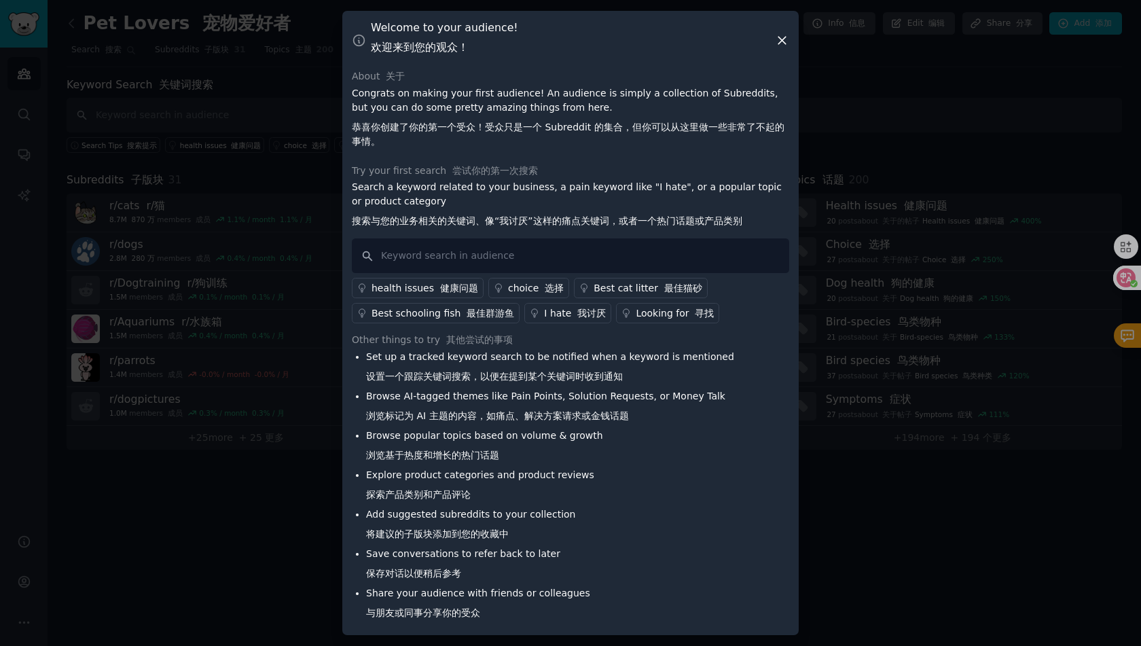
click at [642, 571] on li "Save conversations to refer back to later 保存对话以便稍后参考" at bounding box center [550, 566] width 368 height 39
click at [642, 564] on li "Save conversations to refer back to later 保存对话以便稍后参考" at bounding box center [550, 566] width 368 height 39
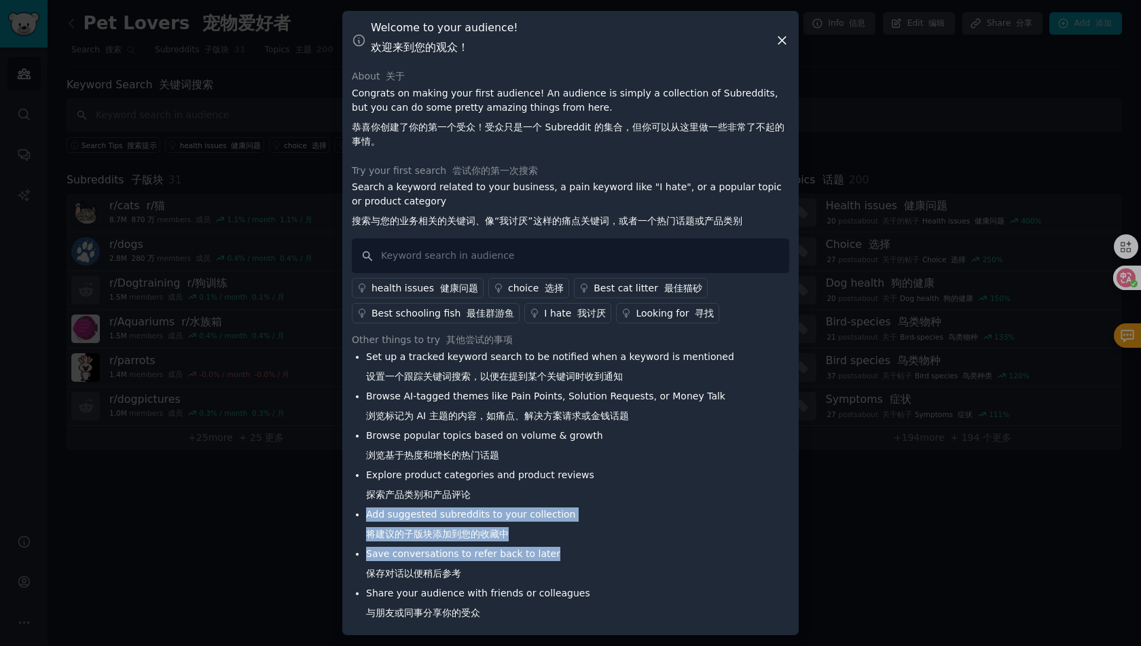
click at [542, 492] on ul "Set up a tracked keyword search to be notified when a keyword is mentioned 设置一个…" at bounding box center [543, 488] width 382 height 276
click at [542, 492] on li "Explore product categories and product reviews 探索产品类别和产品评论" at bounding box center [550, 487] width 368 height 39
click at [581, 564] on ul "Set up a tracked keyword search to be notified when a keyword is mentioned 设置一个…" at bounding box center [543, 488] width 382 height 276
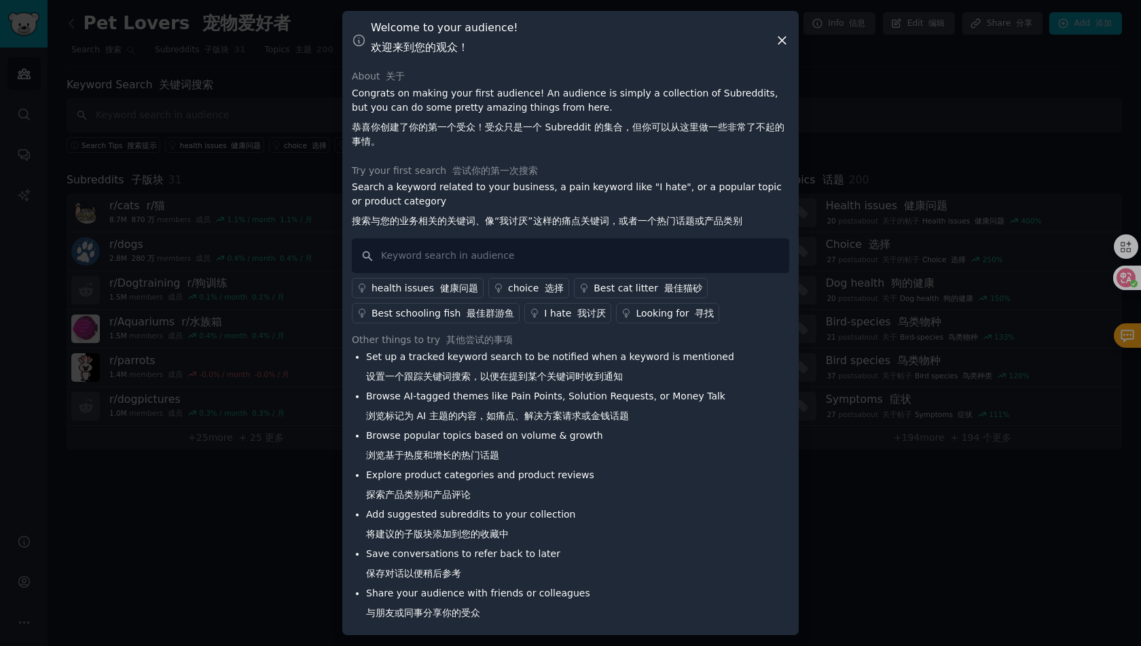
click at [581, 564] on li "Save conversations to refer back to later 保存对话以便稍后参考" at bounding box center [550, 566] width 368 height 39
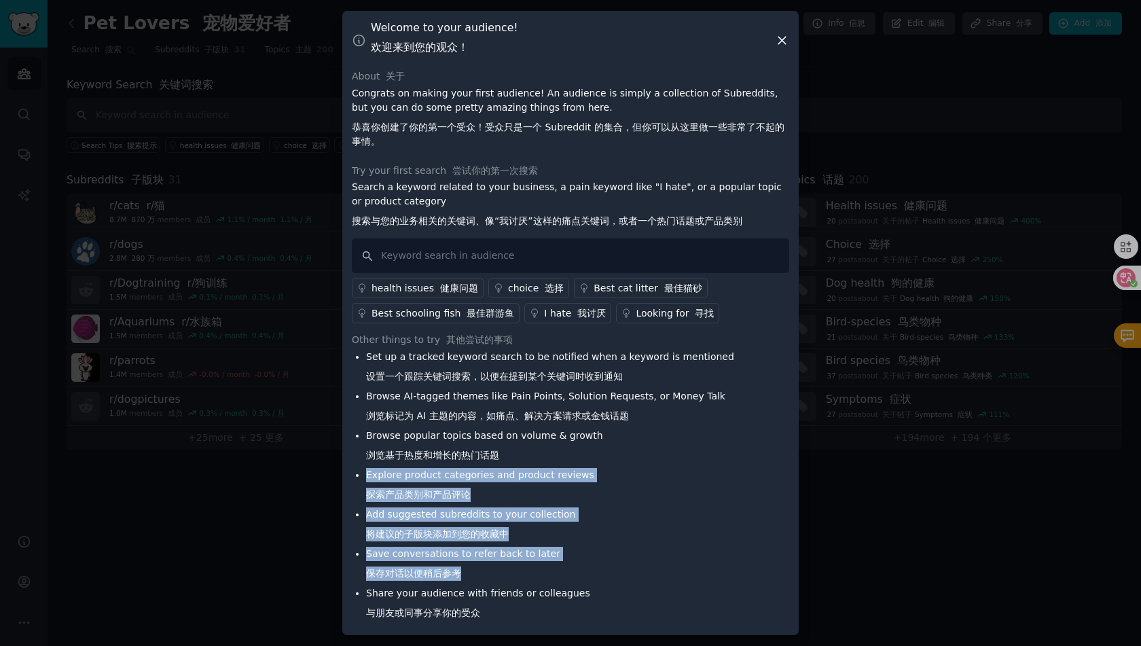
click at [513, 466] on ul "Set up a tracked keyword search to be notified when a keyword is mentioned 设置一个…" at bounding box center [543, 488] width 382 height 276
click at [513, 466] on li "Browse popular topics based on volume & growth 浏览基于热度和增长的热门话题" at bounding box center [550, 448] width 368 height 39
click at [543, 558] on ul "Set up a tracked keyword search to be notified when a keyword is mentioned 设置一个…" at bounding box center [543, 488] width 382 height 276
click at [543, 558] on li "Save conversations to refer back to later 保存对话以便稍后参考" at bounding box center [550, 566] width 368 height 39
click at [488, 475] on ul "Set up a tracked keyword search to be notified when a keyword is mentioned 设置一个…" at bounding box center [543, 488] width 382 height 276
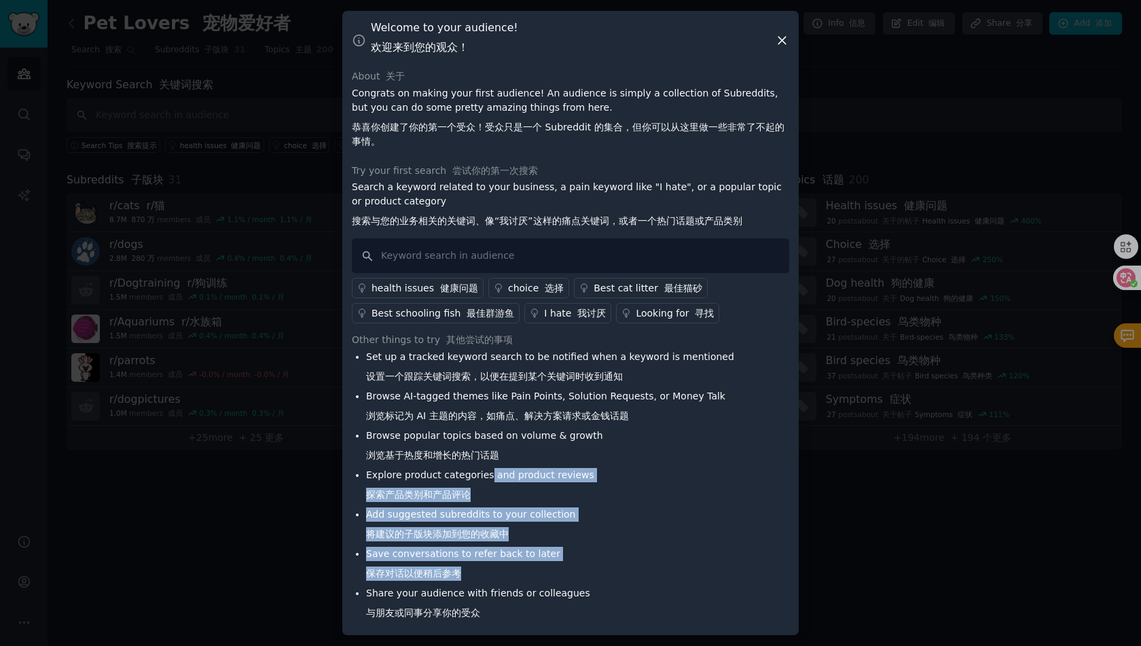
click at [488, 475] on li "Explore product categories and product reviews 探索产品类别和产品评论" at bounding box center [550, 487] width 368 height 39
click at [514, 568] on ul "Set up a tracked keyword search to be notified when a keyword is mentioned 设置一个…" at bounding box center [543, 488] width 382 height 276
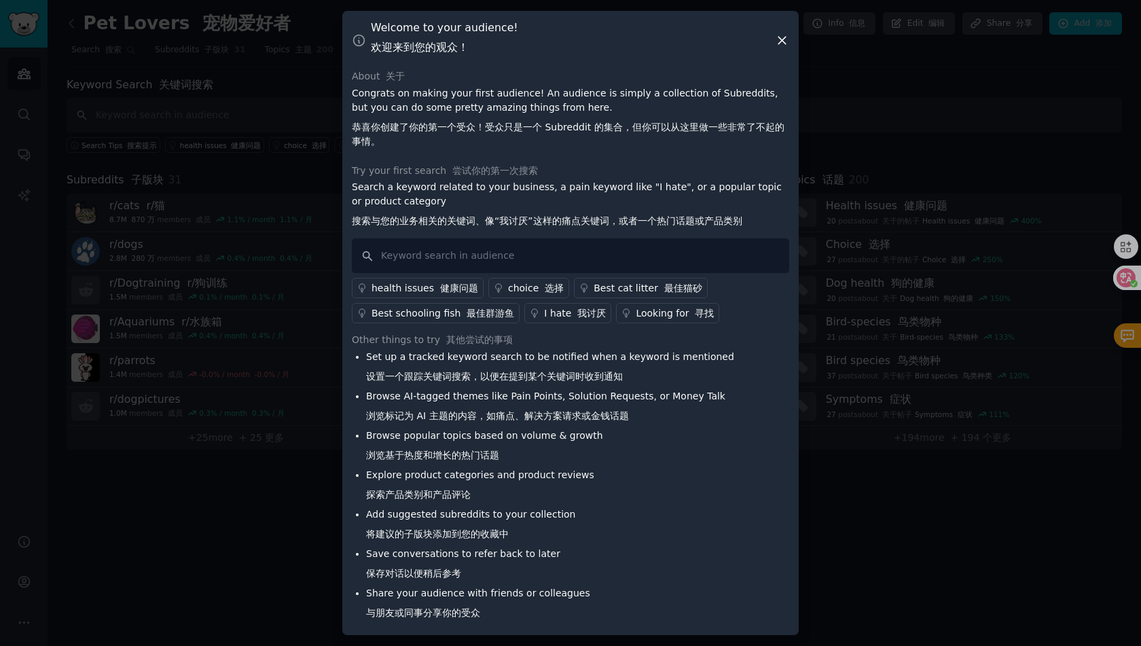
click at [514, 568] on li "Save conversations to refer back to later 保存对话以便稍后参考" at bounding box center [550, 566] width 368 height 39
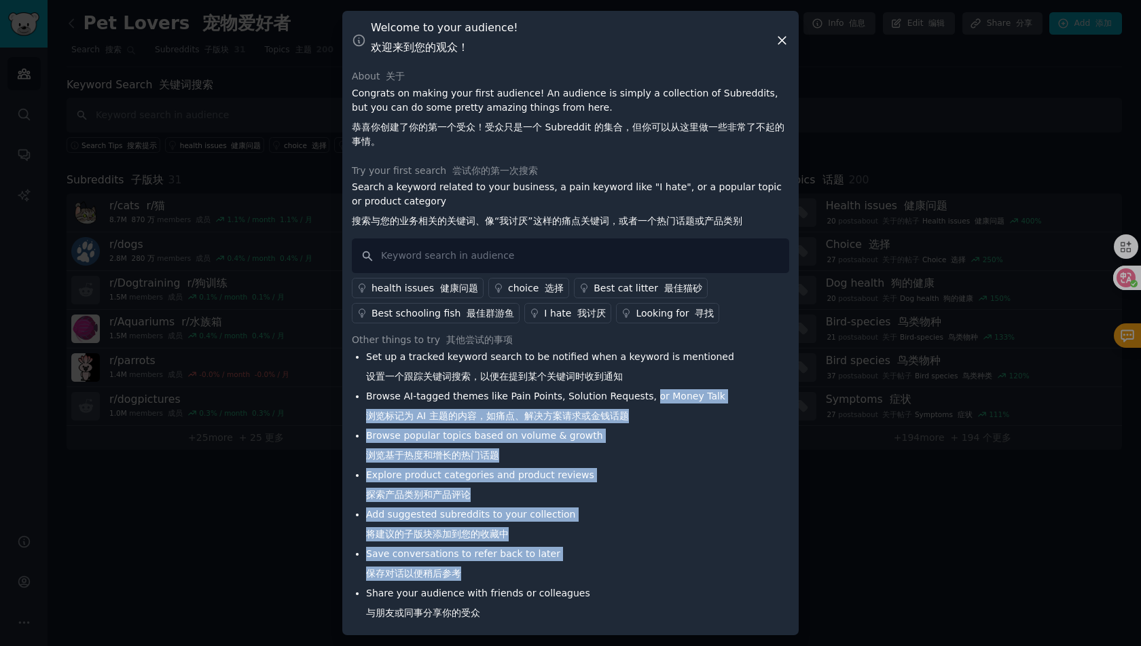
click at [647, 397] on ul "Set up a tracked keyword search to be notified when a keyword is mentioned 设置一个…" at bounding box center [543, 488] width 382 height 276
click at [647, 397] on li "Browse AI-tagged themes like Pain Points, Solution Requests, or Money Talk 浏览标记…" at bounding box center [550, 408] width 368 height 39
click at [579, 576] on ul "Set up a tracked keyword search to be notified when a keyword is mentioned 设置一个…" at bounding box center [543, 488] width 382 height 276
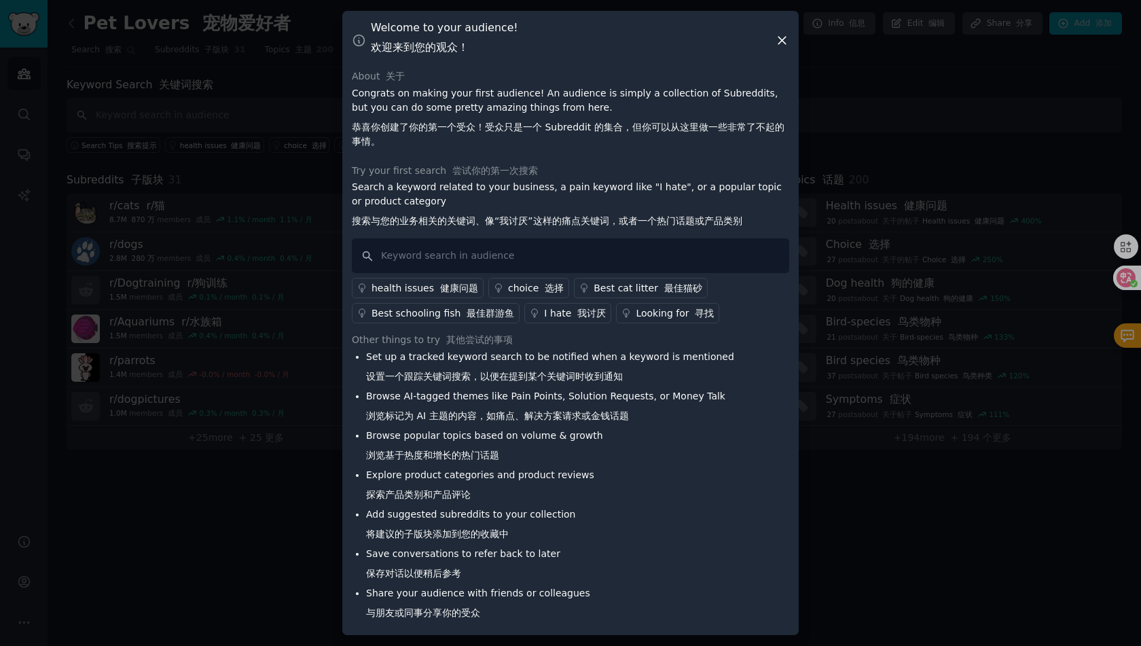
click at [579, 576] on li "Save conversations to refer back to later 保存对话以便稍后参考" at bounding box center [550, 566] width 368 height 39
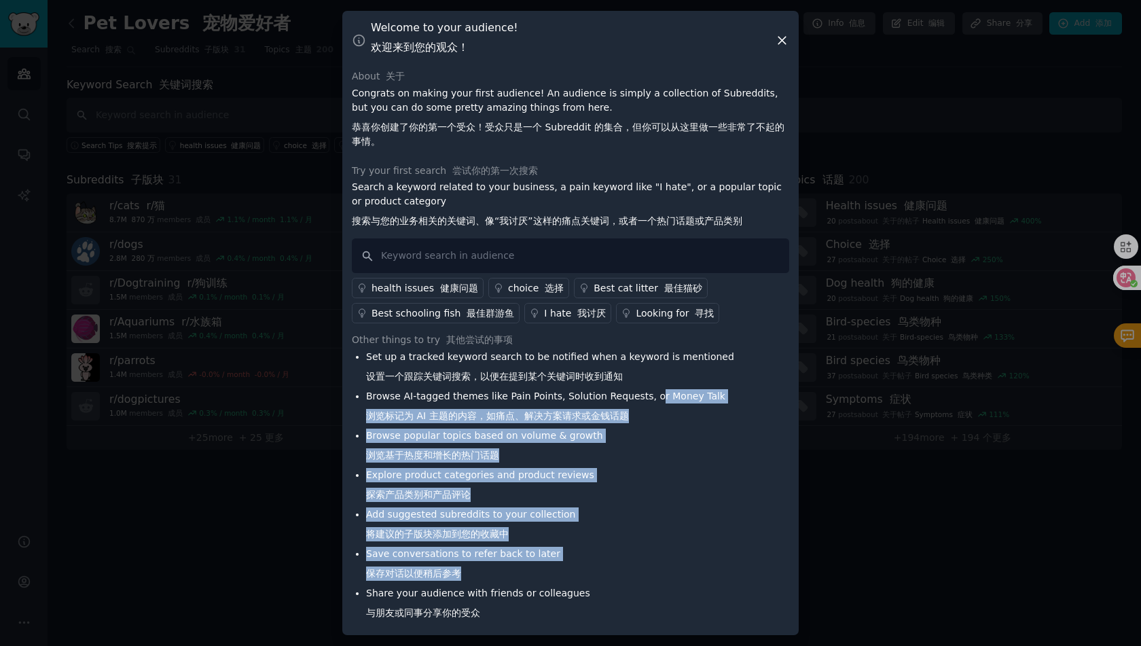
click at [650, 397] on ul "Set up a tracked keyword search to be notified when a keyword is mentioned 设置一个…" at bounding box center [543, 488] width 382 height 276
click at [650, 397] on li "Browse AI-tagged themes like Pain Points, Solution Requests, or Money Talk 浏览标记…" at bounding box center [550, 408] width 368 height 39
click at [610, 572] on ul "Set up a tracked keyword search to be notified when a keyword is mentioned 设置一个…" at bounding box center [543, 488] width 382 height 276
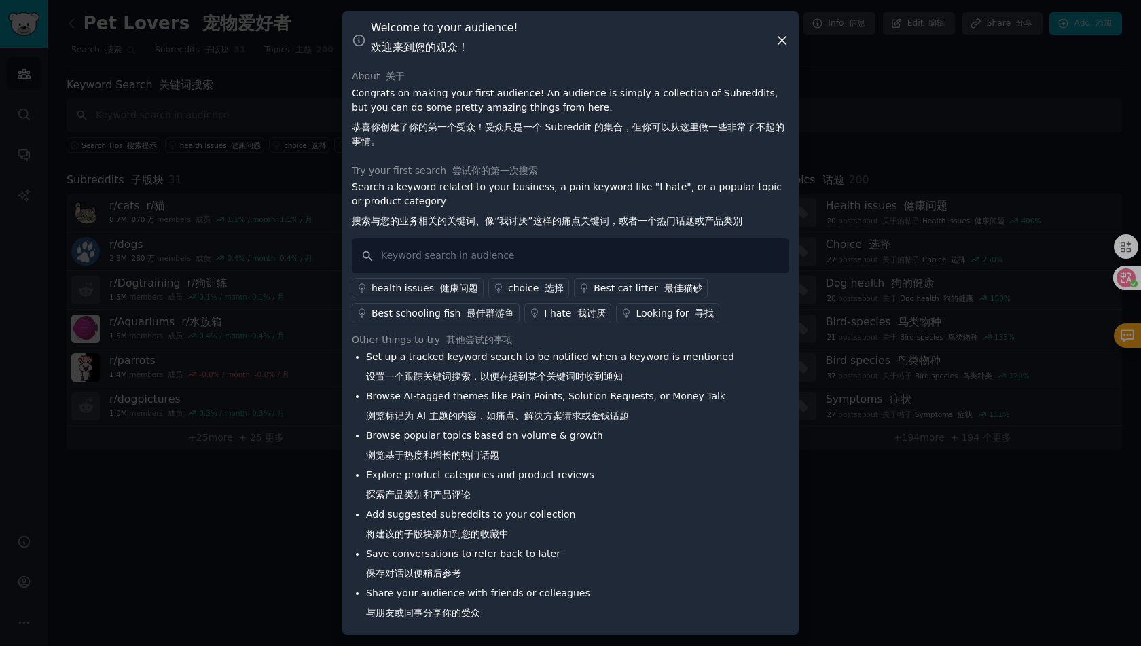
click at [610, 572] on li "Save conversations to refer back to later 保存对话以便稍后参考" at bounding box center [550, 566] width 368 height 39
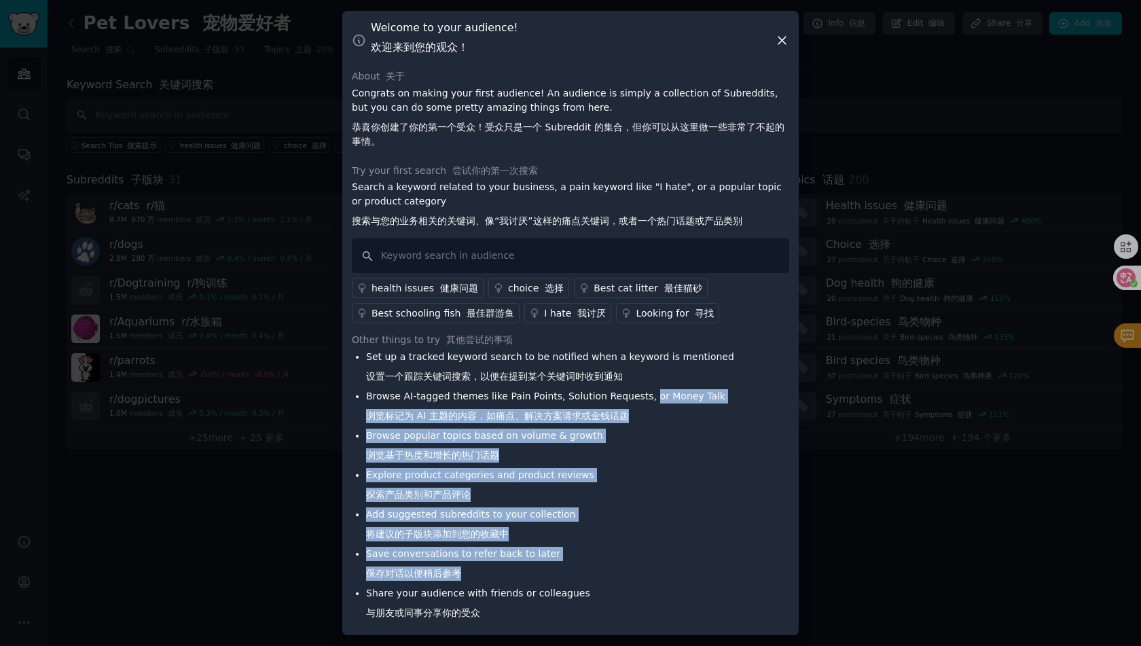
click at [644, 397] on ul "Set up a tracked keyword search to be notified when a keyword is mentioned 设置一个…" at bounding box center [543, 488] width 382 height 276
click at [644, 397] on li "Browse AI-tagged themes like Pain Points, Solution Requests, or Money Talk 浏览标记…" at bounding box center [550, 408] width 368 height 39
click at [565, 613] on ul "Set up a tracked keyword search to be notified when a keyword is mentioned 设置一个…" at bounding box center [543, 488] width 382 height 276
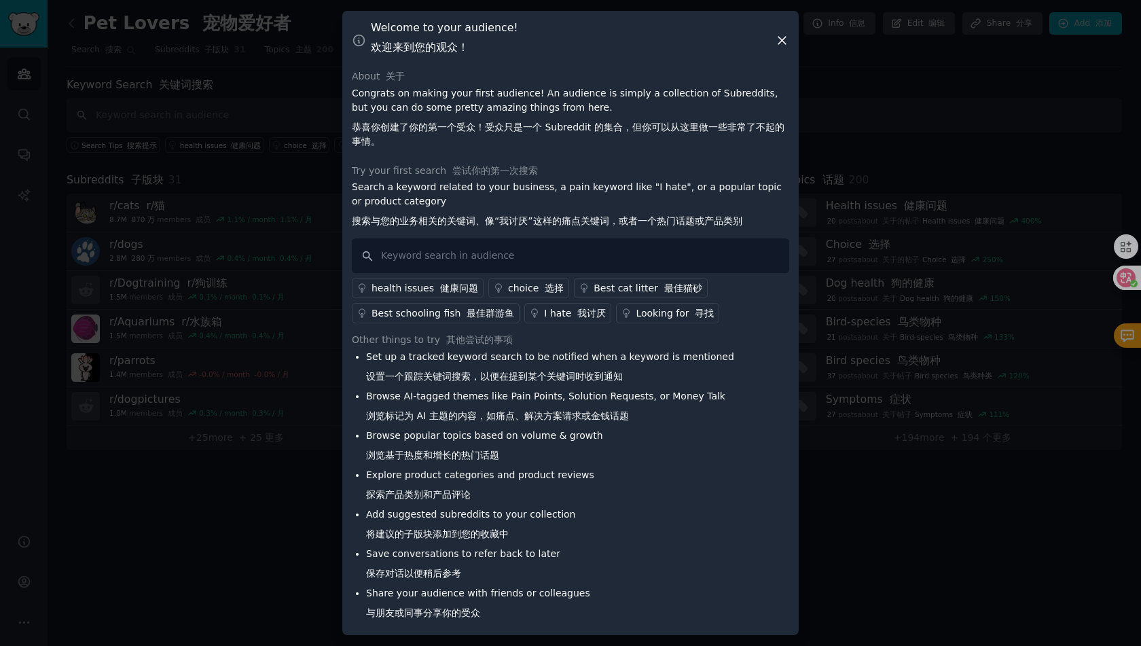
click at [565, 613] on li "Share your audience with friends or colleagues 与朋友或同事分享你的受众" at bounding box center [550, 605] width 368 height 39
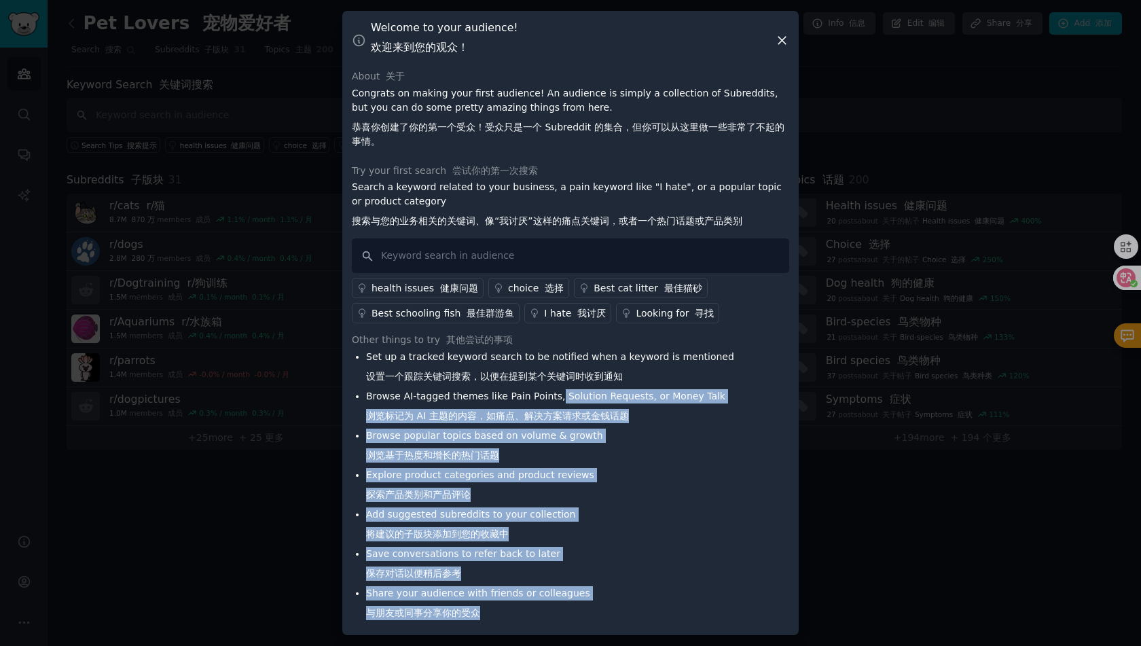
click at [558, 388] on ul "Set up a tracked keyword search to be notified when a keyword is mentioned 设置一个…" at bounding box center [543, 488] width 382 height 276
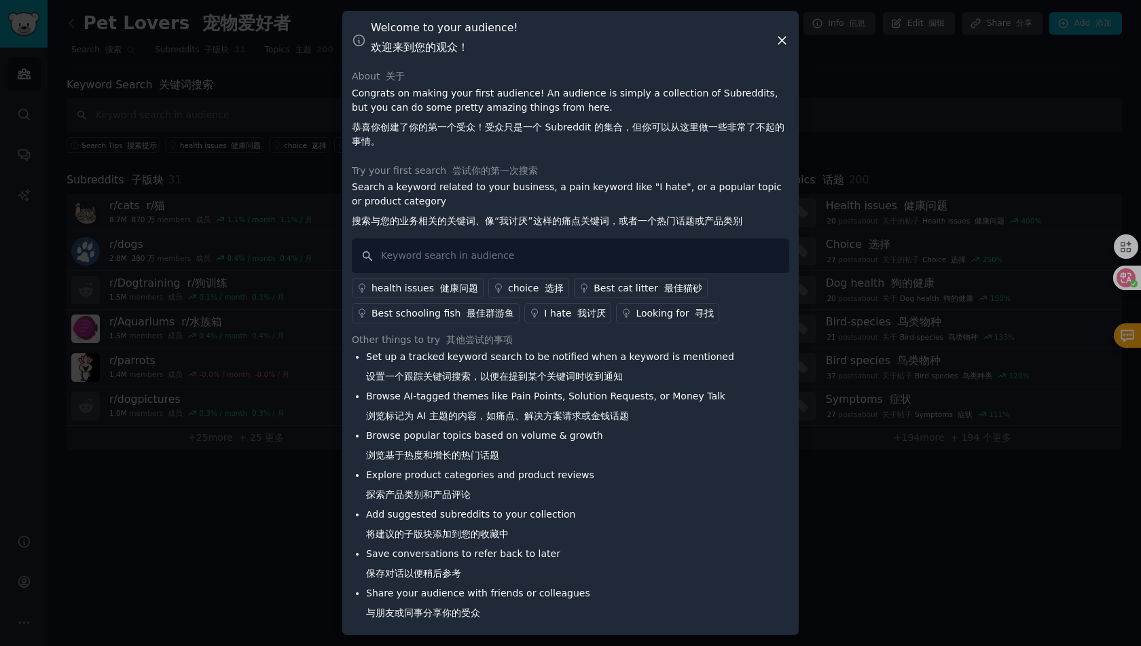
click at [558, 389] on li "Browse AI-tagged themes like Pain Points, Solution Requests, or Money Talk 浏览标记…" at bounding box center [550, 408] width 368 height 39
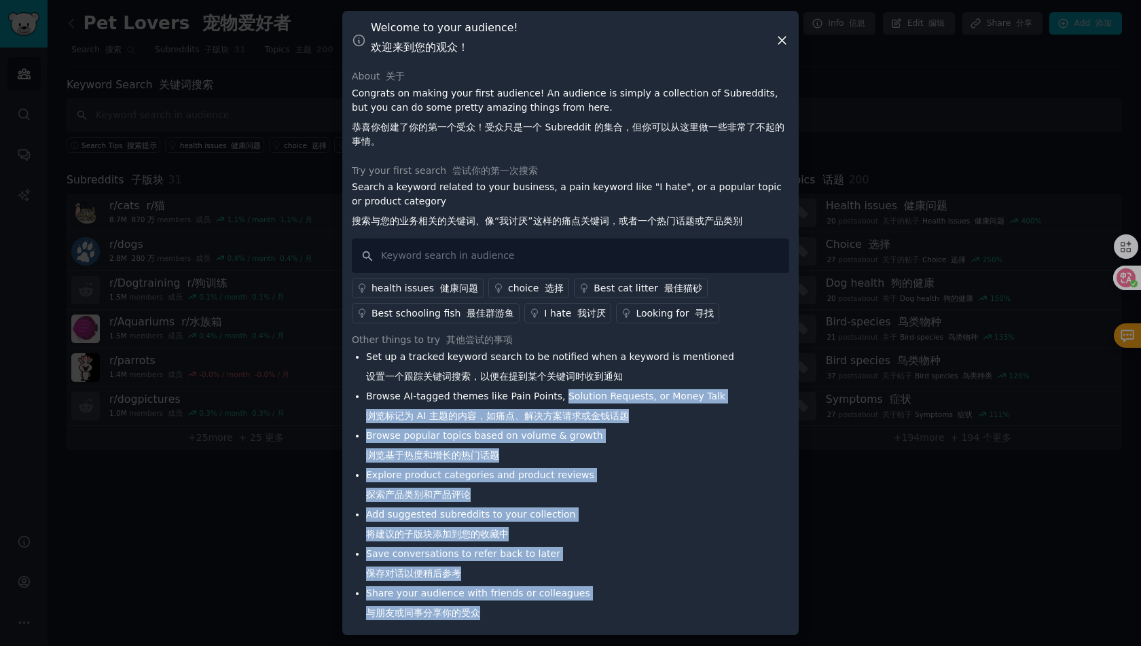
click at [524, 617] on ul "Set up a tracked keyword search to be notified when a keyword is mentioned 设置一个…" at bounding box center [543, 488] width 382 height 276
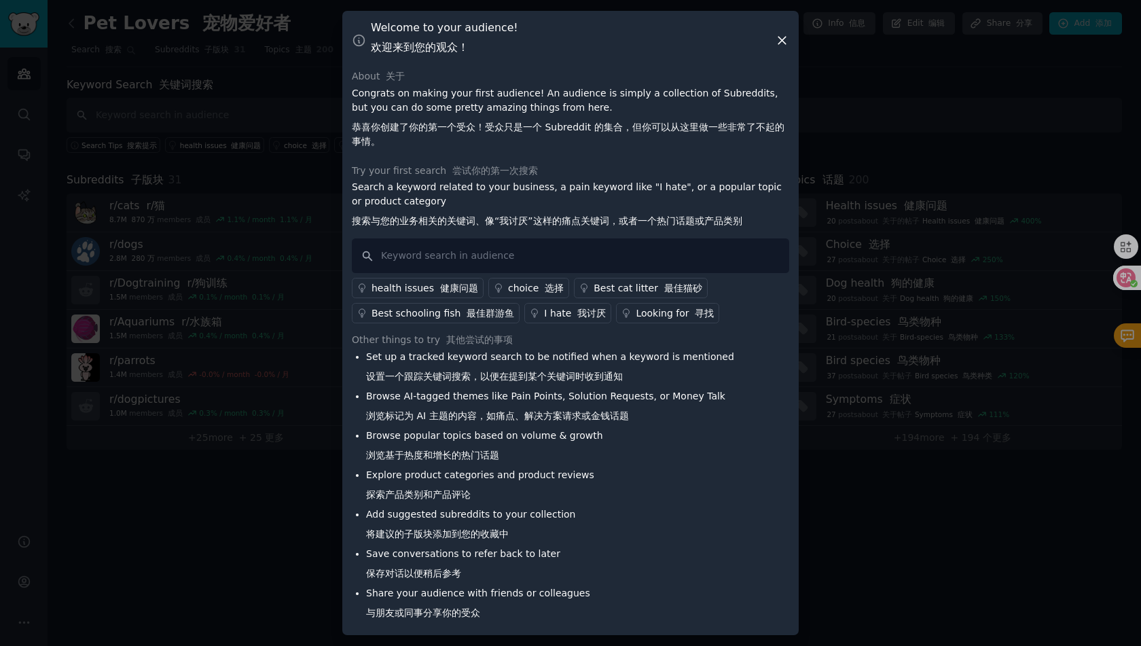
click at [524, 617] on li "Share your audience with friends or colleagues 与朋友或同事分享你的受众" at bounding box center [550, 605] width 368 height 39
drag, startPoint x: 435, startPoint y: 221, endPoint x: 486, endPoint y: 221, distance: 51.6
click at [484, 221] on font "搜索与您的业务相关的关键词、像“我讨厌”这样的痛点关键词，或者一个热门话题或产品类别" at bounding box center [547, 220] width 390 height 11
click at [487, 221] on font "搜索与您的业务相关的关键词、像“我讨厌”这样的痛点关键词，或者一个热门话题或产品类别" at bounding box center [547, 220] width 390 height 11
drag, startPoint x: 506, startPoint y: 222, endPoint x: 556, endPoint y: 223, distance: 49.6
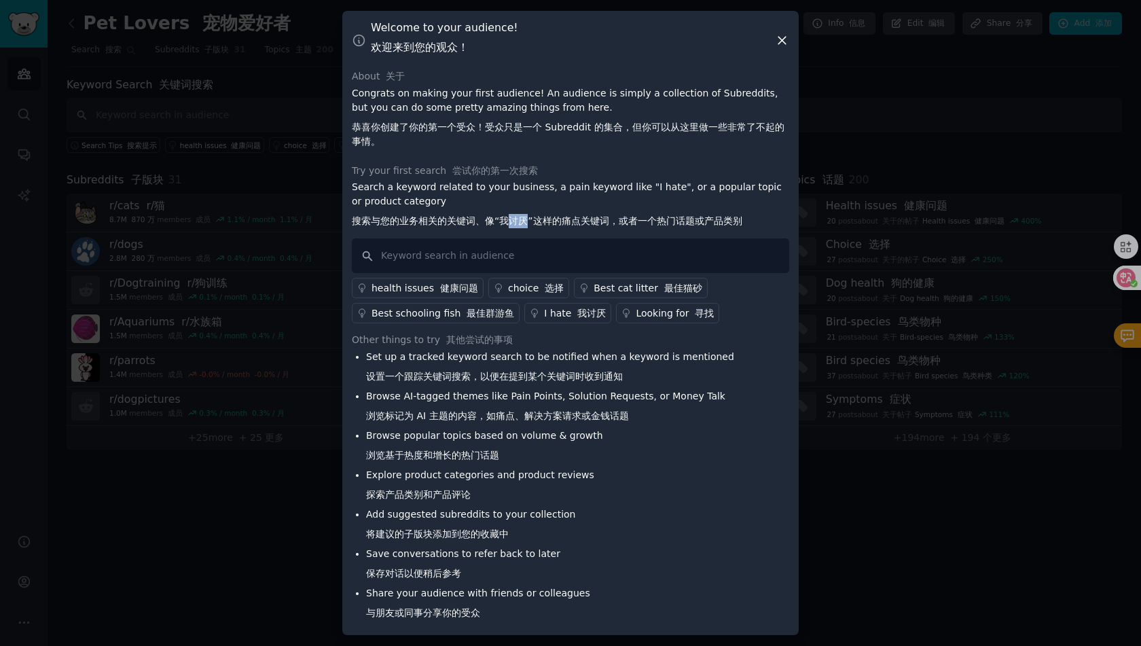
click at [550, 223] on font "搜索与您的业务相关的关键词、像“我讨厌”这样的痛点关键词，或者一个热门话题或产品类别" at bounding box center [547, 220] width 390 height 11
click at [561, 223] on font "搜索与您的业务相关的关键词、像“我讨厌”这样的痛点关键词，或者一个热门话题或产品类别" at bounding box center [547, 220] width 390 height 11
drag, startPoint x: 488, startPoint y: 127, endPoint x: 542, endPoint y: 128, distance: 53.7
click at [541, 128] on font "恭喜你创建了你的第一个受众！受众只是一个 Subreddit 的集合，但你可以从这里做一些非常了不起的事情。" at bounding box center [568, 134] width 433 height 25
click at [542, 128] on font "恭喜你创建了你的第一个受众！受众只是一个 Subreddit 的集合，但你可以从这里做一些非常了不起的事情。" at bounding box center [568, 134] width 433 height 25
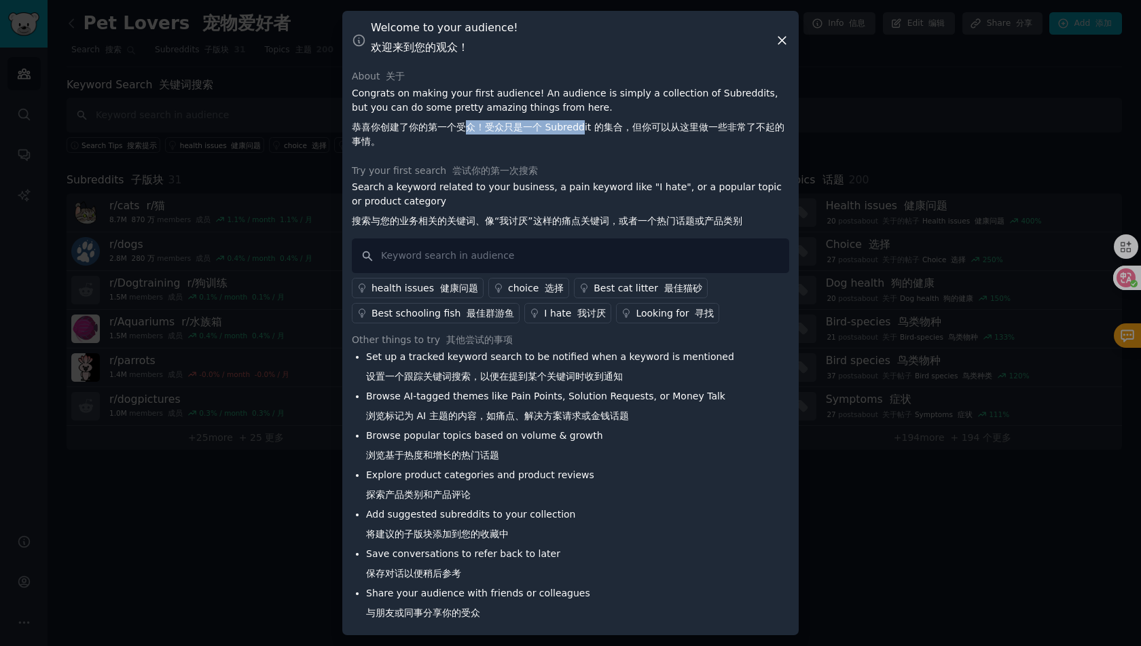
drag, startPoint x: 583, startPoint y: 128, endPoint x: 428, endPoint y: 121, distance: 155.7
click at [428, 121] on font "恭喜你创建了你的第一个受众！受众只是一个 Subreddit 的集合，但你可以从这里做一些非常了不起的事情。" at bounding box center [570, 134] width 437 height 29
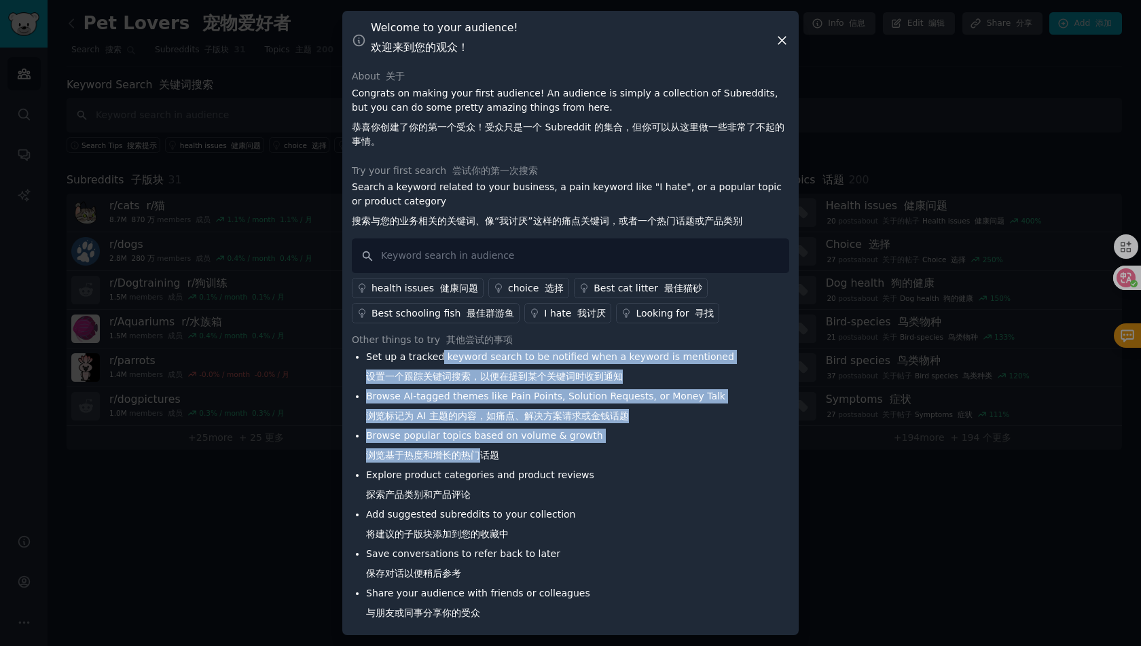
drag, startPoint x: 439, startPoint y: 361, endPoint x: 501, endPoint y: 490, distance: 143.4
click at [490, 480] on ul "Set up a tracked keyword search to be notified when a keyword is mentioned 设置一个…" at bounding box center [543, 488] width 382 height 276
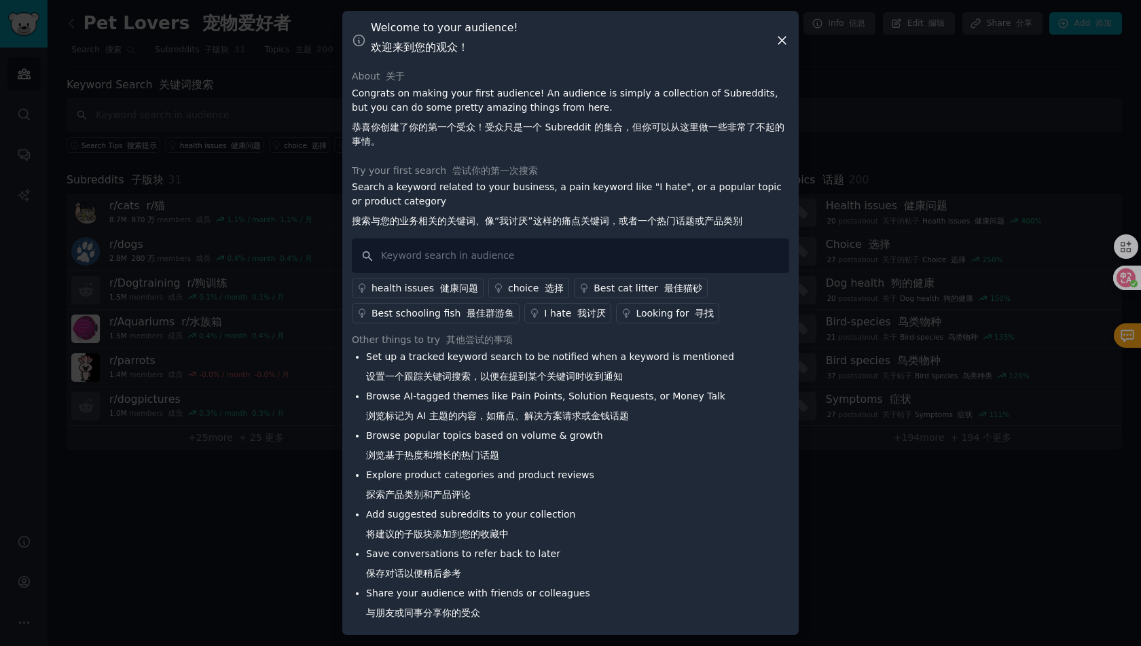
click at [501, 490] on li "Explore product categories and product reviews 探索产品类别和产品评论" at bounding box center [550, 487] width 368 height 39
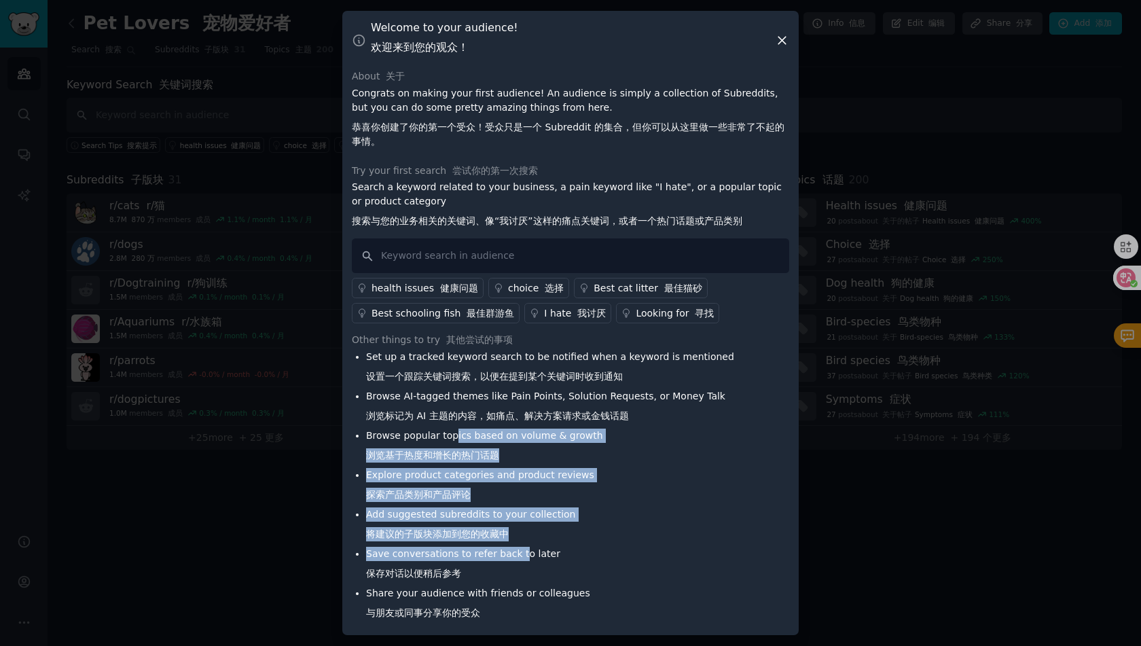
drag, startPoint x: 521, startPoint y: 553, endPoint x: 454, endPoint y: 426, distance: 144.3
click at [454, 426] on ul "Set up a tracked keyword search to be notified when a keyword is mentioned 设置一个…" at bounding box center [543, 488] width 382 height 276
click at [454, 426] on li "Browse AI-tagged themes like Pain Points, Solution Requests, or Money Talk 浏览标记…" at bounding box center [550, 408] width 368 height 39
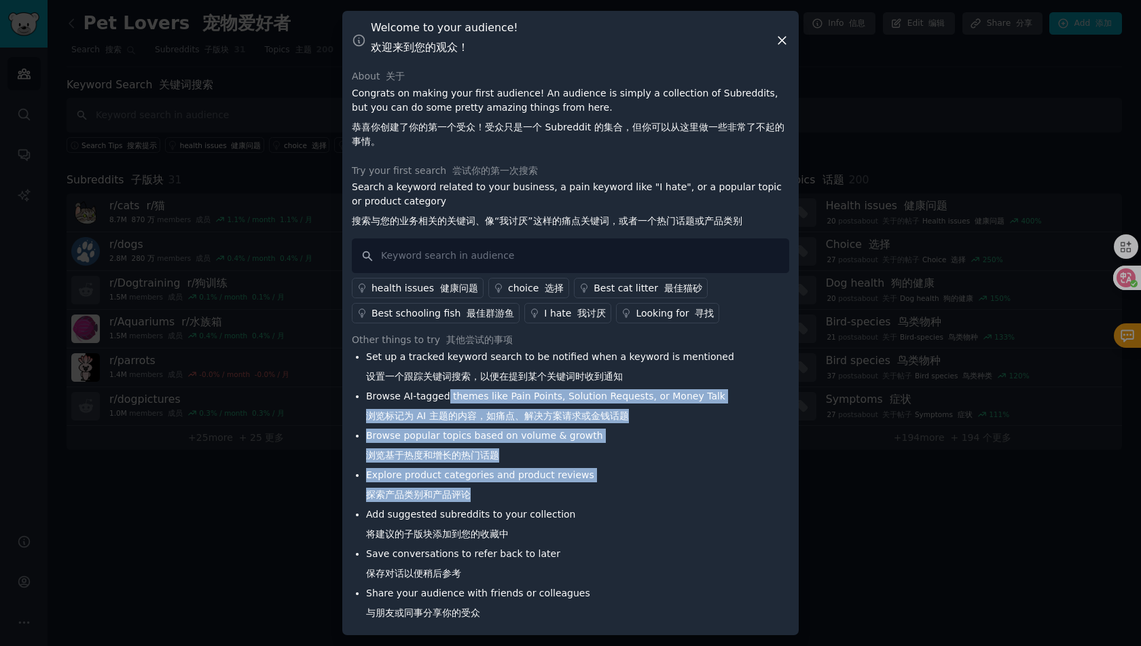
drag, startPoint x: 447, startPoint y: 393, endPoint x: 503, endPoint y: 547, distance: 163.3
click at [496, 532] on ul "Set up a tracked keyword search to be notified when a keyword is mentioned 设置一个…" at bounding box center [543, 488] width 382 height 276
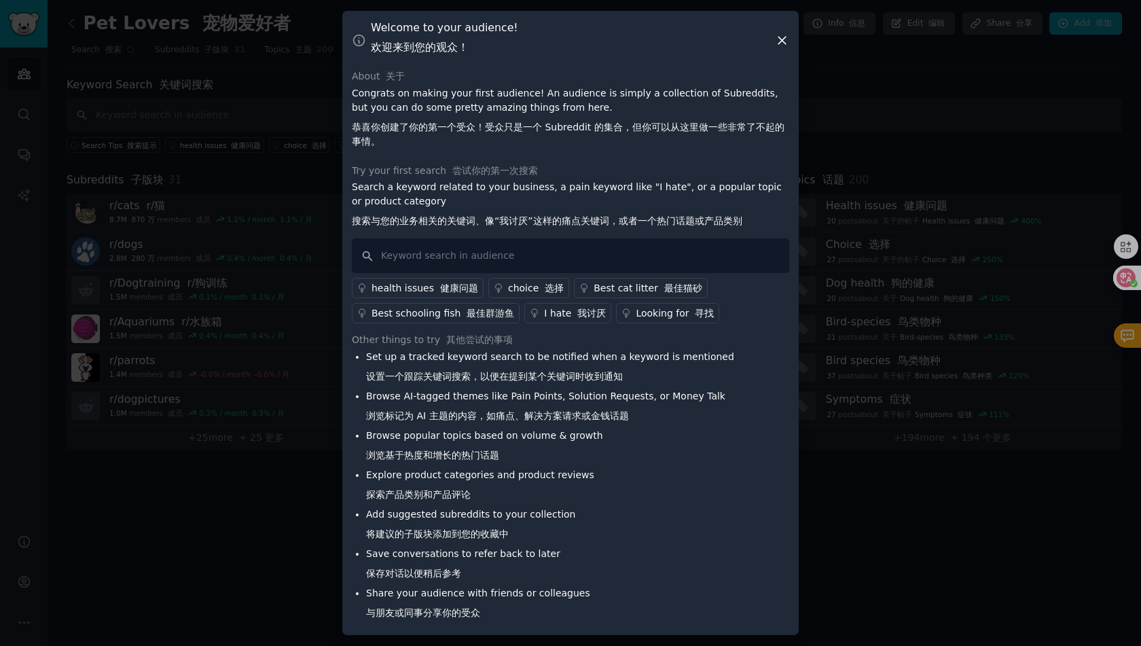
click at [503, 547] on li "Save conversations to refer back to later 保存对话以便稍后参考" at bounding box center [550, 566] width 368 height 39
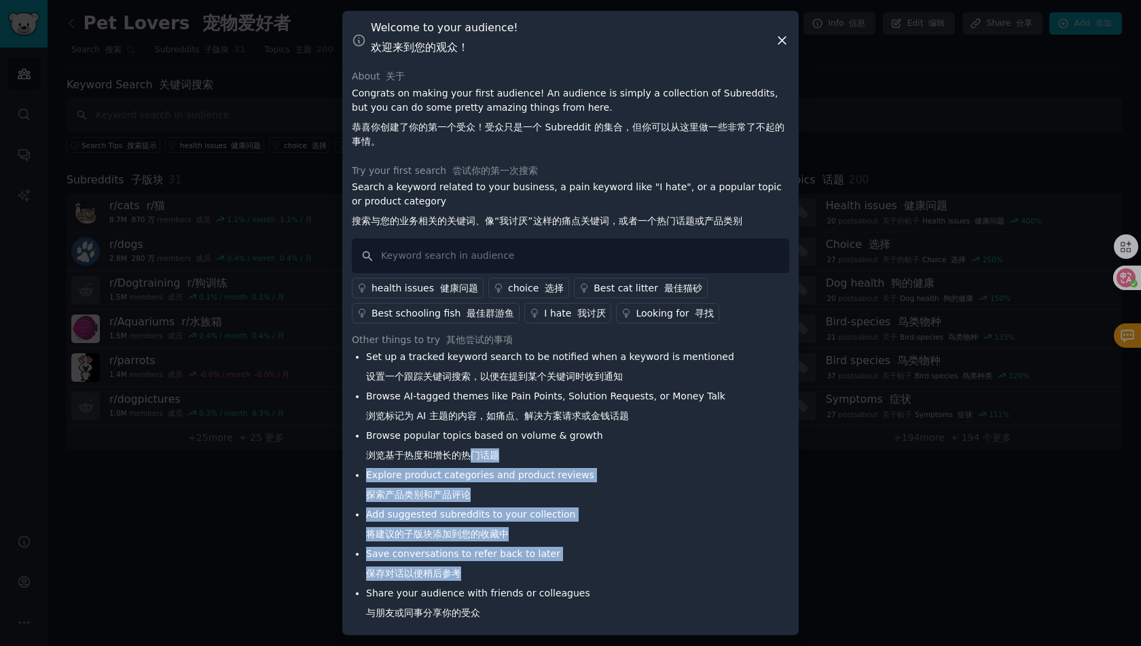
drag, startPoint x: 511, startPoint y: 579, endPoint x: 470, endPoint y: 435, distance: 149.6
click at [471, 441] on ul "Set up a tracked keyword search to be notified when a keyword is mentioned 设置一个…" at bounding box center [543, 488] width 382 height 276
click at [470, 435] on li "Browse popular topics based on volume & growth 浏览基于热度和增长的热门话题" at bounding box center [550, 448] width 368 height 39
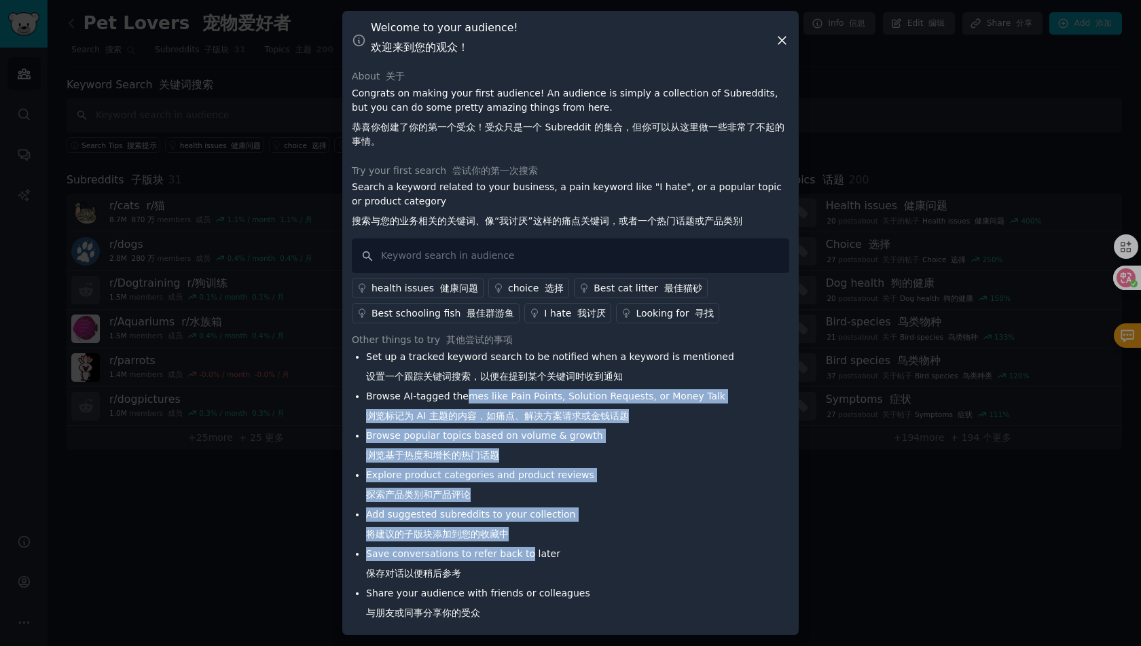
drag, startPoint x: 467, startPoint y: 401, endPoint x: 528, endPoint y: 560, distance: 169.6
click at [527, 560] on ul "Set up a tracked keyword search to be notified when a keyword is mentioned 设置一个…" at bounding box center [543, 488] width 382 height 276
click at [528, 560] on li "Save conversations to refer back to later 保存对话以便稍后参考" at bounding box center [550, 566] width 368 height 39
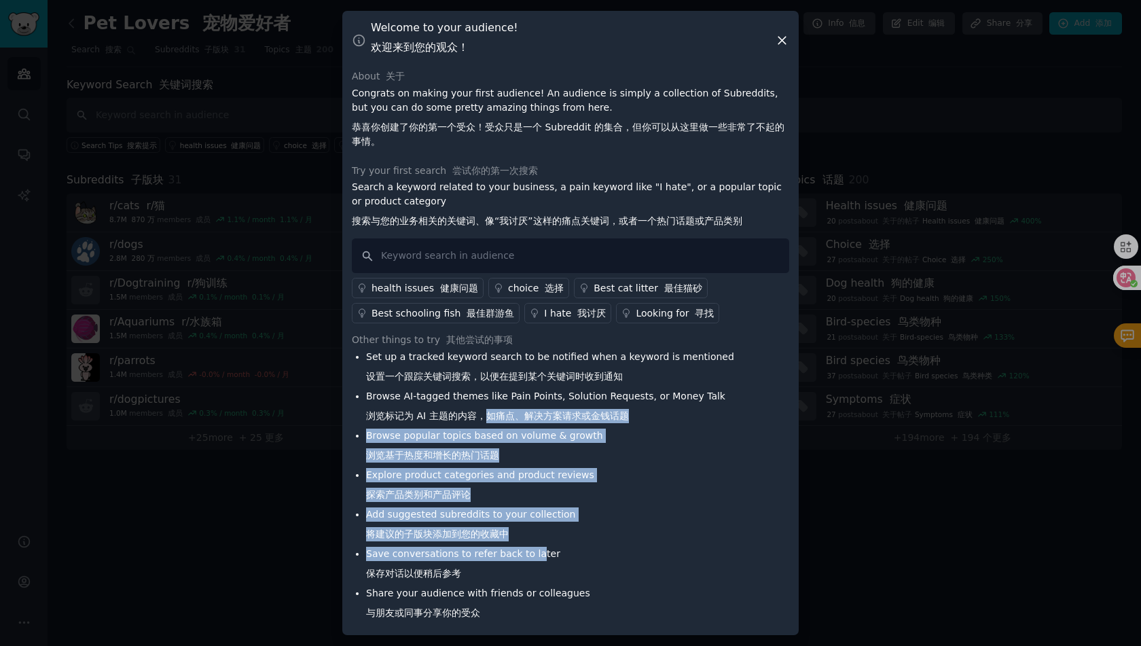
drag, startPoint x: 535, startPoint y: 552, endPoint x: 482, endPoint y: 414, distance: 148.3
click at [482, 414] on ul "Set up a tracked keyword search to be notified when a keyword is mentioned 设置一个…" at bounding box center [543, 488] width 382 height 276
click at [481, 410] on font "浏览标记为 AI 主题的内容，如痛点、解决方案请求或金钱话题" at bounding box center [497, 415] width 263 height 11
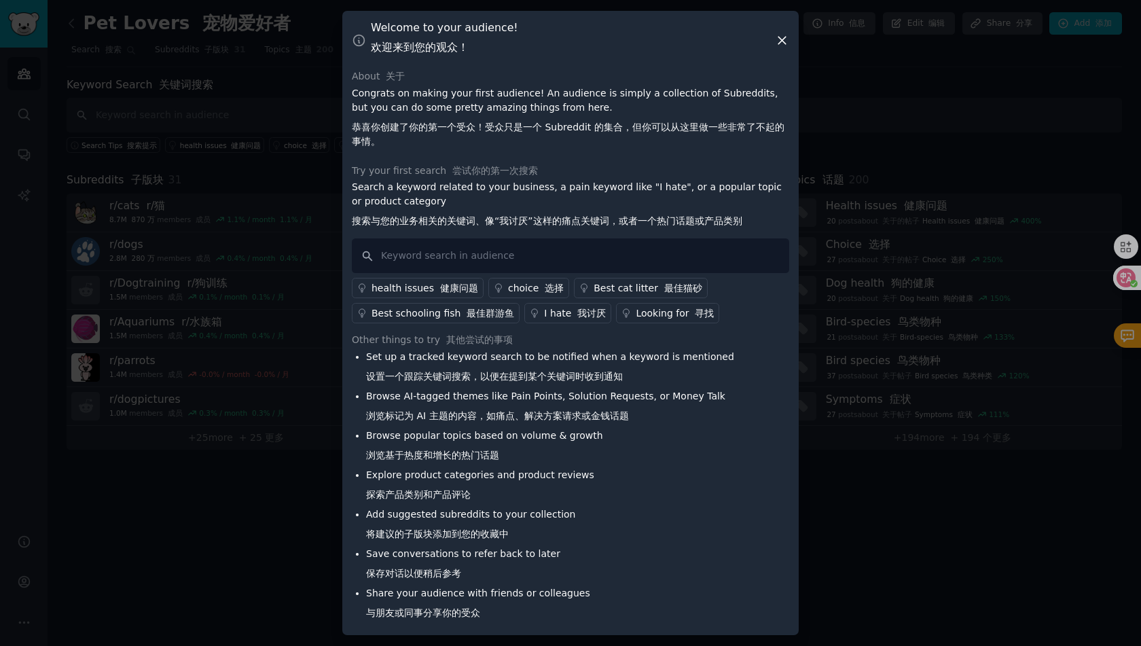
click at [711, 35] on div "Welcome to your audience! 欢迎来到您的观众！" at bounding box center [570, 39] width 437 height 39
click at [458, 283] on font "健康问题" at bounding box center [459, 288] width 38 height 11
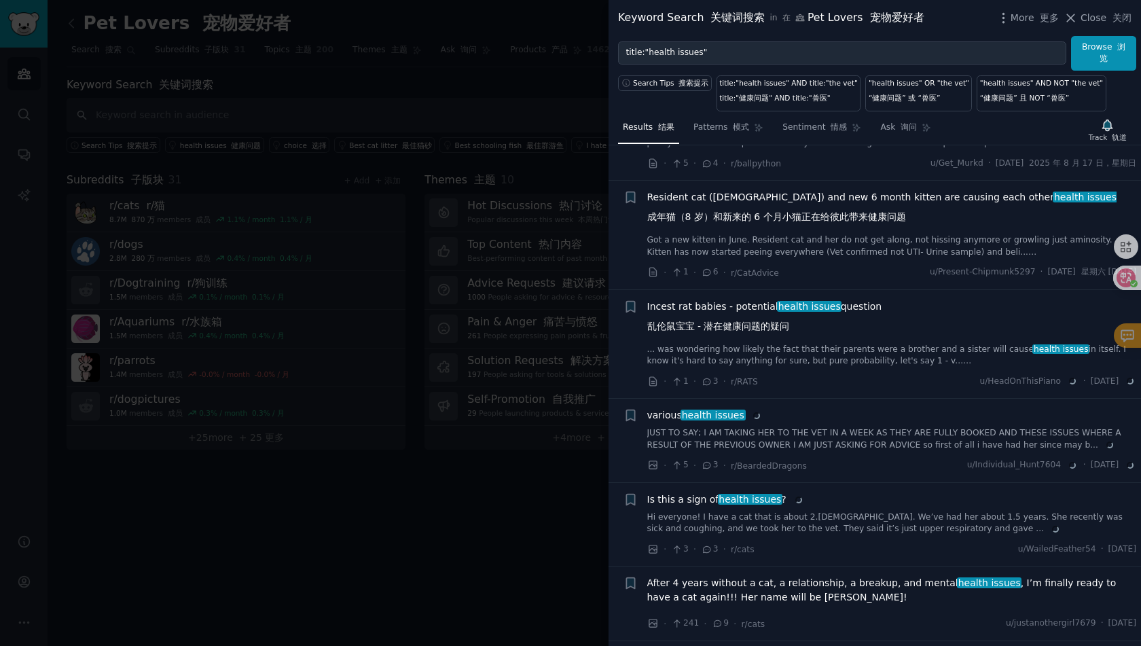
scroll to position [1019, 0]
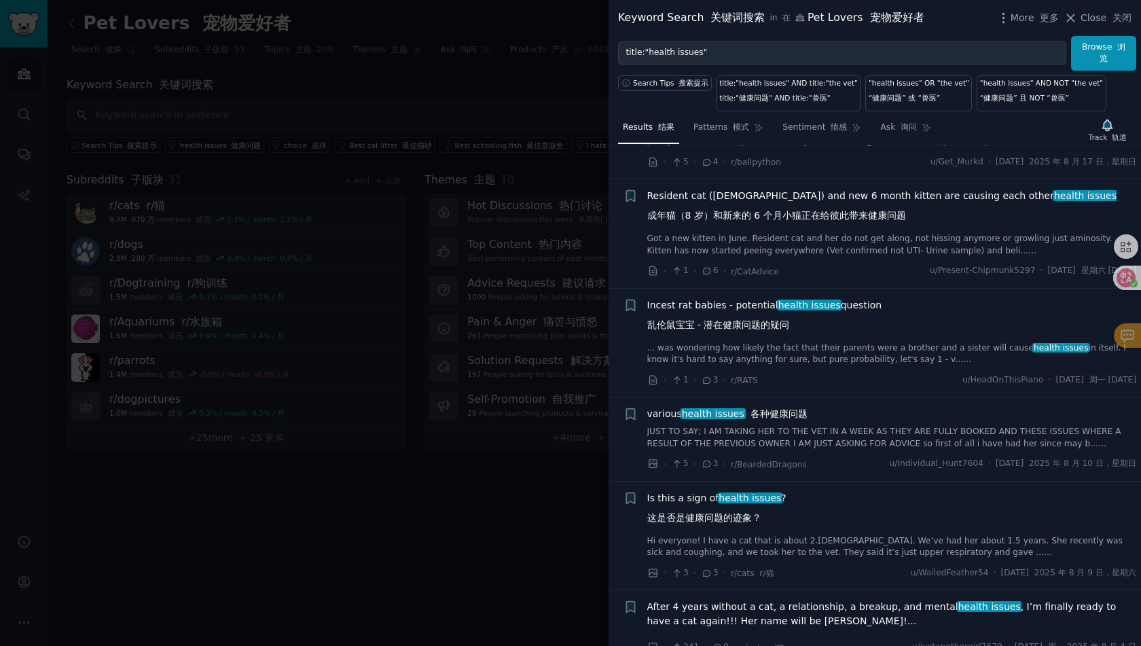
drag, startPoint x: 1102, startPoint y: 18, endPoint x: 1123, endPoint y: 26, distance: 23.2
click at [1102, 18] on span "Close 关闭" at bounding box center [1105, 18] width 51 height 14
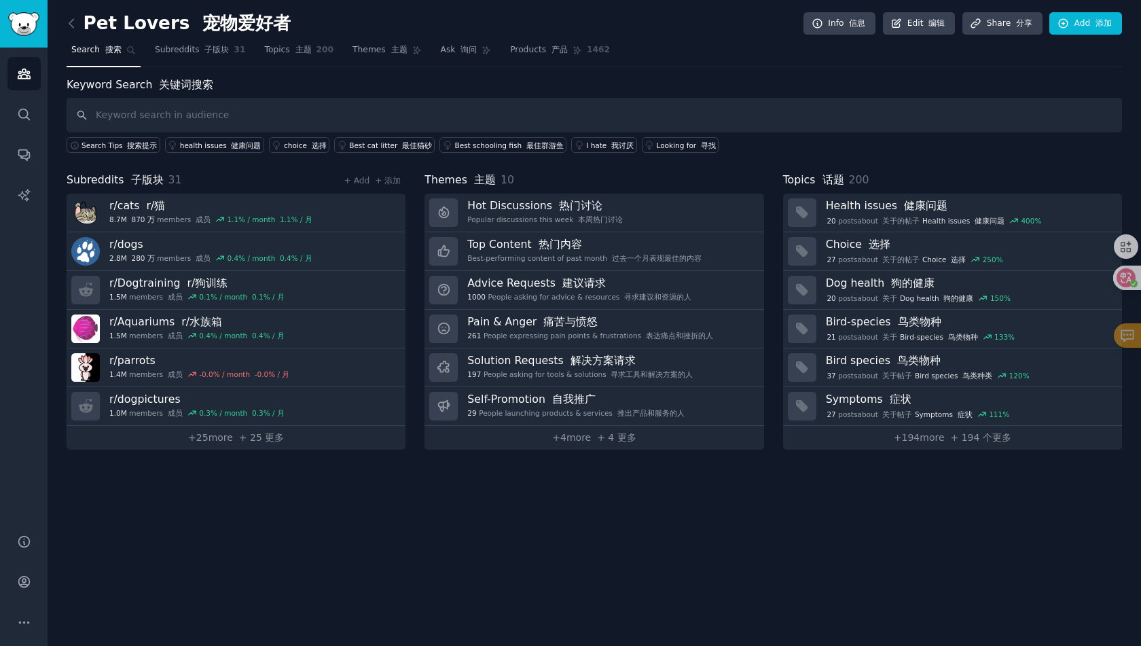
click at [270, 79] on div "Keyword Search 关键词搜索 Search Tips 搜索提示 health issues 健康问题 choice 选择 Best cat lit…" at bounding box center [594, 115] width 1055 height 77
click at [441, 53] on span "Ask 询问" at bounding box center [459, 50] width 37 height 12
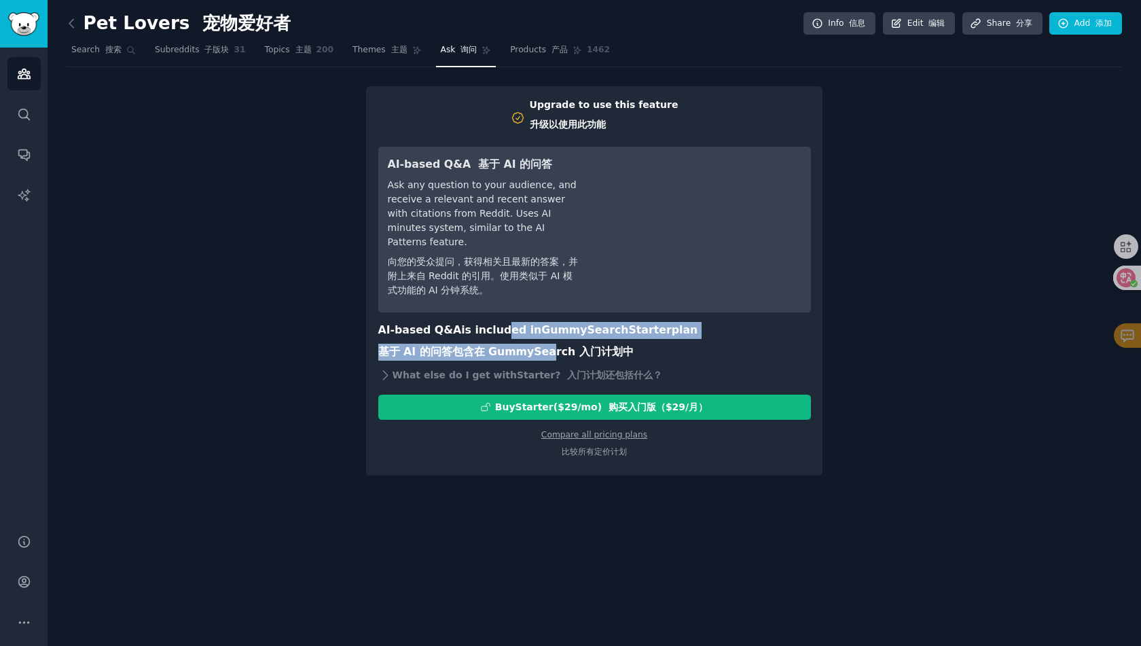
drag, startPoint x: 493, startPoint y: 310, endPoint x: 546, endPoint y: 335, distance: 58.3
click at [546, 335] on h3 "AI-based Q&A is included in GummySearch Starter plan 基于 AI 的问答包含在 GummySearch 入…" at bounding box center [594, 344] width 433 height 44
click at [546, 345] on font "基于 AI 的问答包含在 GummySearch 入门计划中" at bounding box center [505, 351] width 255 height 13
drag, startPoint x: 572, startPoint y: 335, endPoint x: 523, endPoint y: 317, distance: 52.0
click at [529, 322] on h3 "AI-based Q&A is included in GummySearch Starter plan 基于 AI 的问答包含在 GummySearch 入…" at bounding box center [594, 344] width 433 height 44
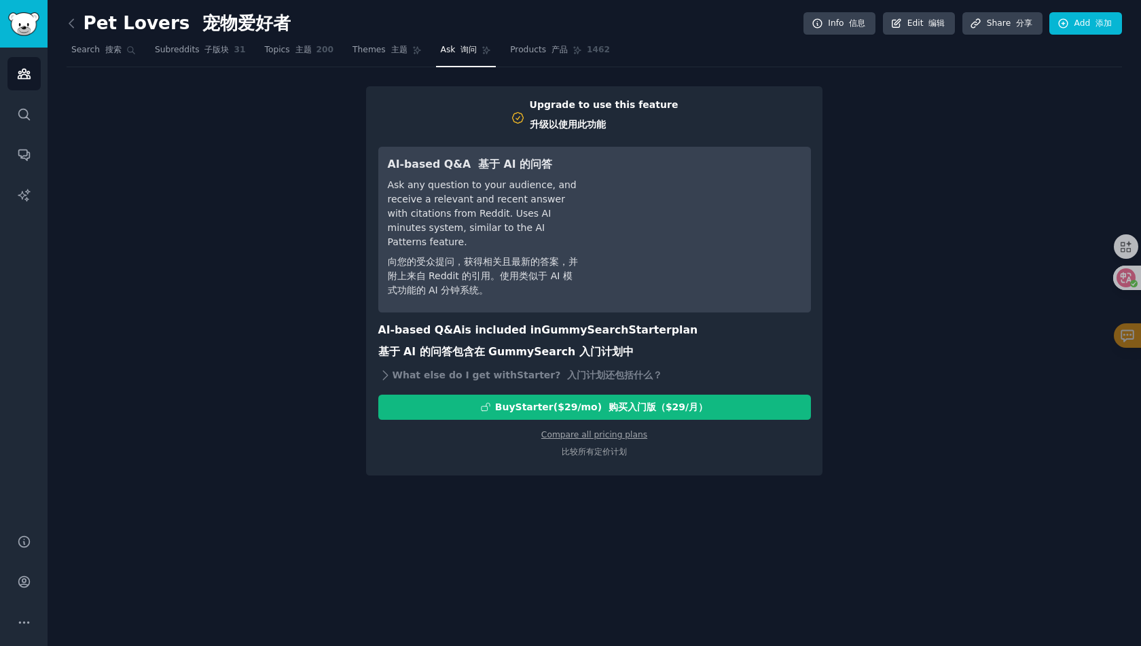
click at [522, 322] on h3 "AI-based Q&A is included in GummySearch Starter plan 基于 AI 的问答包含在 GummySearch 入…" at bounding box center [594, 344] width 433 height 44
drag, startPoint x: 517, startPoint y: 316, endPoint x: 553, endPoint y: 331, distance: 39.0
click at [550, 329] on h3 "AI-based Q&A is included in GummySearch Starter plan 基于 AI 的问答包含在 GummySearch 入…" at bounding box center [594, 344] width 433 height 44
click at [557, 345] on font "基于 AI 的问答包含在 GummySearch 入门计划中" at bounding box center [505, 351] width 255 height 13
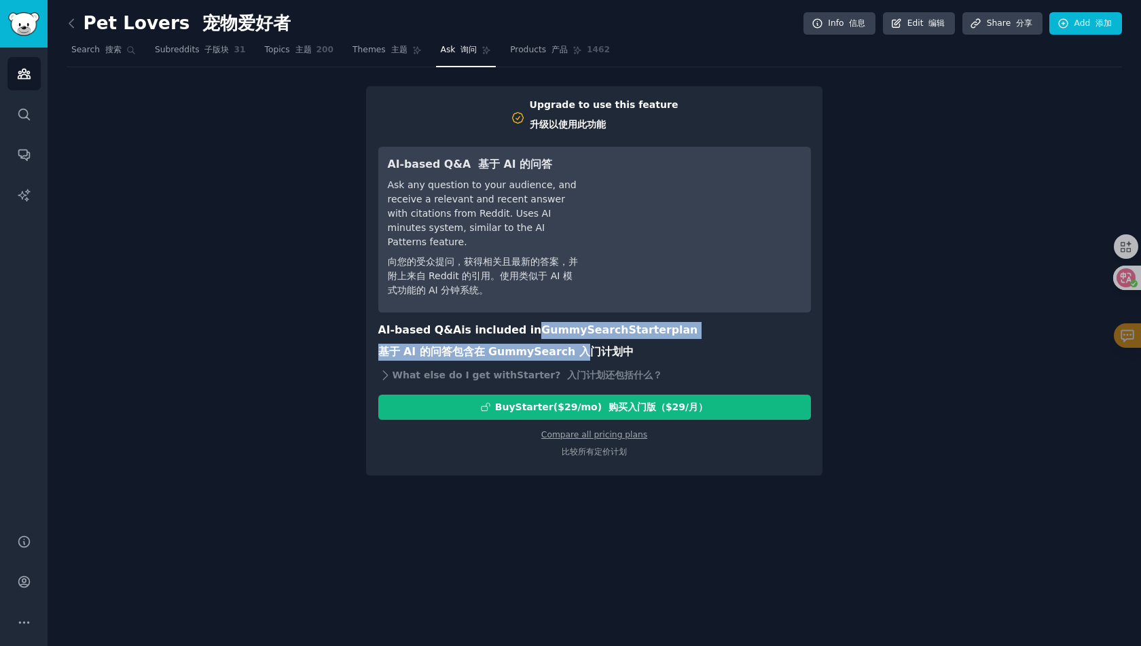
drag, startPoint x: 581, startPoint y: 340, endPoint x: 501, endPoint y: 314, distance: 84.2
click at [520, 322] on h3 "AI-based Q&A is included in GummySearch Starter plan 基于 AI 的问答包含在 GummySearch 入…" at bounding box center [594, 344] width 433 height 44
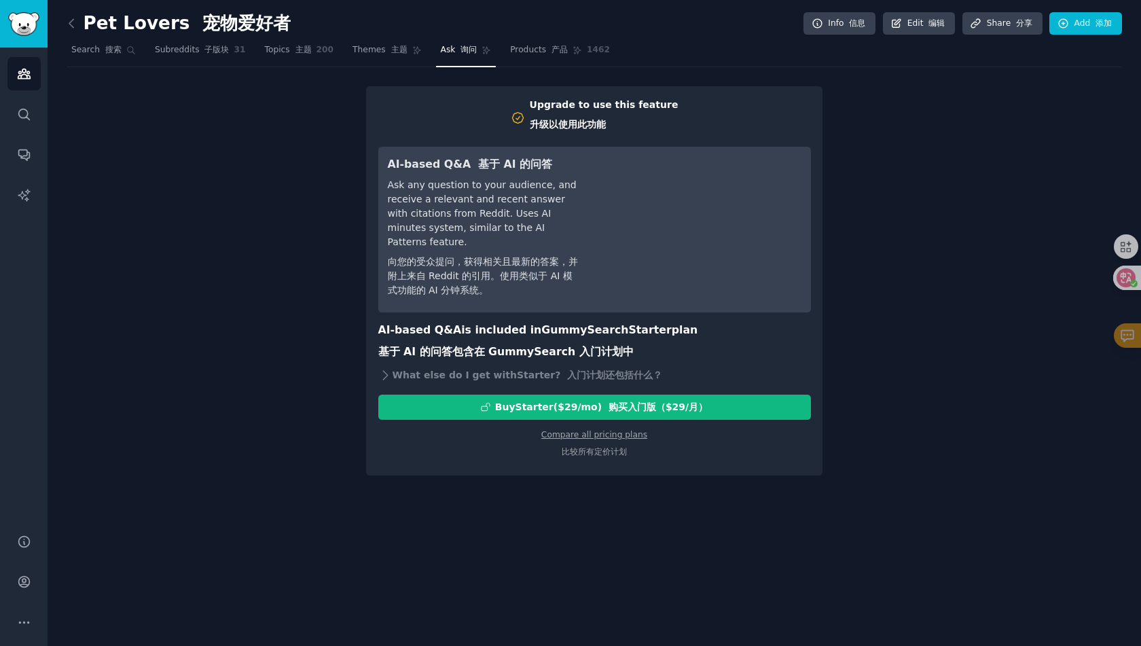
click at [501, 322] on h3 "AI-based Q&A is included in GummySearch Starter plan 基于 AI 的问答包含在 GummySearch 入…" at bounding box center [594, 344] width 433 height 44
drag, startPoint x: 488, startPoint y: 310, endPoint x: 520, endPoint y: 327, distance: 36.4
click at [517, 324] on h3 "AI-based Q&A is included in GummySearch Starter plan 基于 AI 的问答包含在 GummySearch 入…" at bounding box center [594, 344] width 433 height 44
click at [527, 344] on font "基于 AI 的问答包含在 GummySearch 入门计划中" at bounding box center [505, 352] width 255 height 17
click at [552, 345] on font "基于 AI 的问答包含在 GummySearch 入门计划中" at bounding box center [505, 351] width 255 height 13
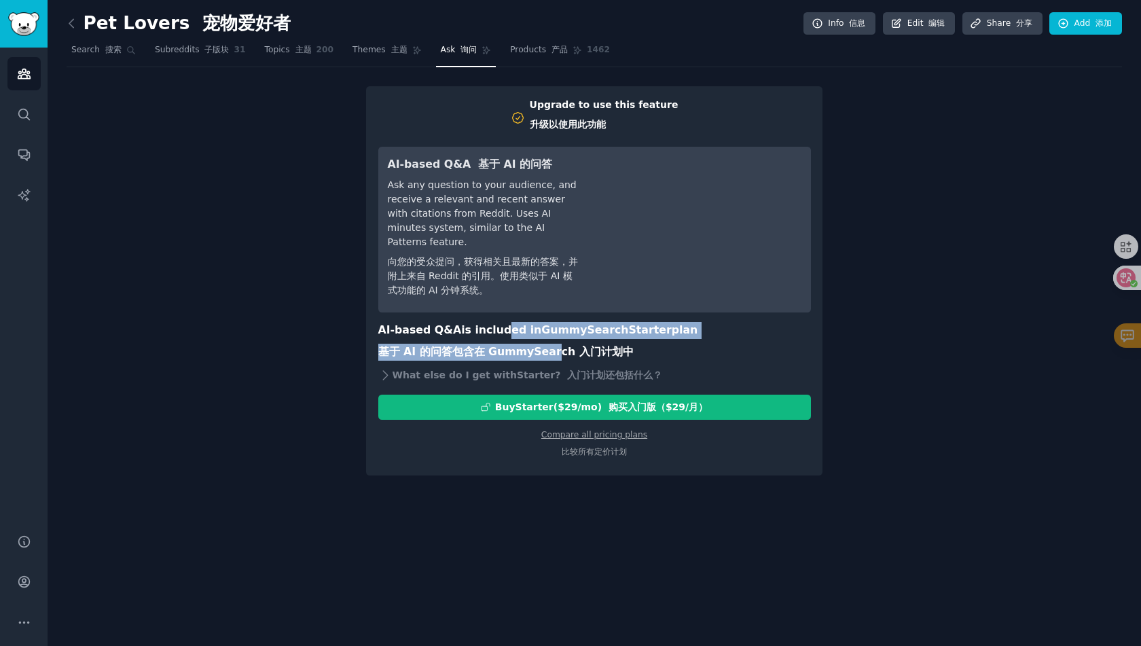
click at [491, 322] on h3 "AI-based Q&A is included in GummySearch Starter plan 基于 AI 的问答包含在 GummySearch 入…" at bounding box center [594, 344] width 433 height 44
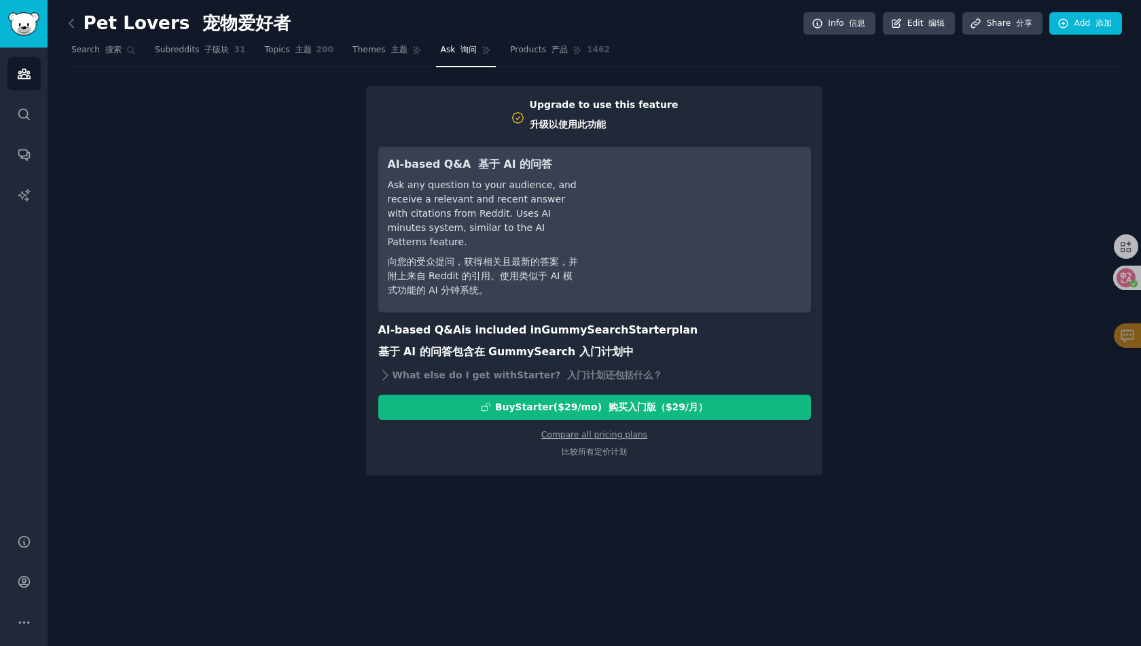
click at [488, 322] on h3 "AI-based Q&A is included in GummySearch Starter plan 基于 AI 的问答包含在 GummySearch 入…" at bounding box center [594, 344] width 433 height 44
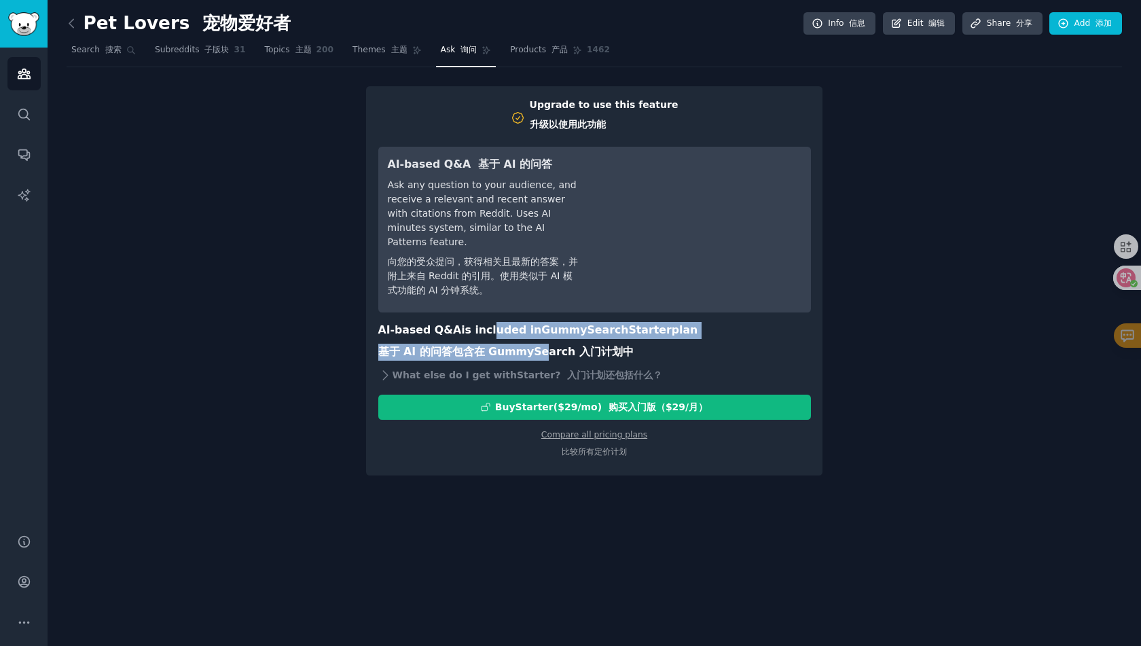
drag, startPoint x: 488, startPoint y: 318, endPoint x: 550, endPoint y: 347, distance: 69.0
click at [549, 347] on h3 "AI-based Q&A is included in GummySearch Starter plan 基于 AI 的问答包含在 GummySearch 入…" at bounding box center [594, 344] width 433 height 44
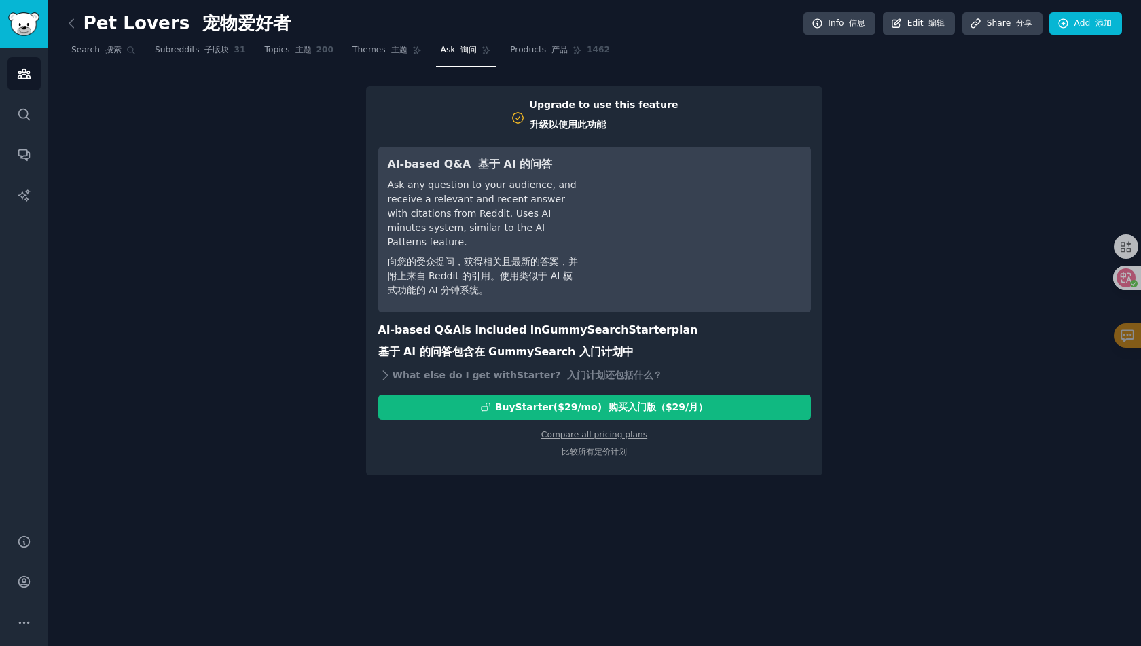
click at [550, 347] on h3 "AI-based Q&A is included in GummySearch Starter plan 基于 AI 的问答包含在 GummySearch 入…" at bounding box center [594, 344] width 433 height 44
drag, startPoint x: 524, startPoint y: 328, endPoint x: 503, endPoint y: 319, distance: 22.8
click at [503, 322] on h3 "AI-based Q&A is included in GummySearch Starter plan 基于 AI 的问答包含在 GummySearch 入…" at bounding box center [594, 344] width 433 height 44
click at [490, 322] on h3 "AI-based Q&A is included in GummySearch Starter plan 基于 AI 的问答包含在 GummySearch 入…" at bounding box center [594, 344] width 433 height 44
drag, startPoint x: 484, startPoint y: 310, endPoint x: 518, endPoint y: 323, distance: 37.0
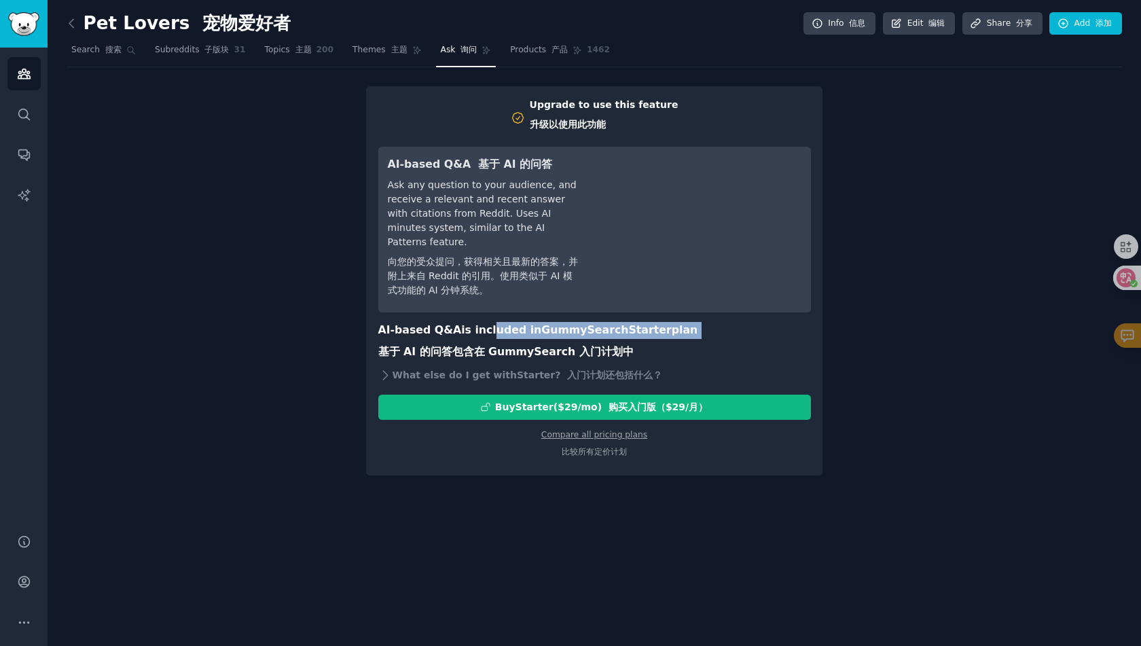
click at [518, 323] on h3 "AI-based Q&A is included in GummySearch Starter plan 基于 AI 的问答包含在 GummySearch 入…" at bounding box center [594, 344] width 433 height 44
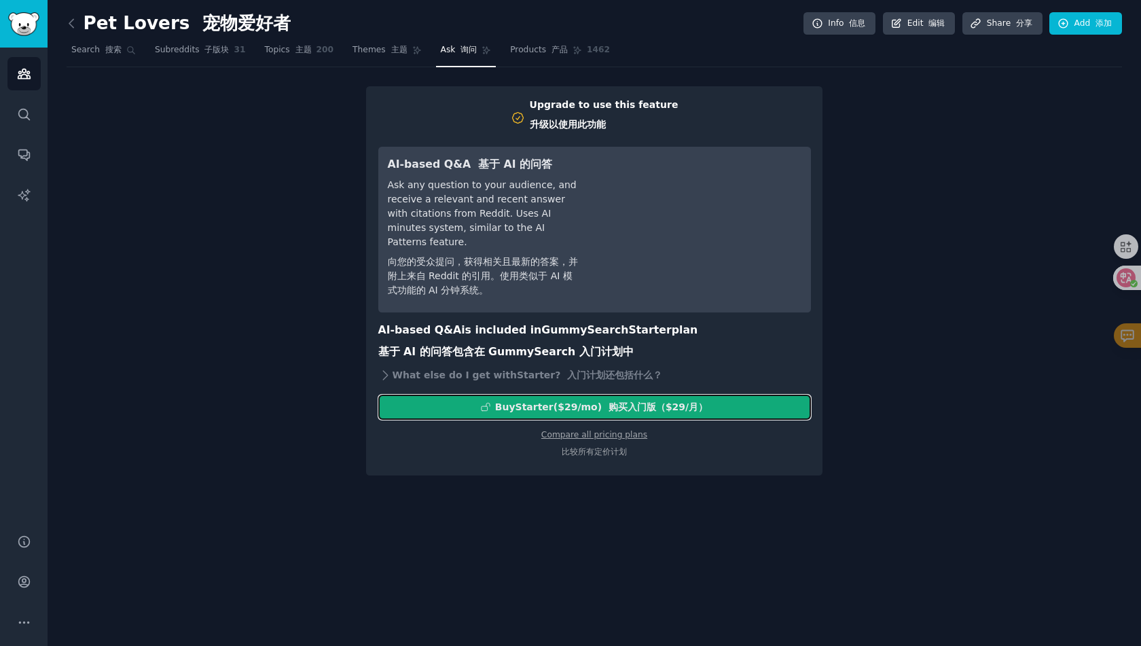
click at [620, 401] on font "购买入门版（$29/月）" at bounding box center [657, 406] width 99 height 11
